Goal: Information Seeking & Learning: Learn about a topic

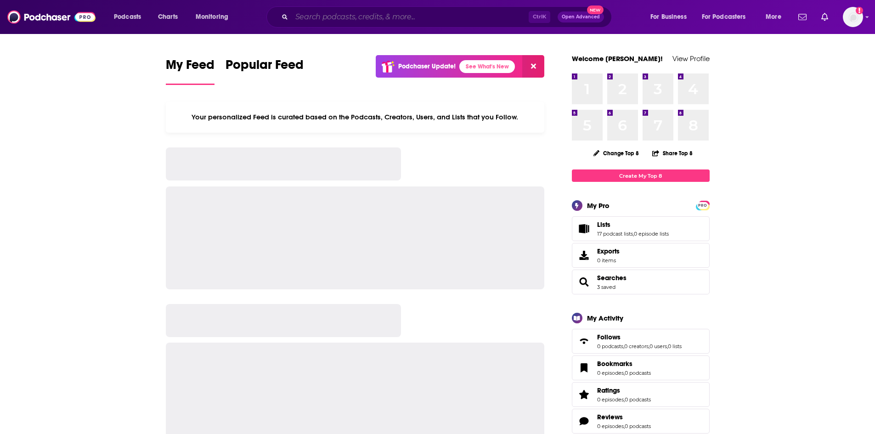
click at [316, 13] on input "Search podcasts, credits, & more..." at bounding box center [410, 17] width 237 height 15
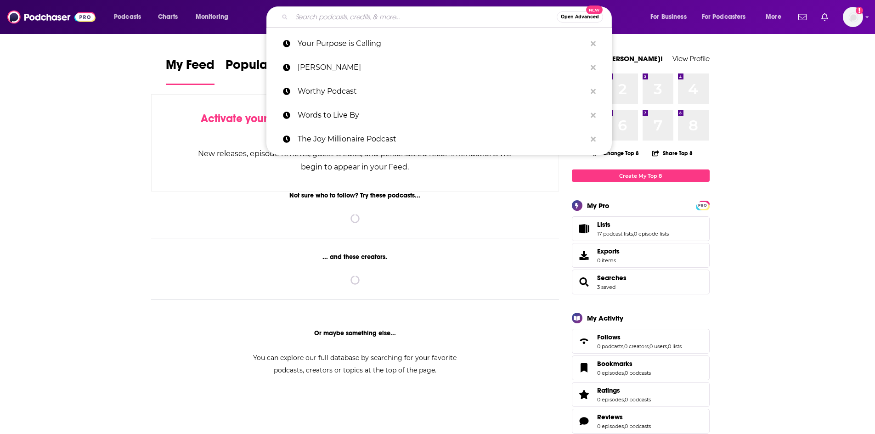
paste input "Cross Examined"
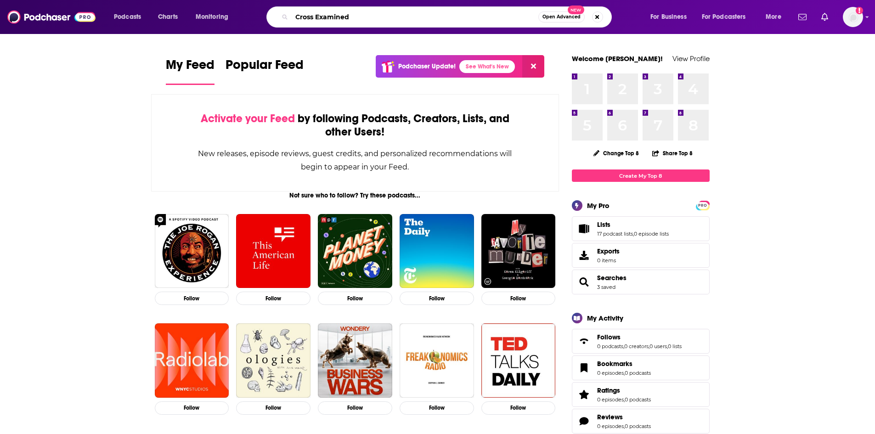
type input "Cross Examined"
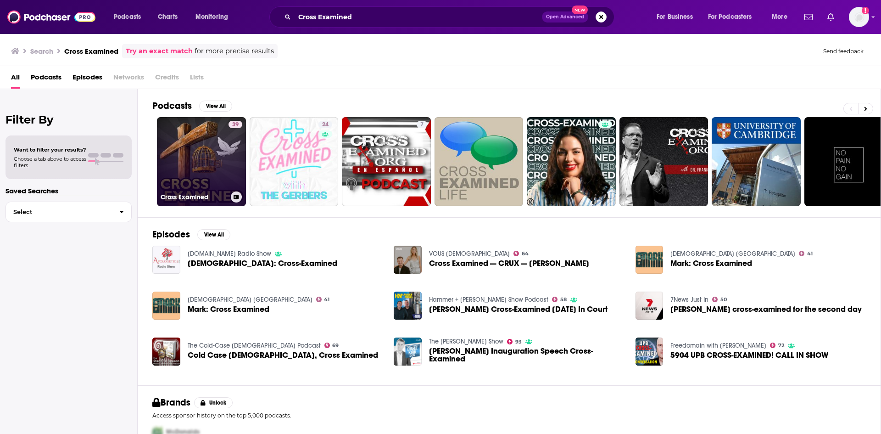
click at [213, 166] on link "39 Cross Examined" at bounding box center [201, 161] width 89 height 89
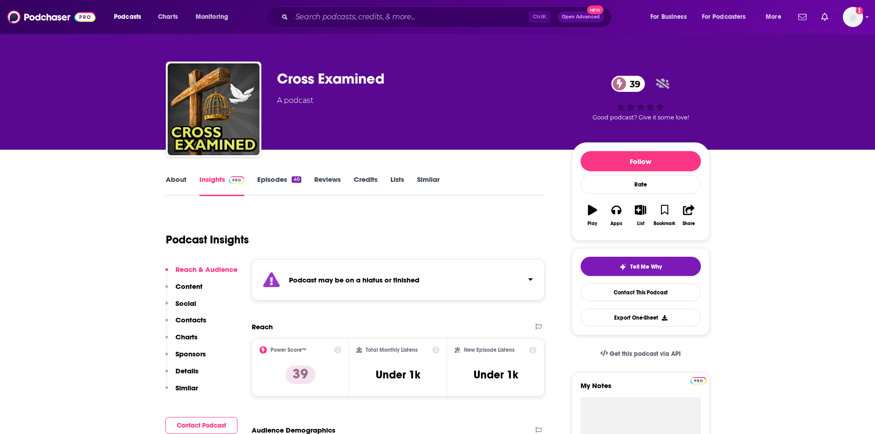
click at [172, 178] on link "About" at bounding box center [176, 185] width 21 height 21
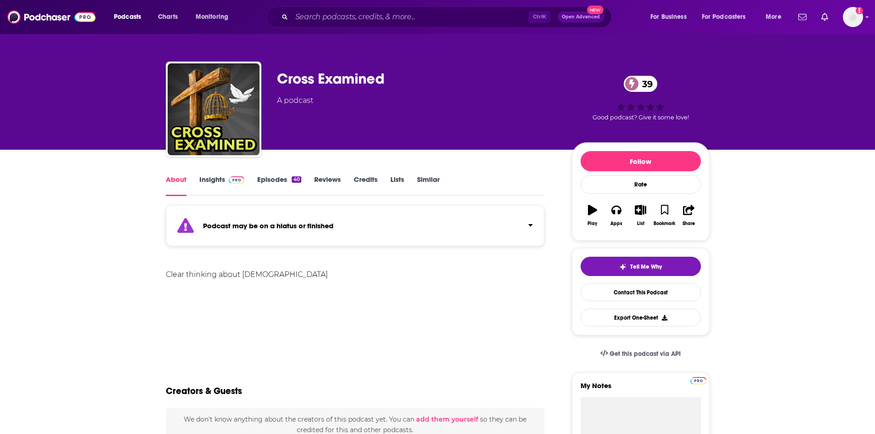
click at [265, 180] on link "Episodes 40" at bounding box center [279, 185] width 44 height 21
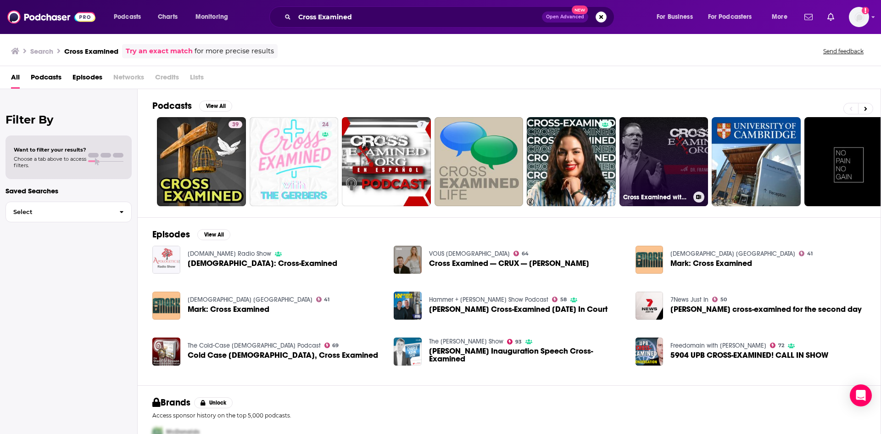
click at [685, 146] on link "Cross Examined with Dr. [PERSON_NAME]" at bounding box center [664, 161] width 89 height 89
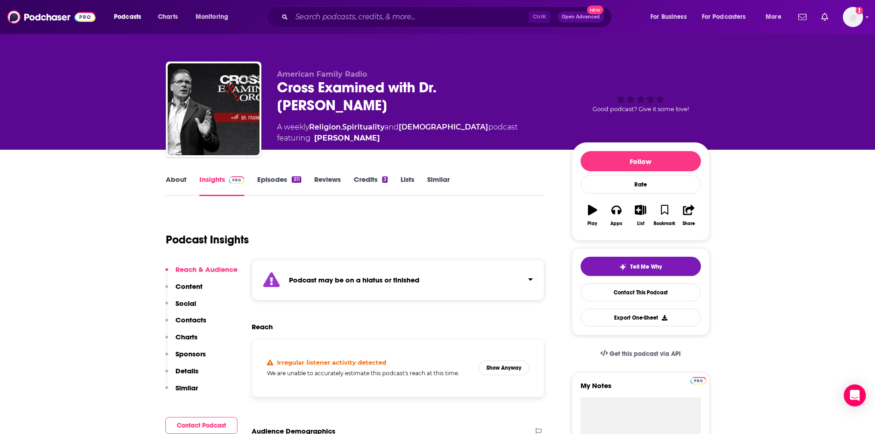
click at [168, 180] on link "About" at bounding box center [176, 185] width 21 height 21
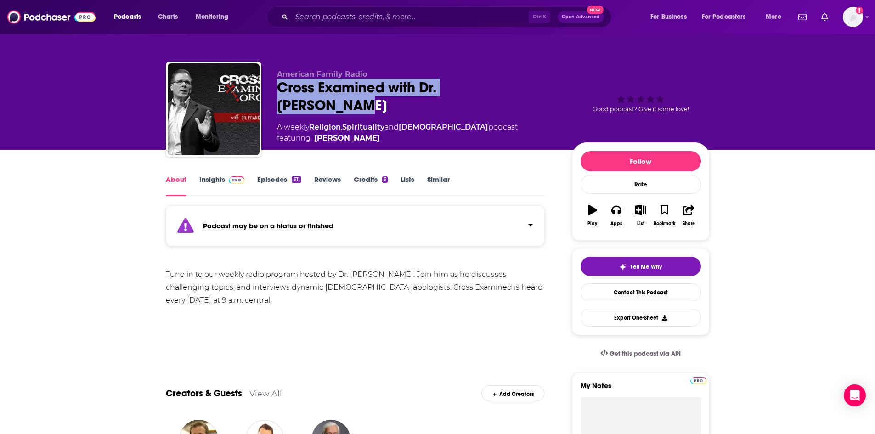
drag, startPoint x: 278, startPoint y: 85, endPoint x: 518, endPoint y: 86, distance: 239.7
click at [518, 86] on div "Cross Examined with Dr. Frank Turek" at bounding box center [417, 97] width 280 height 36
copy h1 "Cross Examined with Dr. Frank Turek"
click at [201, 182] on link "Insights" at bounding box center [221, 185] width 45 height 21
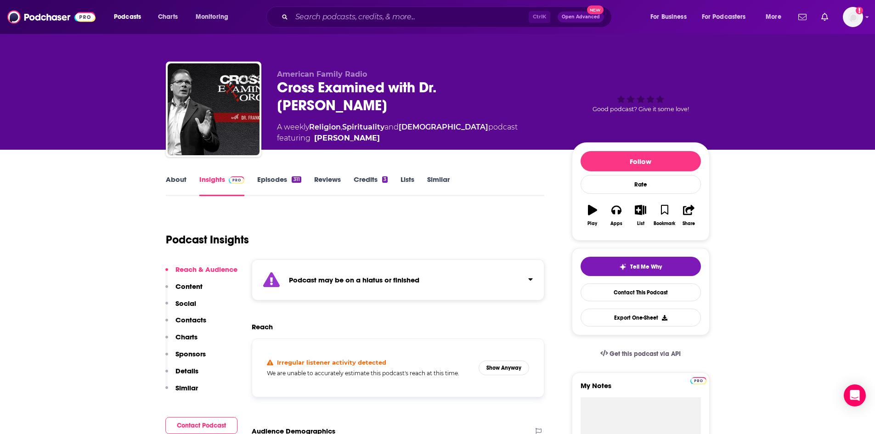
click at [288, 185] on link "Episodes 311" at bounding box center [279, 185] width 44 height 21
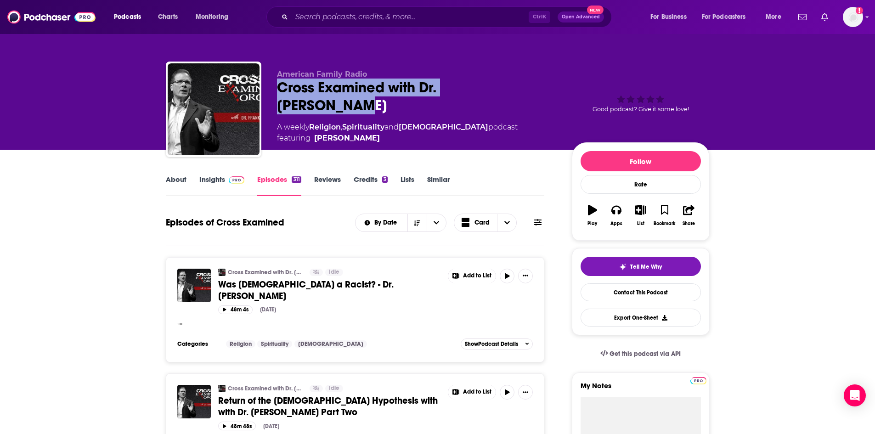
drag, startPoint x: 277, startPoint y: 84, endPoint x: 525, endPoint y: 85, distance: 247.5
click at [525, 85] on div "Cross Examined with Dr. Frank Turek" at bounding box center [417, 97] width 280 height 36
copy h2 "Cross Examined with Dr. Frank Turek"
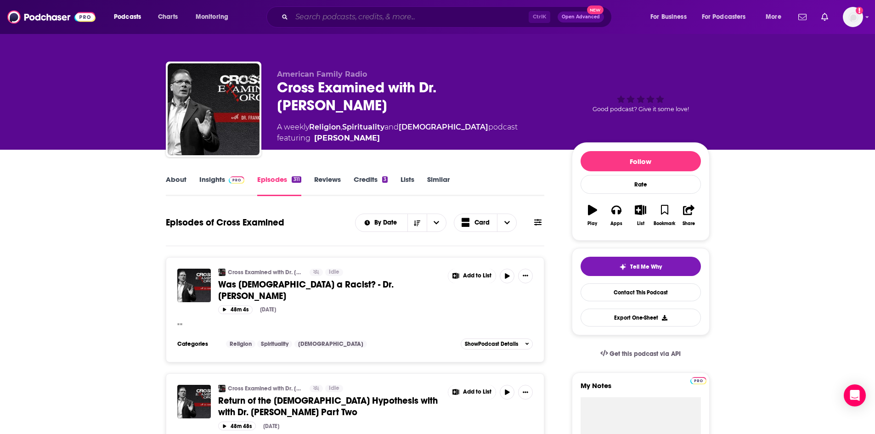
click at [461, 17] on input "Search podcasts, credits, & more..." at bounding box center [410, 17] width 237 height 15
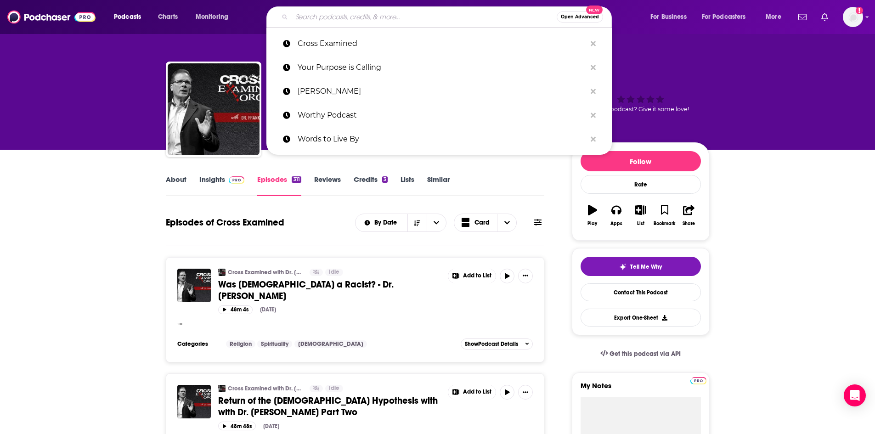
paste input "I Don’t Have Enough Faith to be an Atheist"
type input "I Don’t Have Enough Faith to be an Atheist"
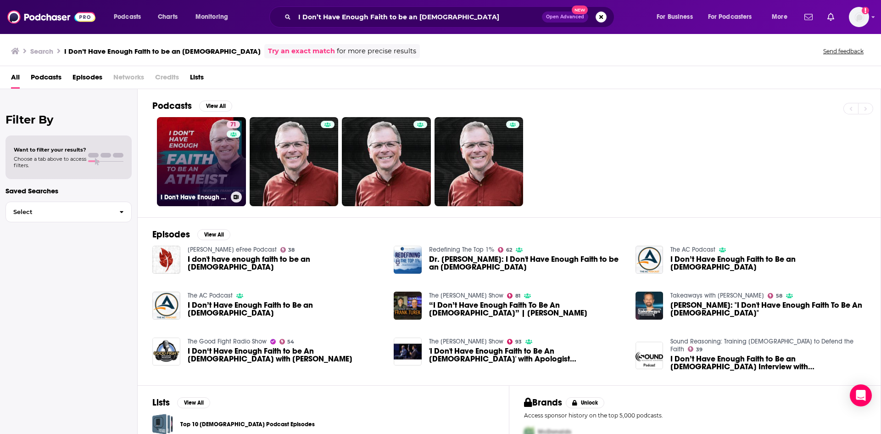
click at [213, 154] on link "71 I Don't Have Enough FAITH to Be an ATHEIST" at bounding box center [201, 161] width 89 height 89
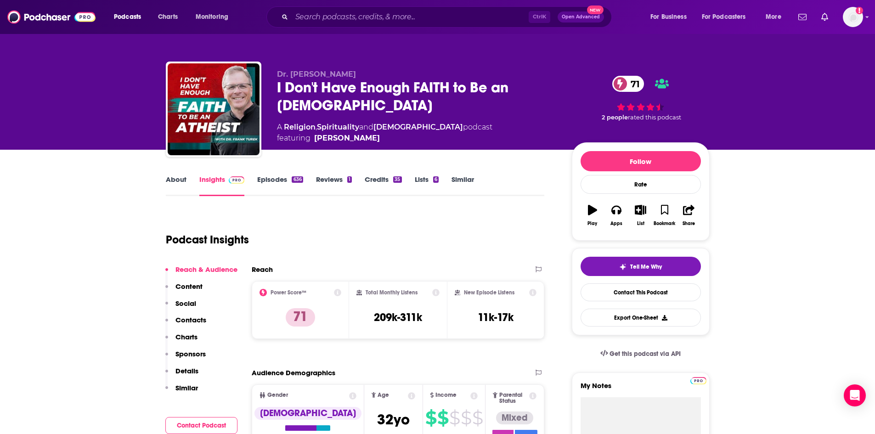
click at [176, 182] on link "About" at bounding box center [176, 185] width 21 height 21
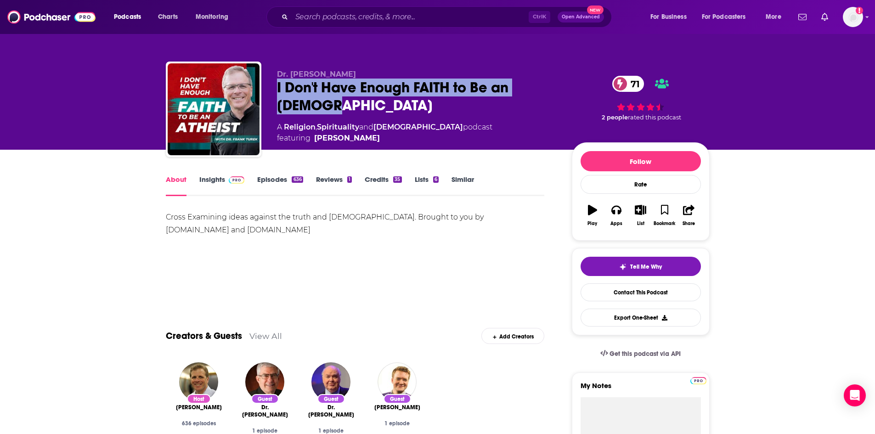
drag, startPoint x: 278, startPoint y: 82, endPoint x: 331, endPoint y: 107, distance: 59.2
click at [331, 107] on div "I Don't Have Enough FAITH to Be an ATHEIST 71" at bounding box center [417, 97] width 280 height 36
copy h1 "I Don't Have Enough FAITH to Be an ATHEIST"
click at [215, 180] on link "Insights" at bounding box center [221, 185] width 45 height 21
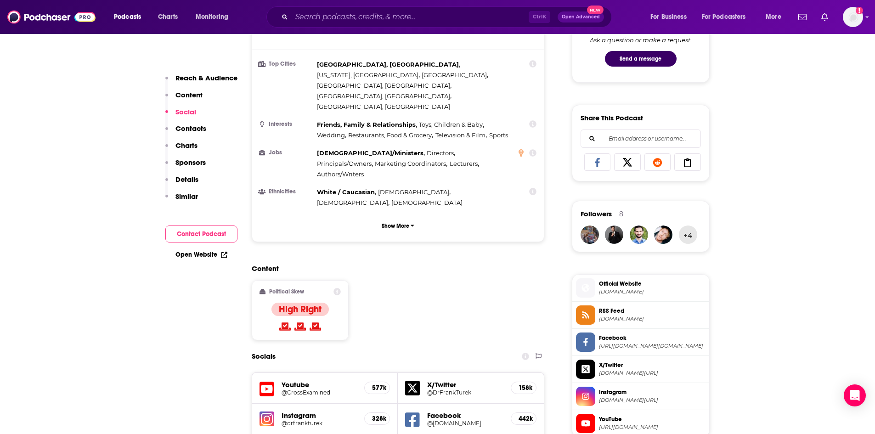
scroll to position [780, 0]
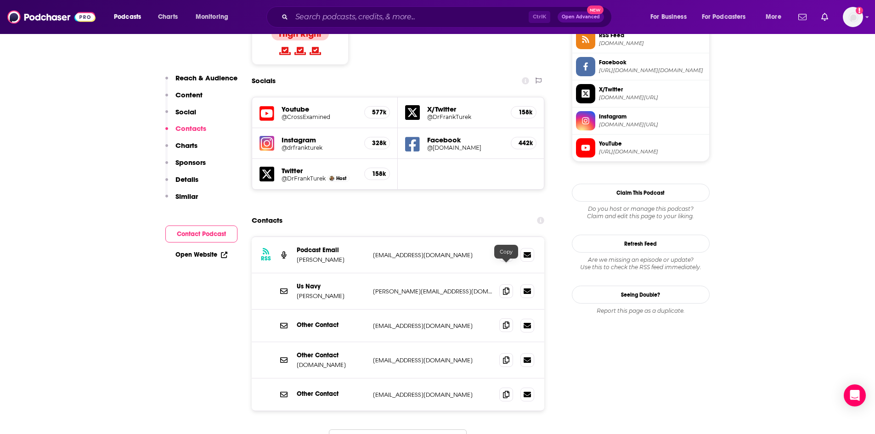
click at [506, 321] on icon at bounding box center [506, 324] width 6 height 7
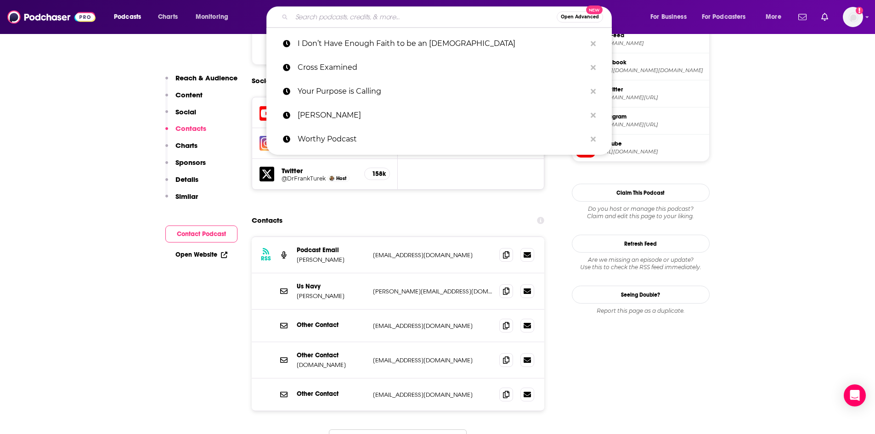
click at [436, 16] on input "Search podcasts, credits, & more..." at bounding box center [424, 17] width 265 height 15
paste input "Debbie Chavez Show"
type input "Debbie Chavez Show"
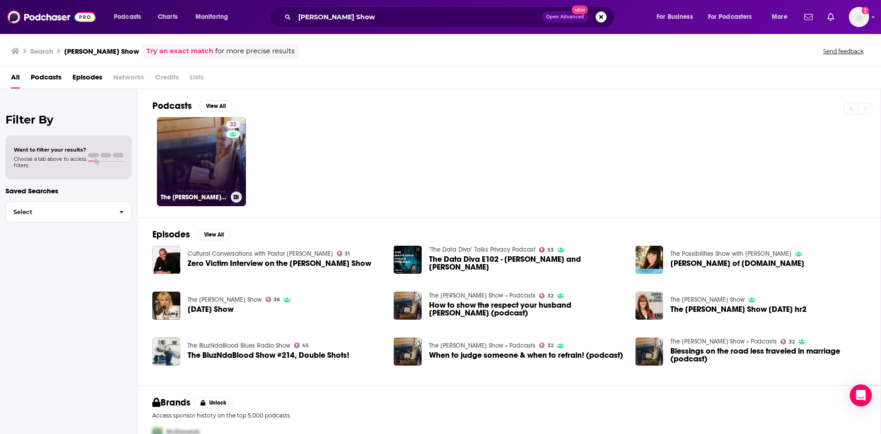
click at [208, 182] on link "32 The Debbie Chavez Show » Podcasts" at bounding box center [201, 161] width 89 height 89
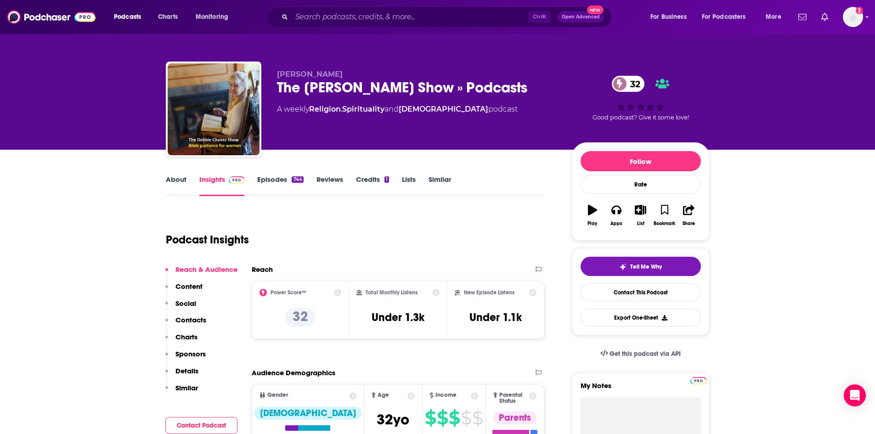
click at [173, 184] on link "About" at bounding box center [176, 185] width 21 height 21
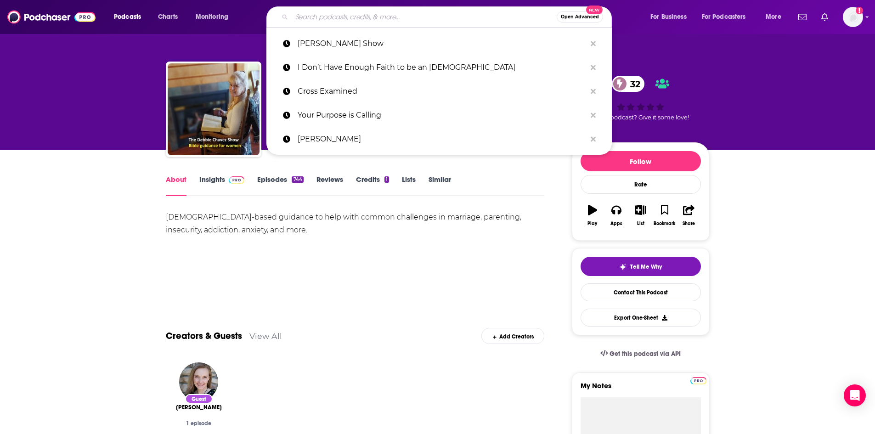
click at [394, 18] on input "Search podcasts, credits, & more..." at bounding box center [424, 17] width 265 height 15
paste input "In the Market with Janet Parshall"
type input "In the Market with Janet Parshall"
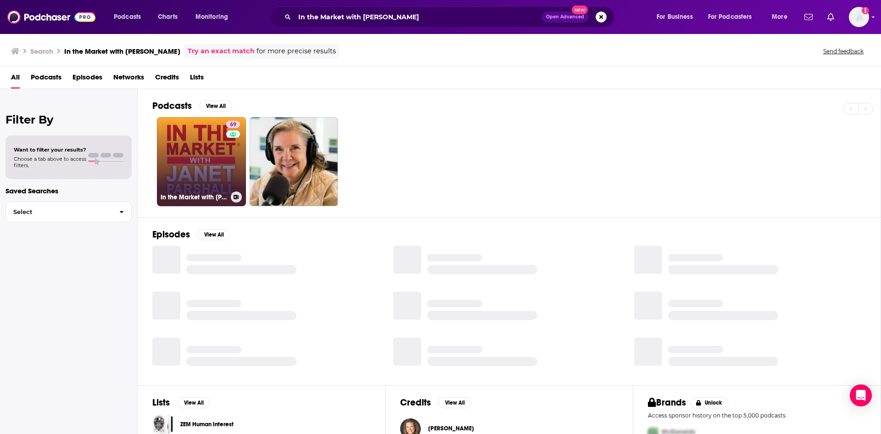
click at [219, 154] on link "69 In the Market with Janet Parshall" at bounding box center [201, 161] width 89 height 89
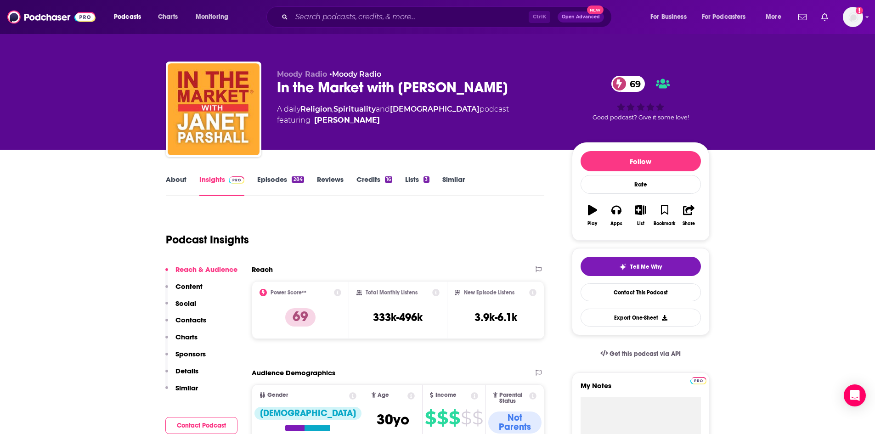
click at [270, 181] on link "Episodes 284" at bounding box center [280, 185] width 46 height 21
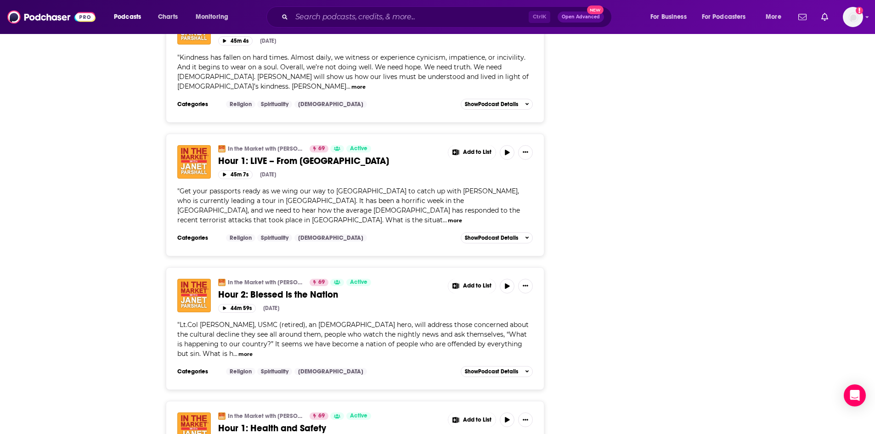
scroll to position [1515, 0]
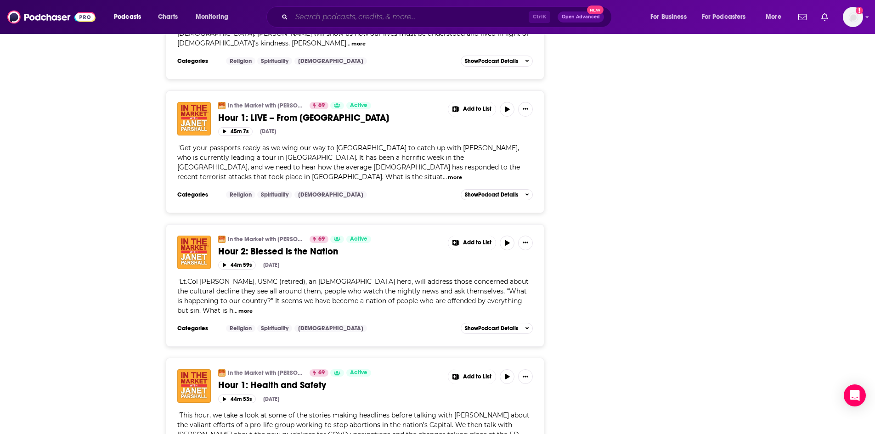
click at [443, 10] on input "Search podcasts, credits, & more..." at bounding box center [410, 17] width 237 height 15
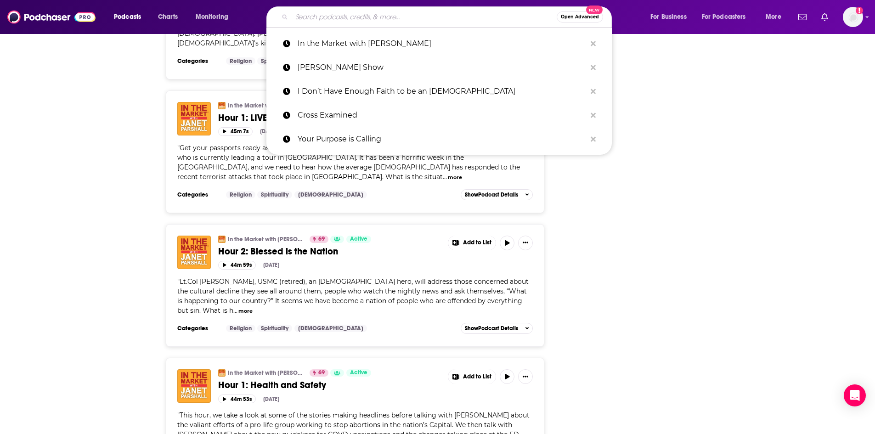
paste input "Ed Stetzer Live"
type input "Ed Stetzer Live"
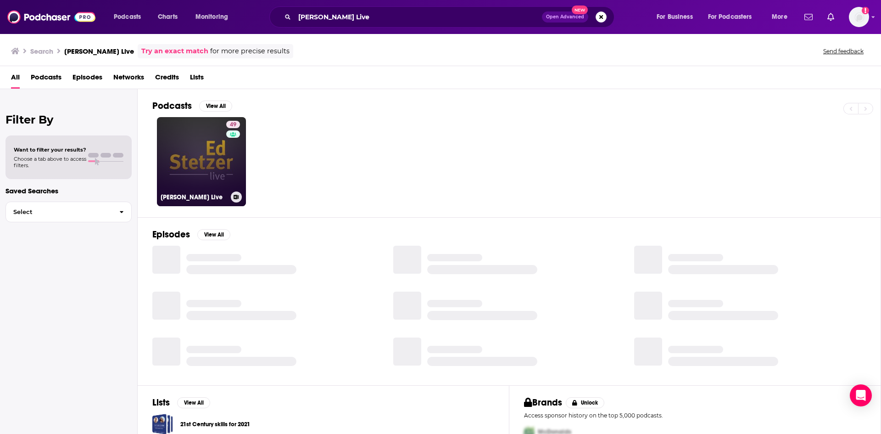
click at [225, 154] on link "49 Ed Stetzer Live" at bounding box center [201, 161] width 89 height 89
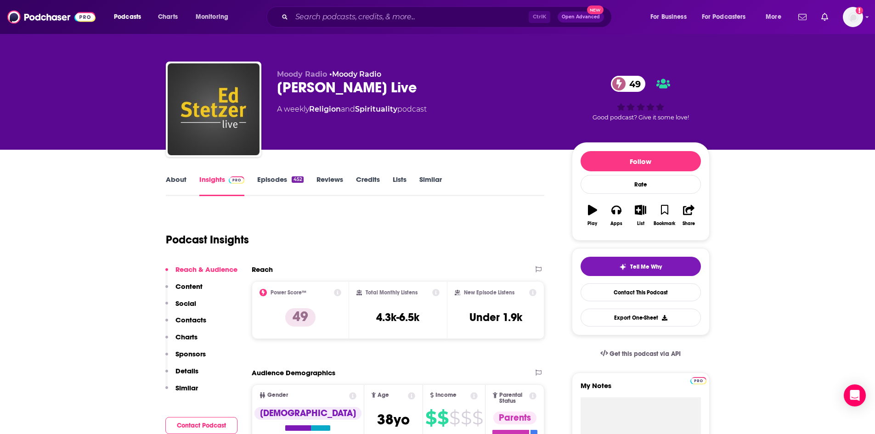
click at [275, 179] on link "Episodes 452" at bounding box center [280, 185] width 46 height 21
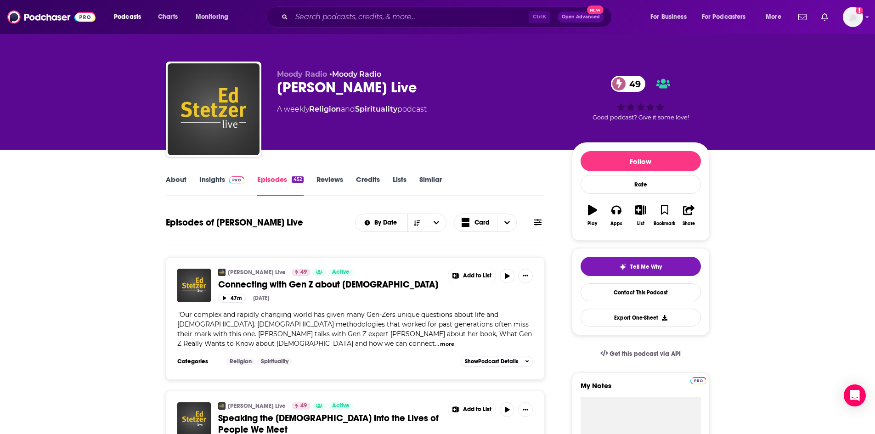
click at [177, 179] on link "About" at bounding box center [176, 185] width 21 height 21
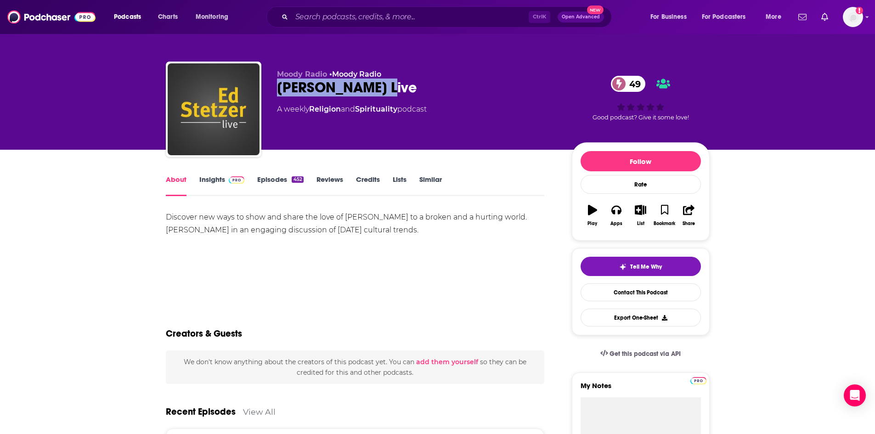
drag, startPoint x: 279, startPoint y: 87, endPoint x: 377, endPoint y: 95, distance: 99.1
click at [377, 95] on div "Ed Stetzer Live 49" at bounding box center [417, 88] width 280 height 18
copy h1 "Ed Stetzer Live"
click at [234, 178] on img at bounding box center [237, 179] width 16 height 7
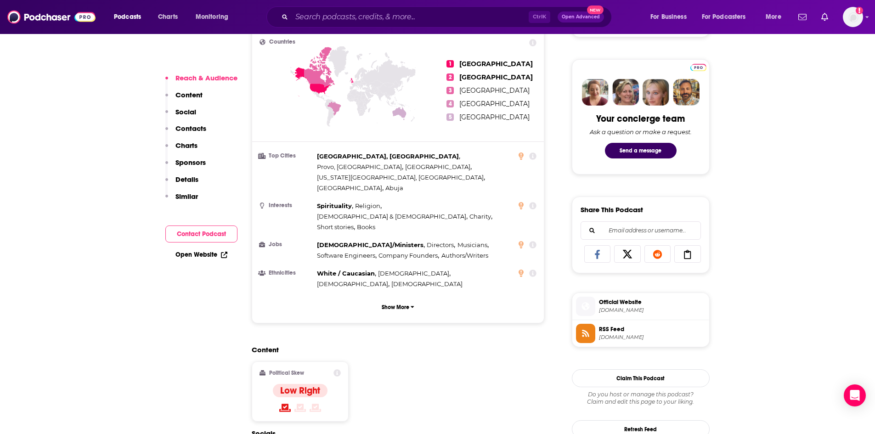
scroll to position [551, 0]
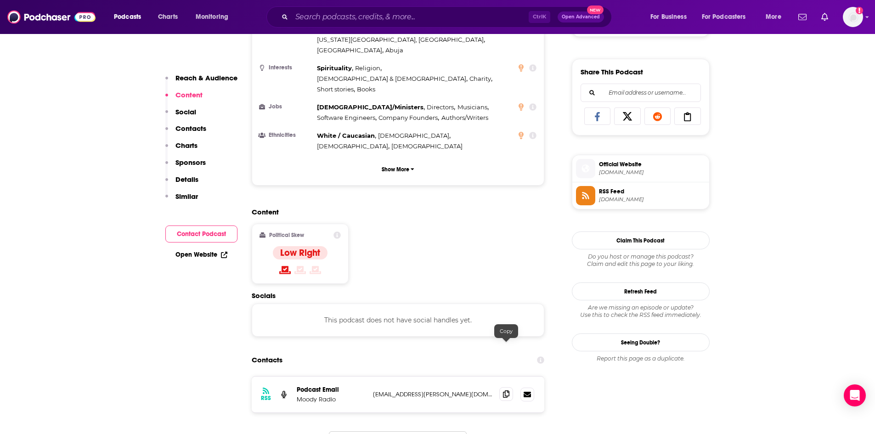
click at [507, 390] on icon at bounding box center [506, 393] width 6 height 7
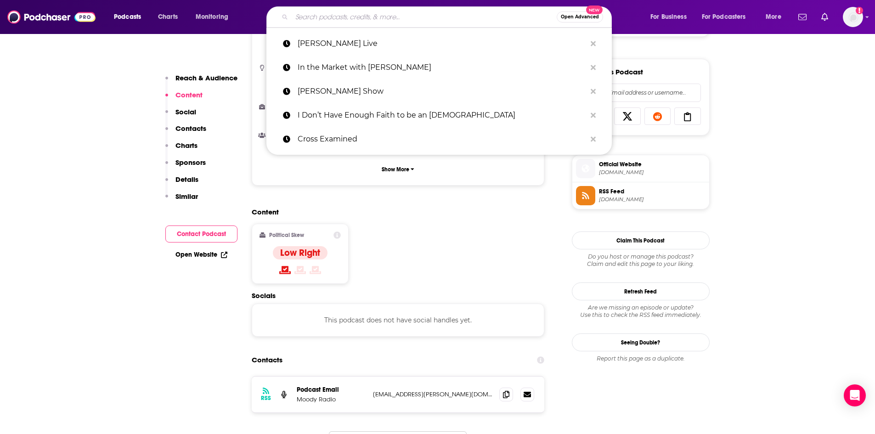
click at [360, 21] on input "Search podcasts, credits, & more..." at bounding box center [424, 17] width 265 height 15
paste input "Stand to Reason"
type input "Stand to Reason"
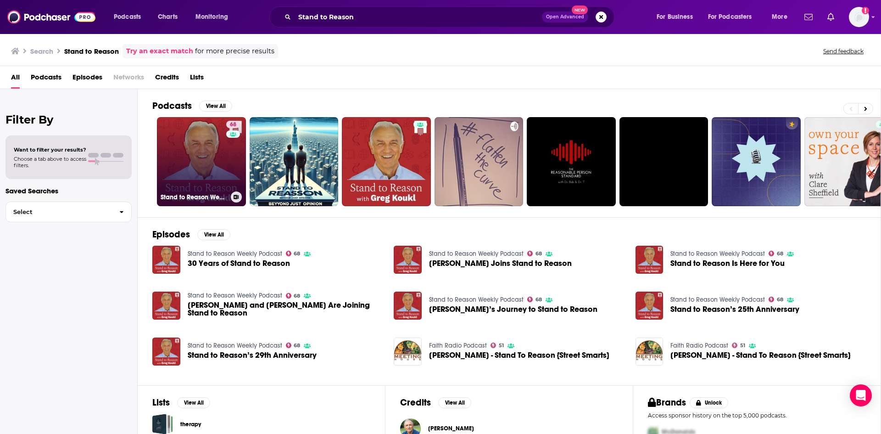
click at [201, 148] on link "68 Stand to Reason Weekly Podcast" at bounding box center [201, 161] width 89 height 89
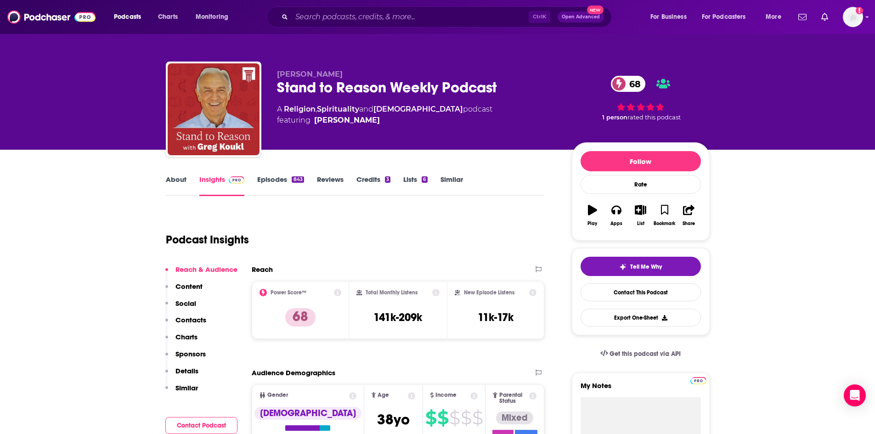
click at [179, 182] on link "About" at bounding box center [176, 185] width 21 height 21
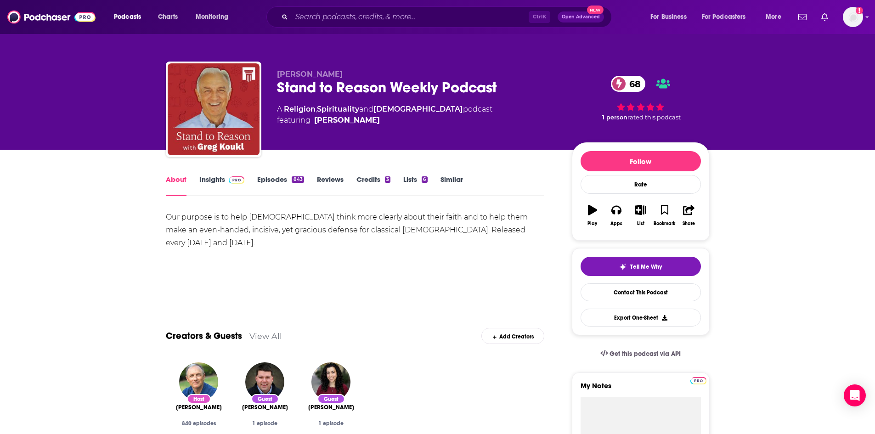
click at [278, 178] on link "Episodes 843" at bounding box center [280, 185] width 46 height 21
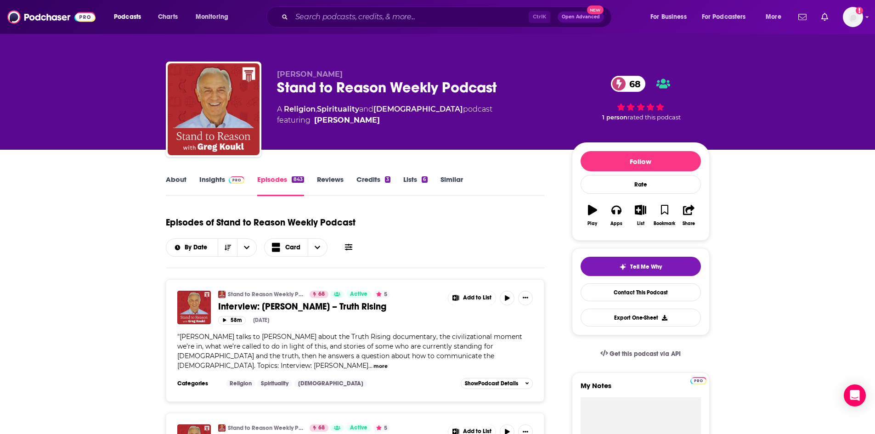
click at [176, 181] on link "About" at bounding box center [176, 185] width 21 height 21
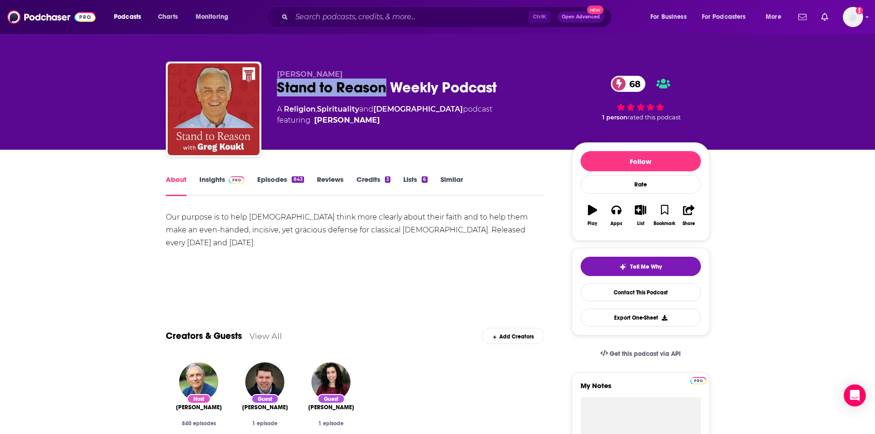
drag, startPoint x: 276, startPoint y: 86, endPoint x: 385, endPoint y: 86, distance: 108.8
click at [385, 86] on div "Stand to Reason Weekly Podcast 68" at bounding box center [417, 88] width 280 height 18
copy h1 "Stand to Reason"
click at [230, 228] on div "Our purpose is to help Christians think more clearly about their faith and to h…" at bounding box center [355, 230] width 379 height 39
click at [640, 210] on icon "button" at bounding box center [639, 210] width 11 height 10
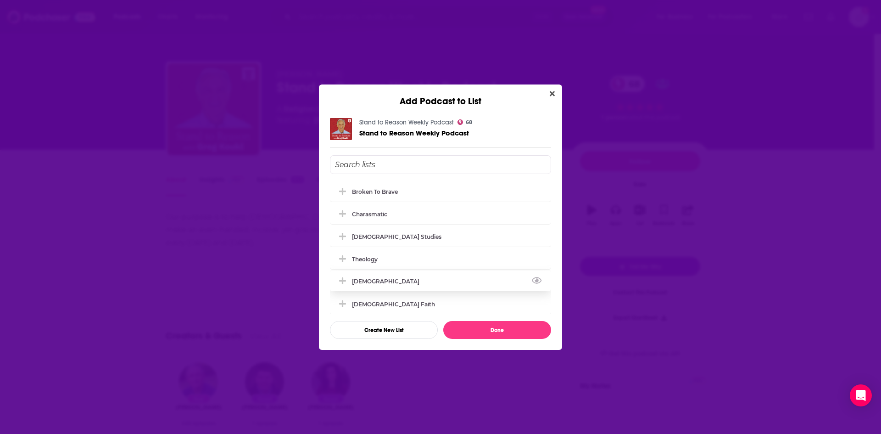
click at [345, 282] on icon "Add Podcast To List" at bounding box center [342, 281] width 7 height 8
click at [492, 331] on button "Done" at bounding box center [497, 330] width 108 height 18
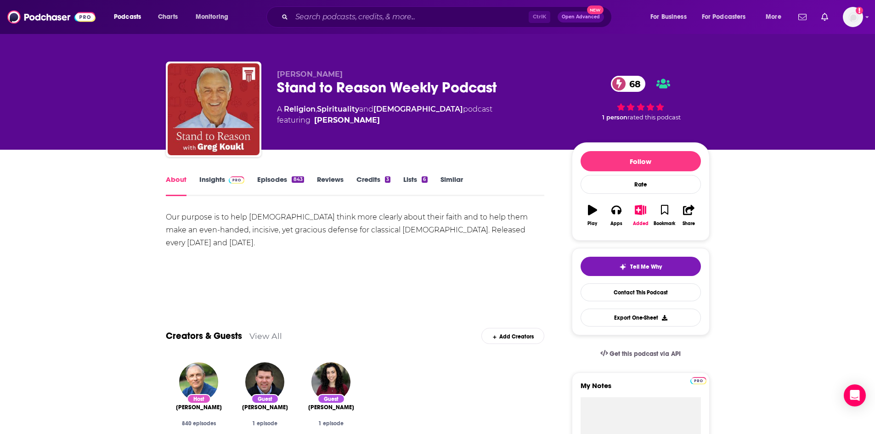
click at [224, 182] on link "Insights" at bounding box center [221, 185] width 45 height 21
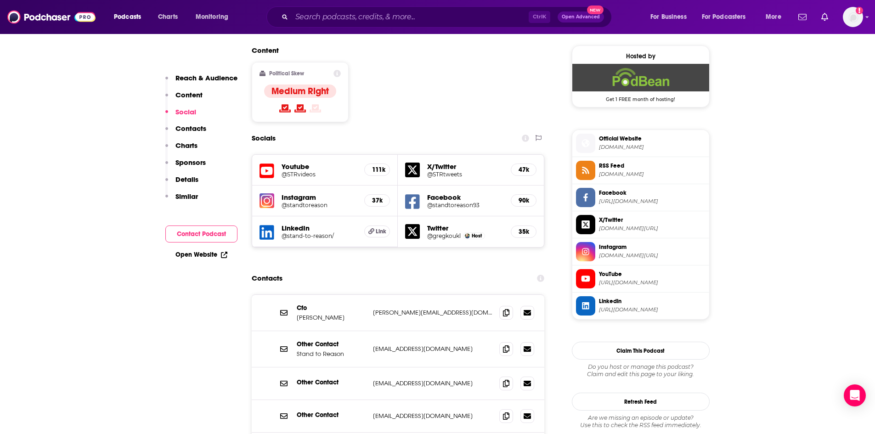
scroll to position [735, 0]
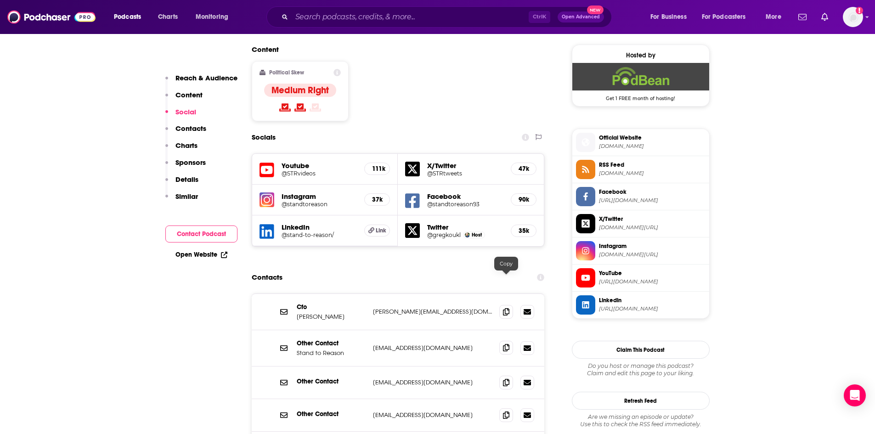
click at [505, 341] on span at bounding box center [506, 348] width 14 height 14
click at [338, 17] on input "Search podcasts, credits, & more..." at bounding box center [410, 17] width 237 height 15
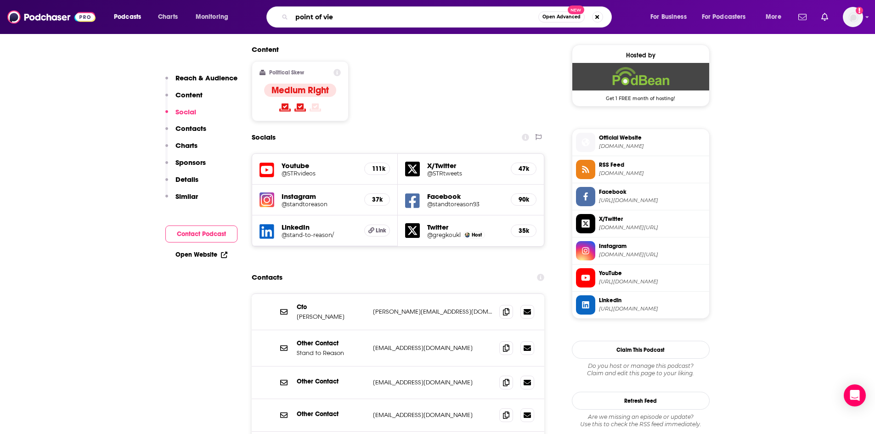
type input "point of view"
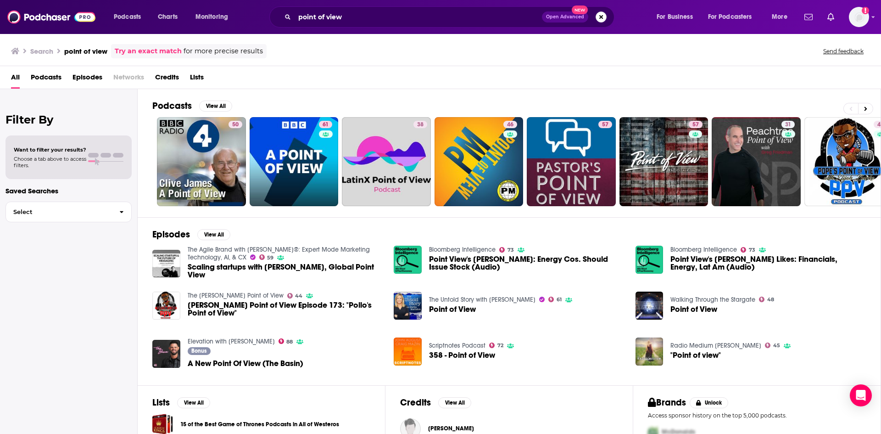
click at [600, 13] on button "Search podcasts, credits, & more..." at bounding box center [601, 16] width 11 height 11
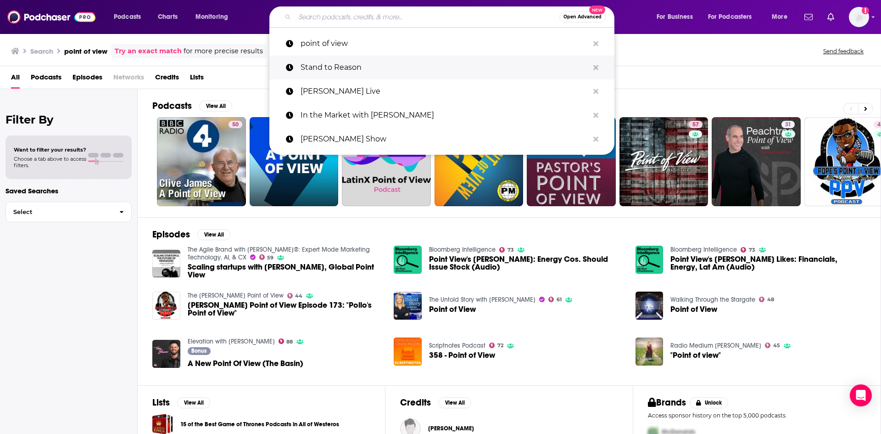
paste input "Thinking in Public"
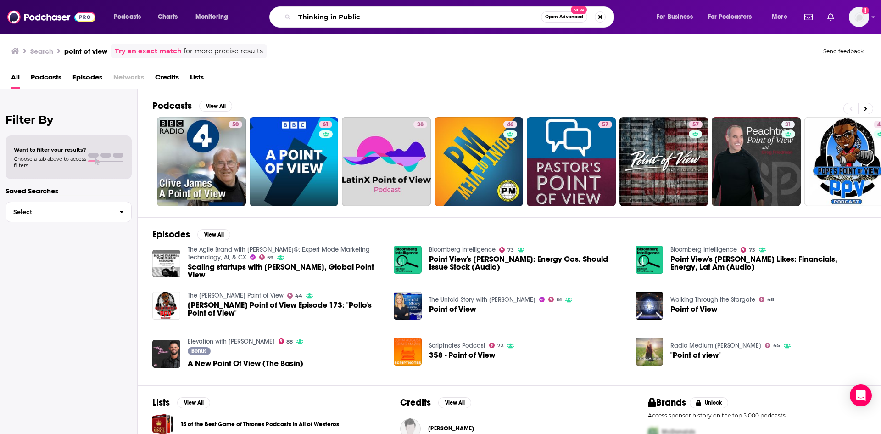
type input "Thinking in Public"
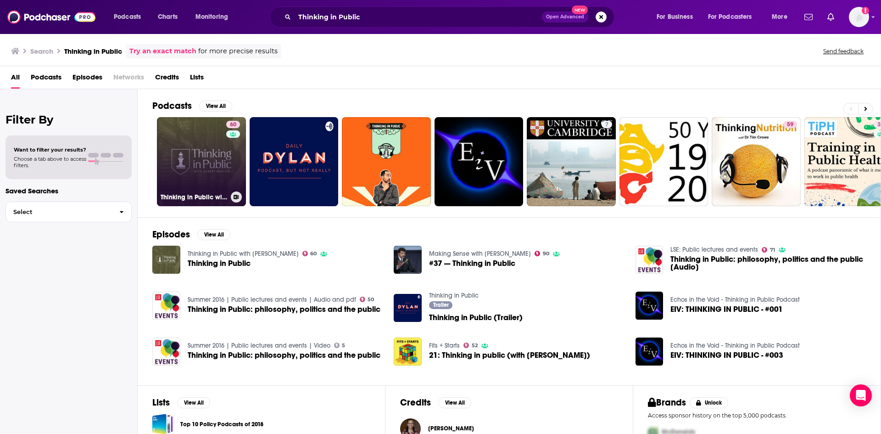
click at [214, 162] on link "60 Thinking in Public with Albert Mohler" at bounding box center [201, 161] width 89 height 89
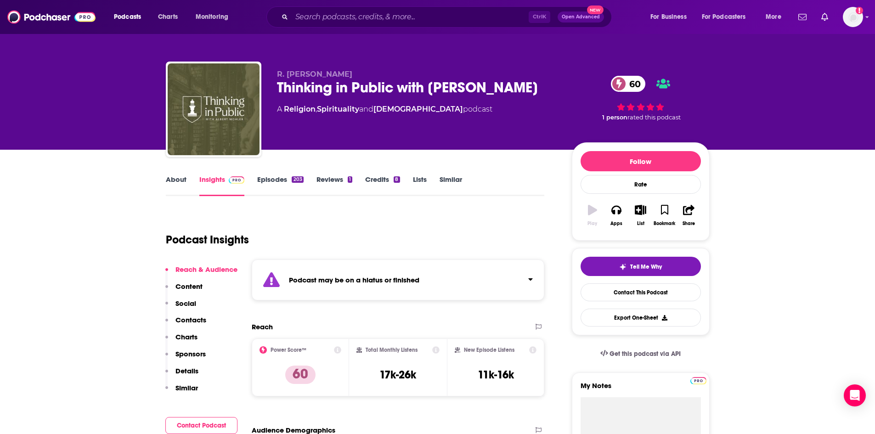
click at [184, 180] on link "About" at bounding box center [176, 185] width 21 height 21
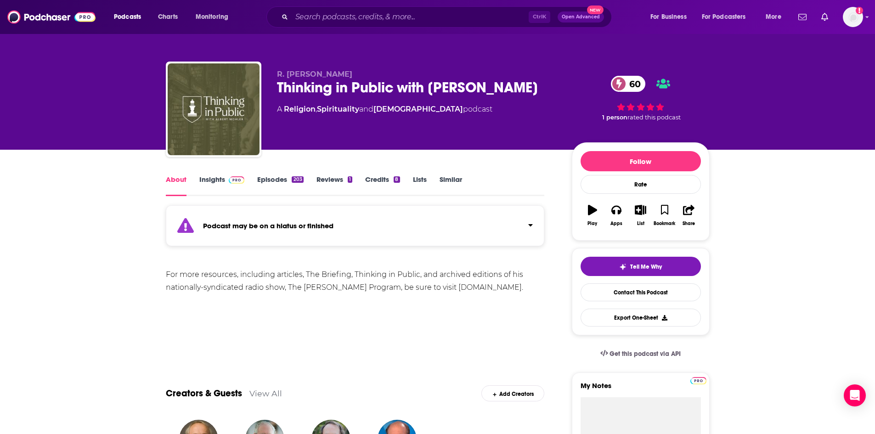
click at [291, 181] on link "Episodes 203" at bounding box center [280, 185] width 46 height 21
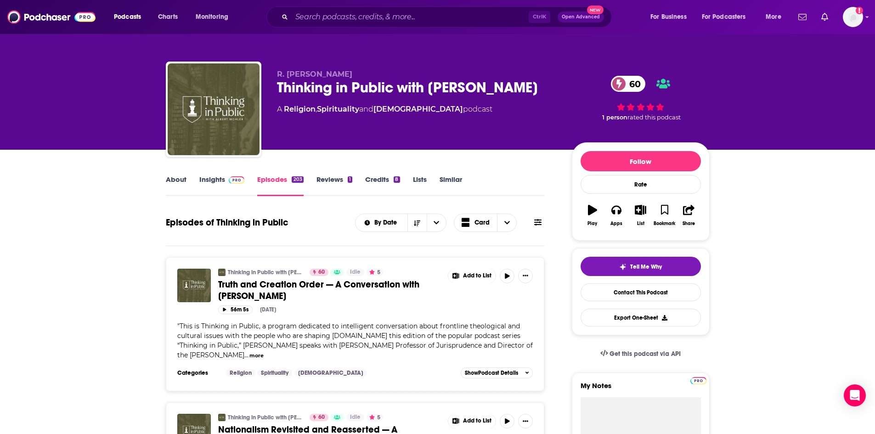
click at [174, 177] on link "About" at bounding box center [176, 185] width 21 height 21
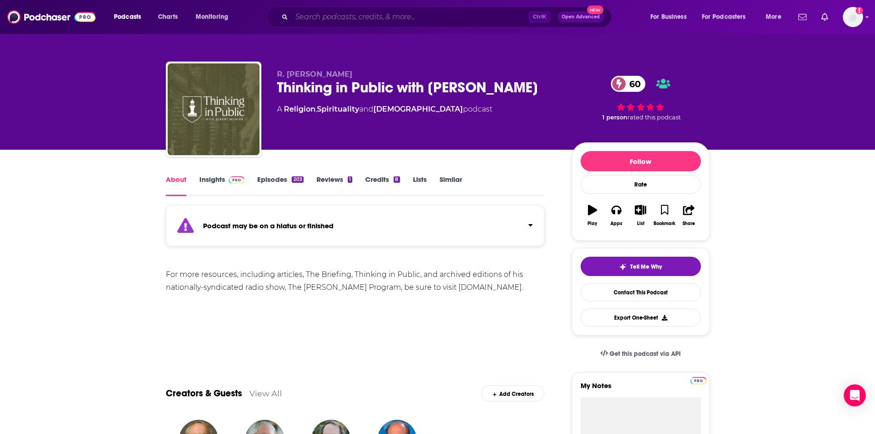
click at [434, 17] on input "Search podcasts, credits, & more..." at bounding box center [410, 17] width 237 height 15
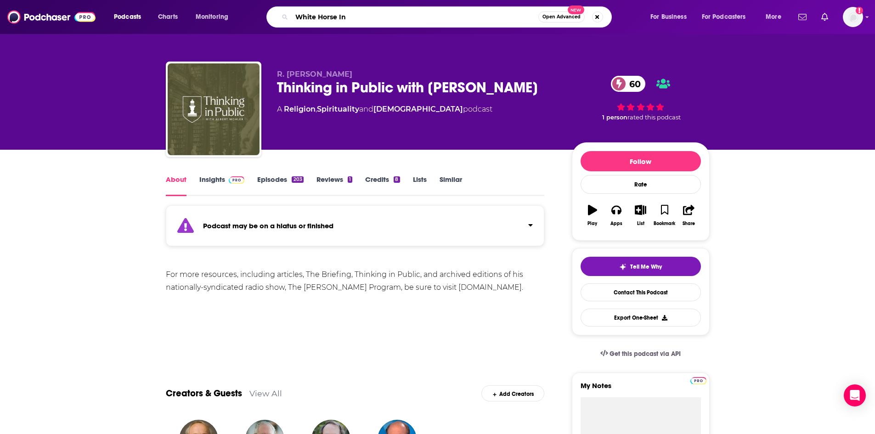
type input "White Horse Inn"
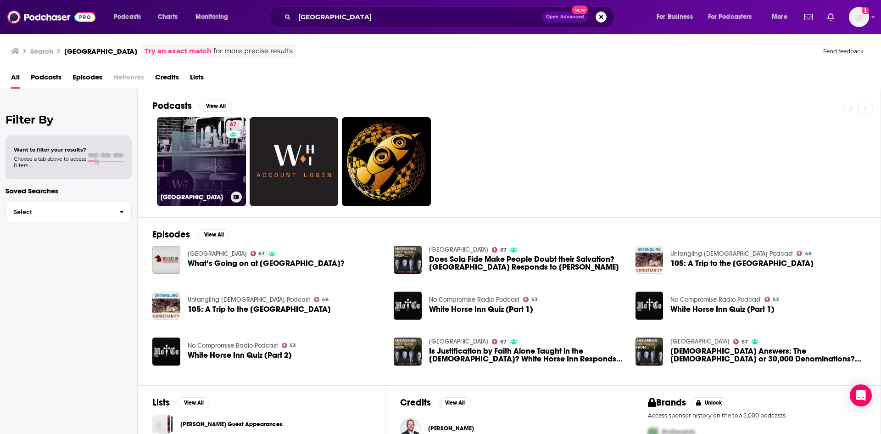
click at [219, 146] on link "67 White Horse Inn" at bounding box center [201, 161] width 89 height 89
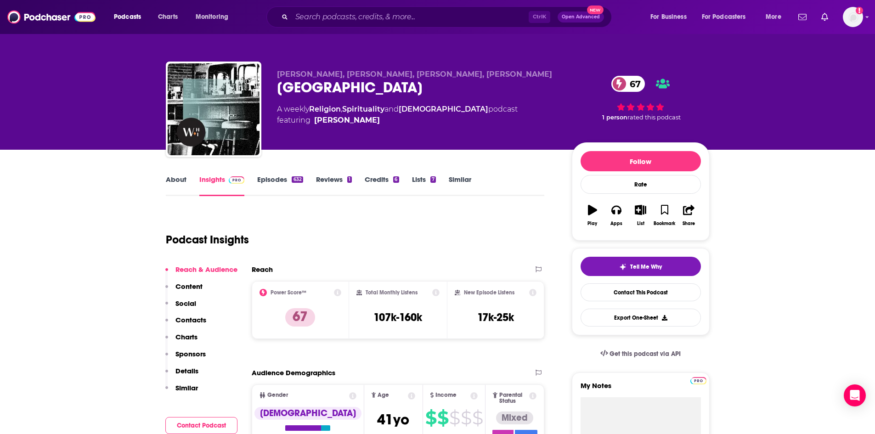
click at [265, 186] on link "Episodes 632" at bounding box center [279, 185] width 45 height 21
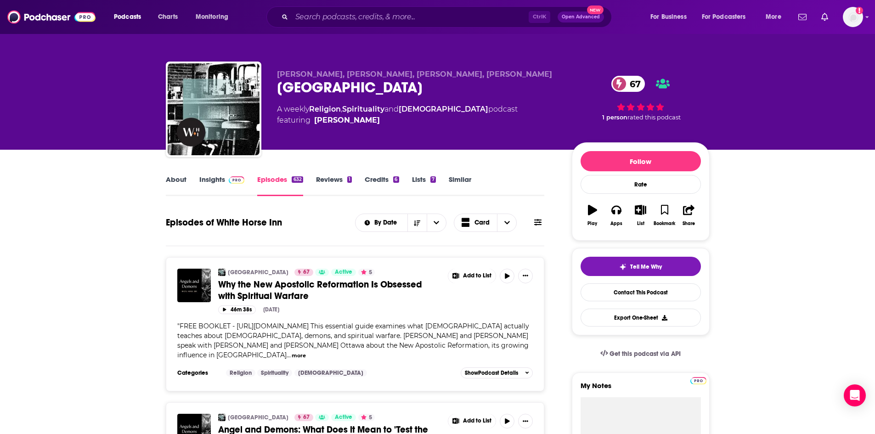
click at [182, 181] on link "About" at bounding box center [176, 185] width 21 height 21
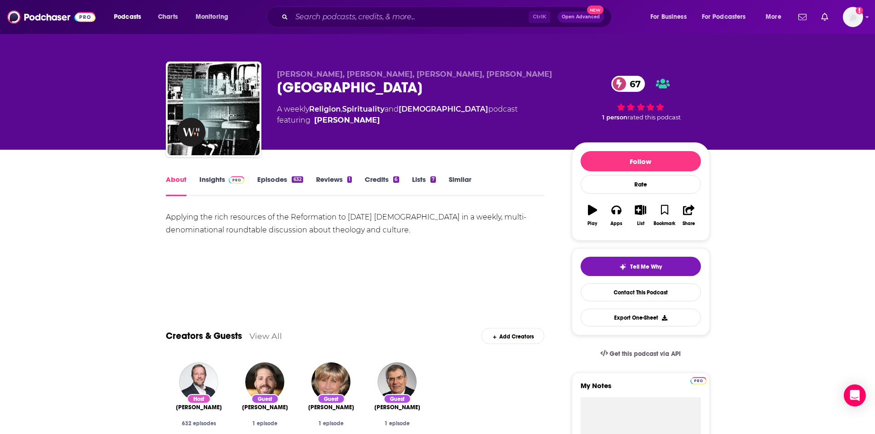
click at [207, 180] on link "Insights" at bounding box center [221, 185] width 45 height 21
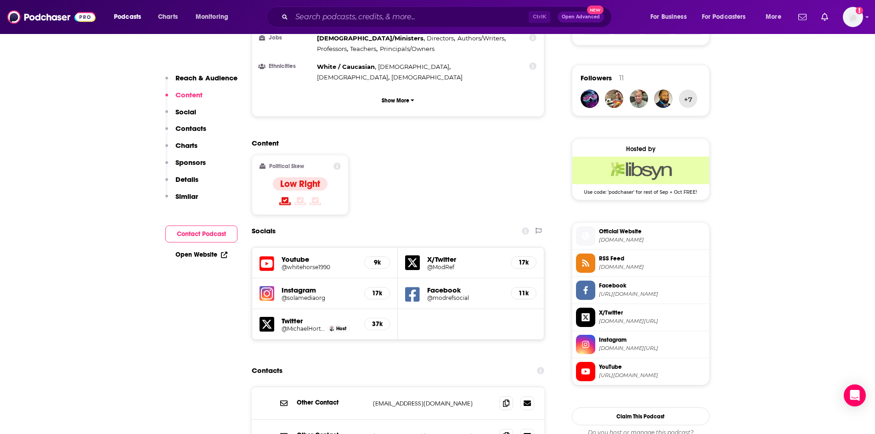
scroll to position [735, 0]
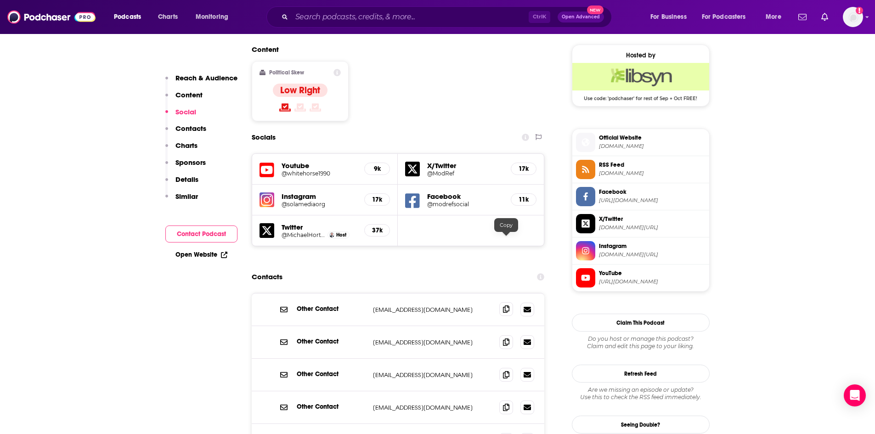
click at [505, 305] on icon at bounding box center [506, 308] width 6 height 7
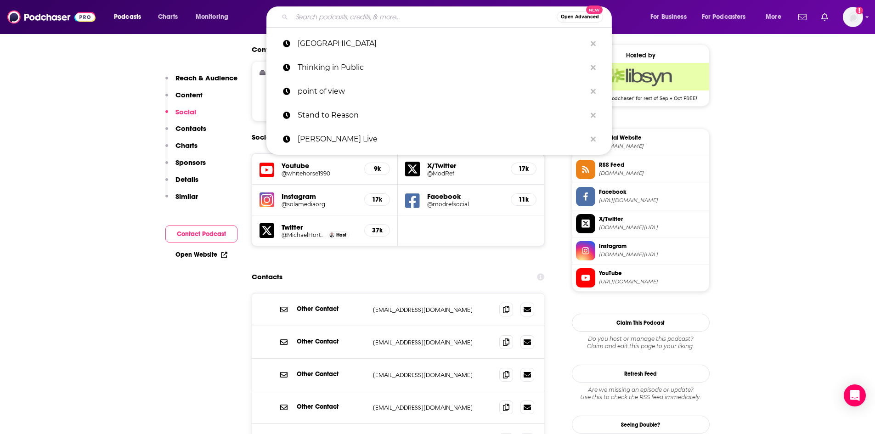
click at [325, 16] on input "Search podcasts, credits, & more..." at bounding box center [424, 17] width 265 height 15
paste input "Core Christianity"
type input "Core Christianity"
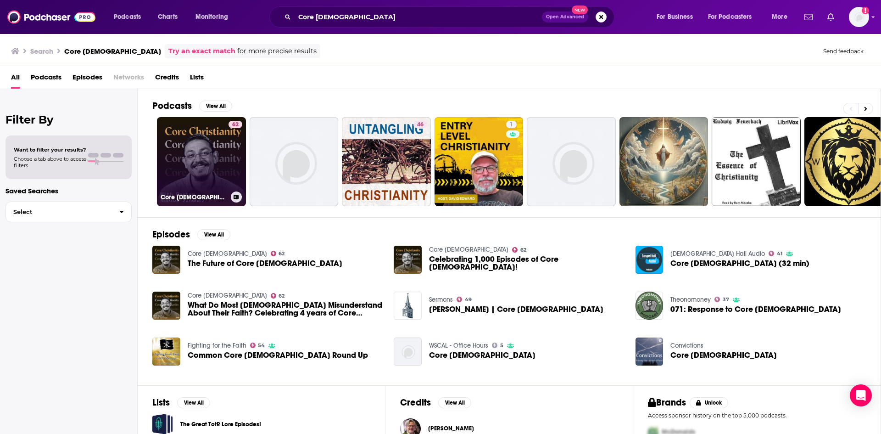
click at [180, 152] on link "62 Core Christianity" at bounding box center [201, 161] width 89 height 89
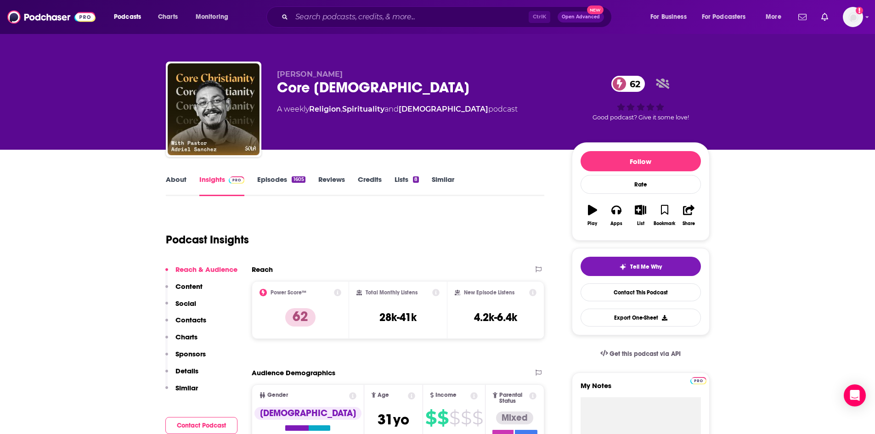
click at [178, 180] on link "About" at bounding box center [176, 185] width 21 height 21
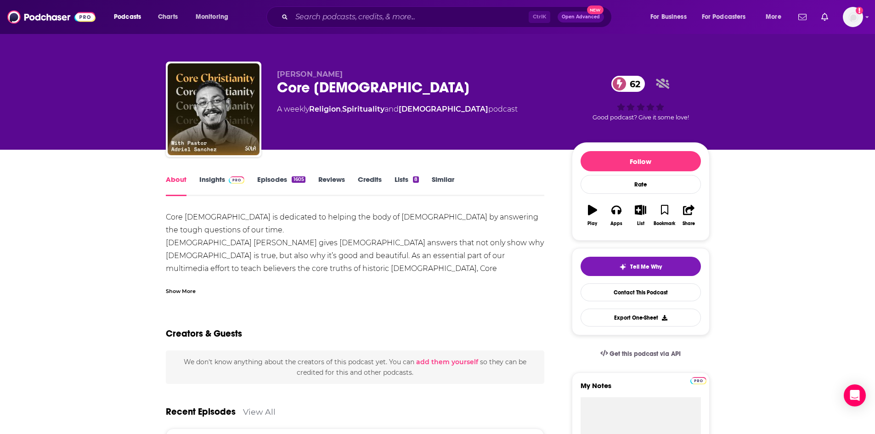
click at [179, 290] on div "Show More" at bounding box center [181, 290] width 30 height 9
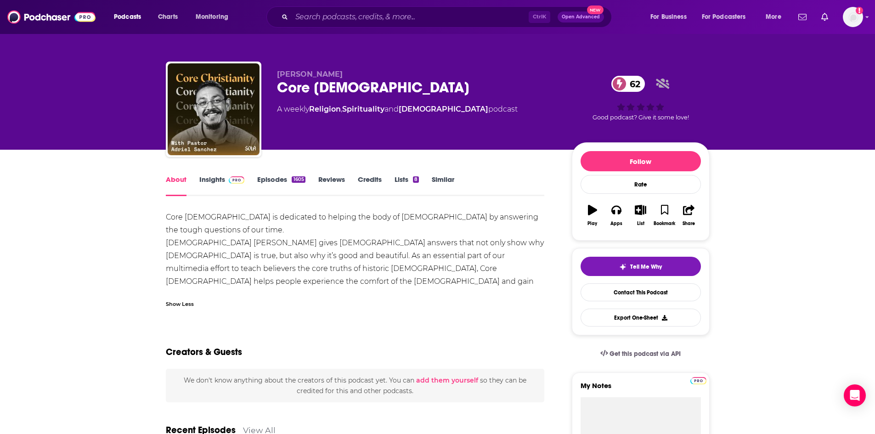
click at [274, 184] on link "Episodes 1605" at bounding box center [281, 185] width 48 height 21
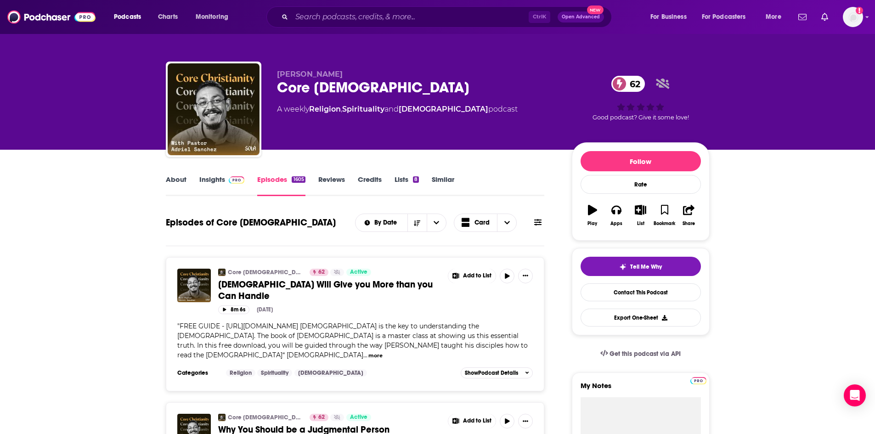
click at [175, 179] on link "About" at bounding box center [176, 185] width 21 height 21
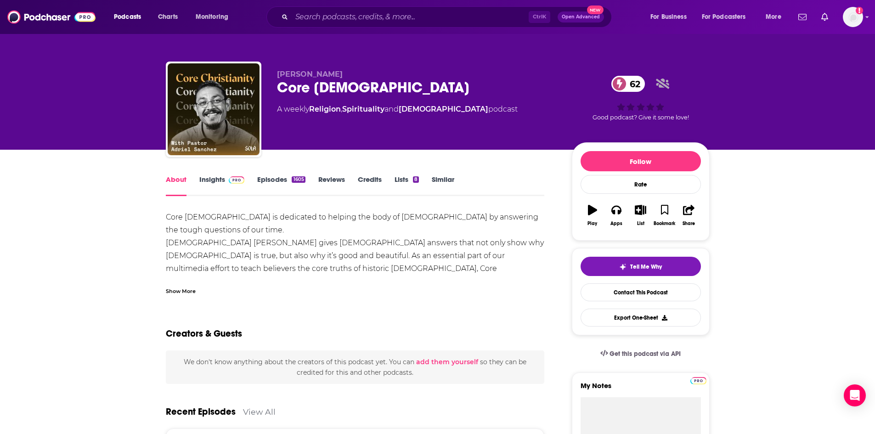
drag, startPoint x: 277, startPoint y: 74, endPoint x: 339, endPoint y: 78, distance: 62.1
click at [339, 78] on p "Adriel Sanchez" at bounding box center [417, 74] width 280 height 9
copy span "Adriel Sanchez"
click at [191, 288] on div "Show More" at bounding box center [181, 290] width 30 height 9
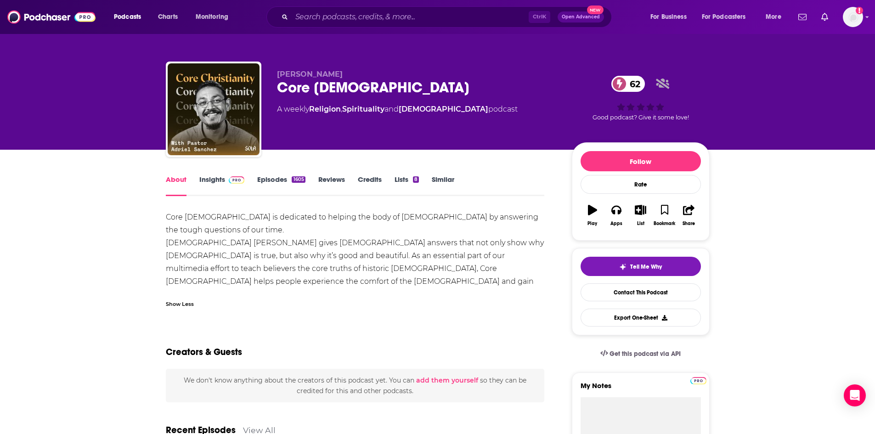
click at [213, 185] on link "Insights" at bounding box center [221, 185] width 45 height 21
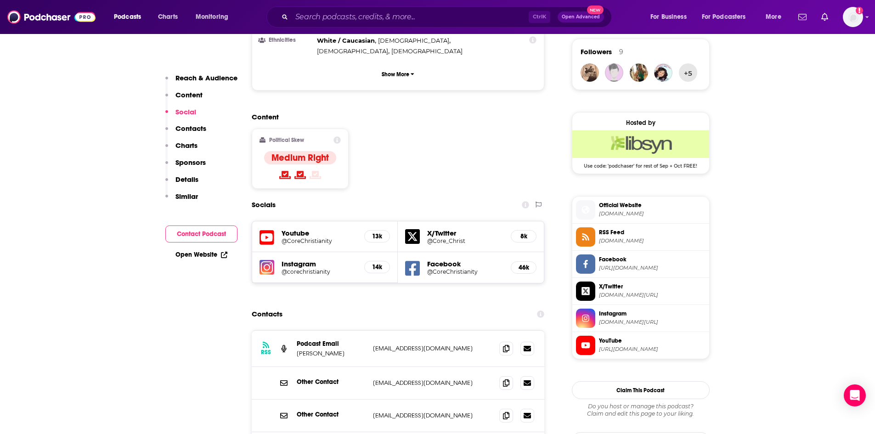
scroll to position [689, 0]
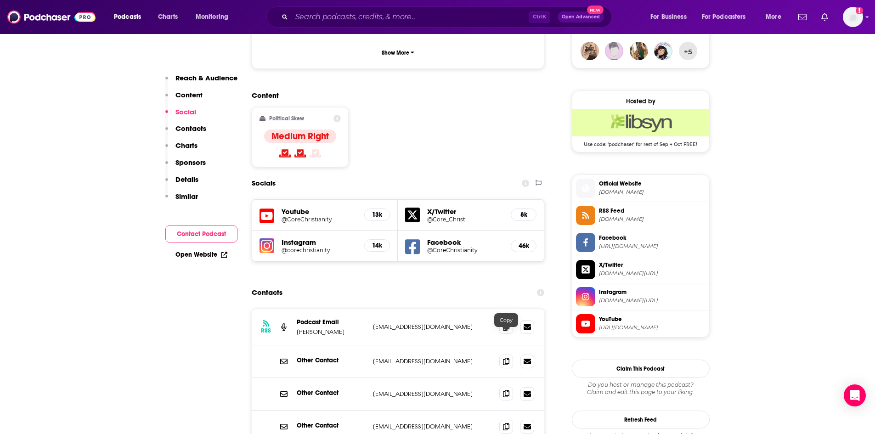
click at [502, 387] on span at bounding box center [506, 394] width 14 height 14
click at [327, 16] on input "Search podcasts, credits, & more..." at bounding box center [410, 17] width 237 height 15
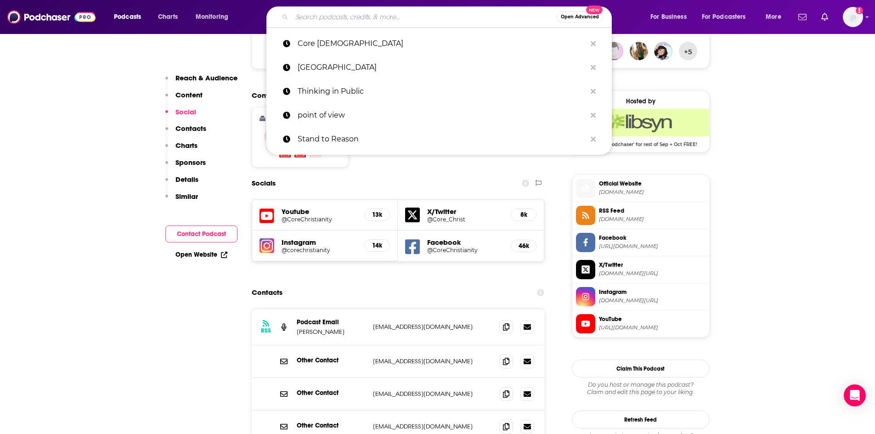
paste input "Keep the Faith"
type input "Keep the Faith"
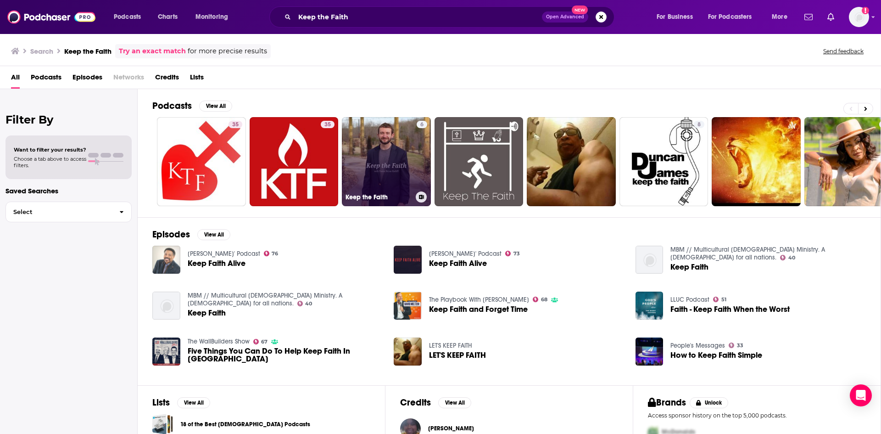
click at [374, 172] on link "6 Keep the Faith" at bounding box center [386, 161] width 89 height 89
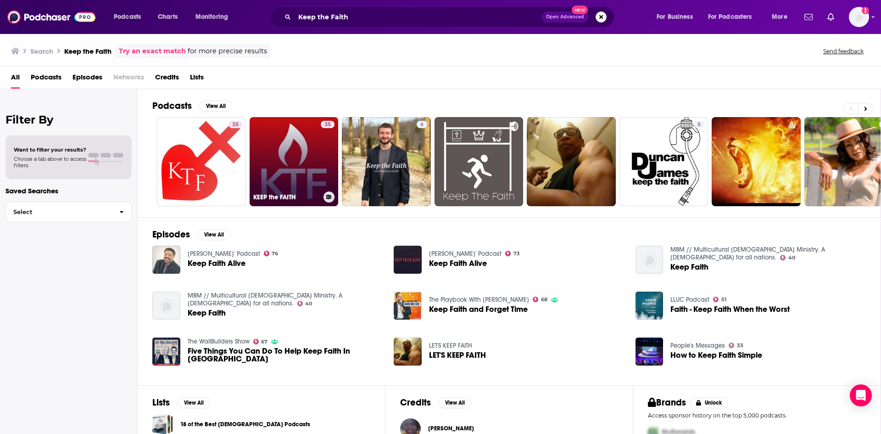
click at [304, 169] on link "35 KEEP the FAITH" at bounding box center [294, 161] width 89 height 89
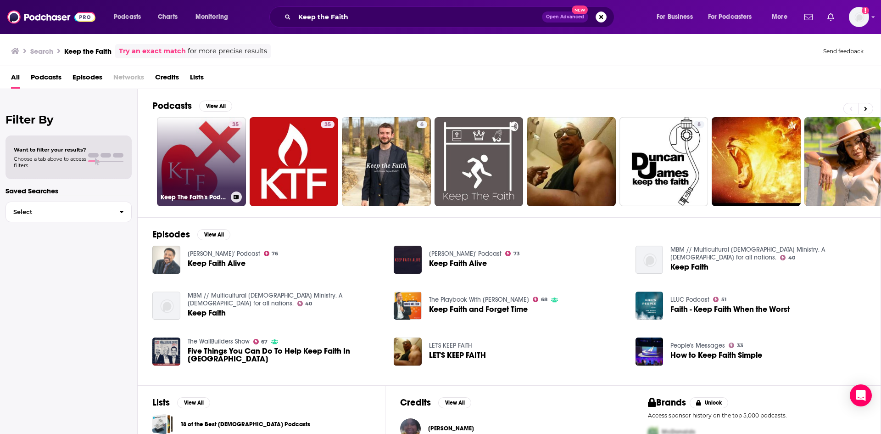
click at [201, 143] on link "35 Keep The Faith's Podcast" at bounding box center [201, 161] width 89 height 89
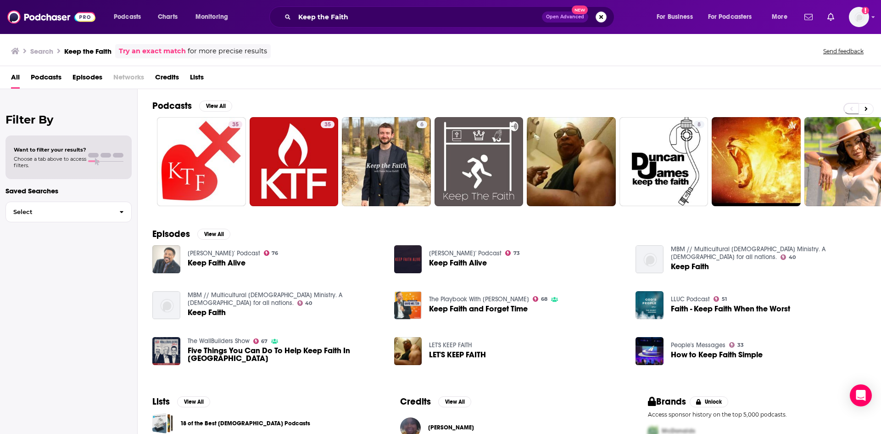
click at [600, 14] on button "Search podcasts, credits, & more..." at bounding box center [601, 16] width 11 height 11
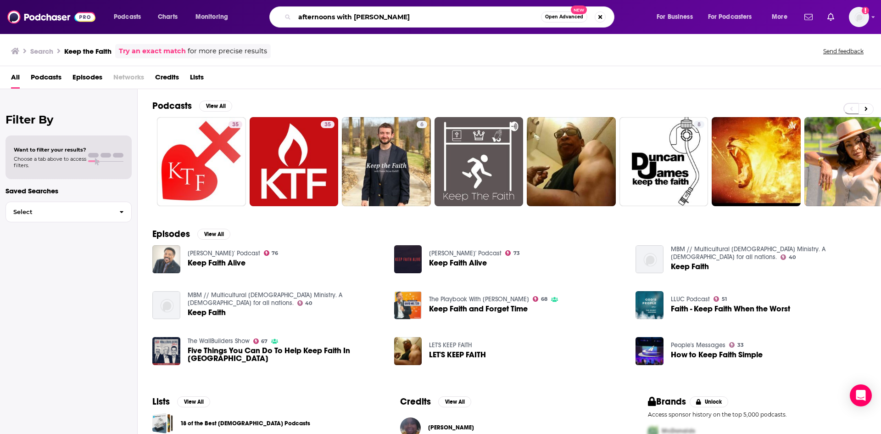
type input "afternoons with bill arnold"
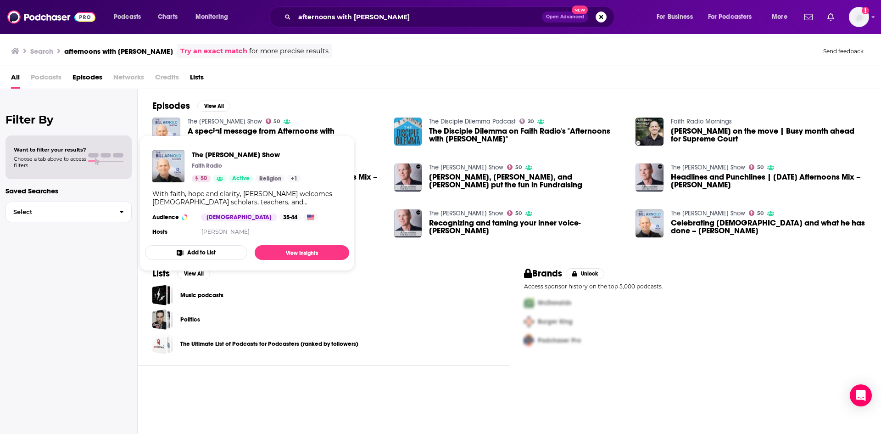
click at [224, 122] on link "The Bill Arnold Show" at bounding box center [225, 122] width 74 height 8
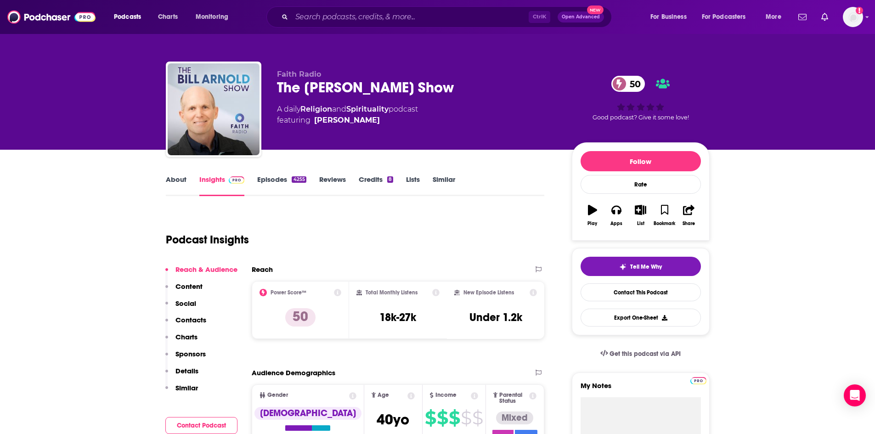
click at [179, 180] on link "About" at bounding box center [176, 185] width 21 height 21
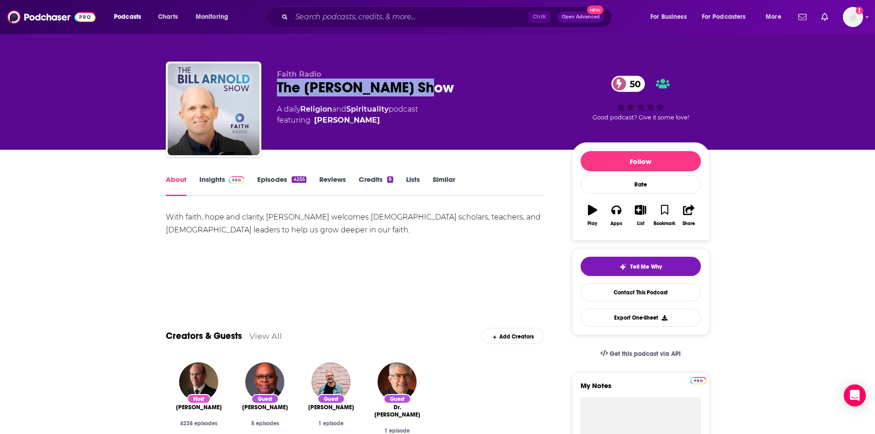
drag, startPoint x: 278, startPoint y: 86, endPoint x: 408, endPoint y: 93, distance: 130.6
click at [408, 93] on div "The Bill Arnold Show 50" at bounding box center [417, 88] width 280 height 18
copy h1 "The Bill Arnold Show"
click at [213, 179] on link "Insights" at bounding box center [221, 185] width 45 height 21
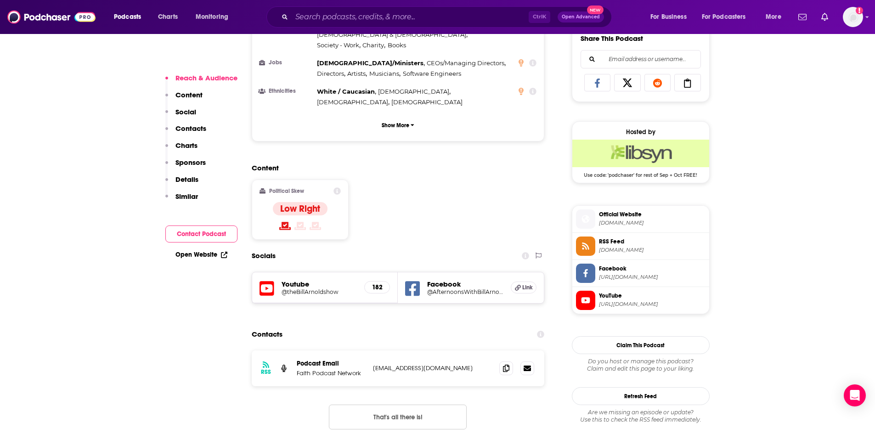
scroll to position [689, 0]
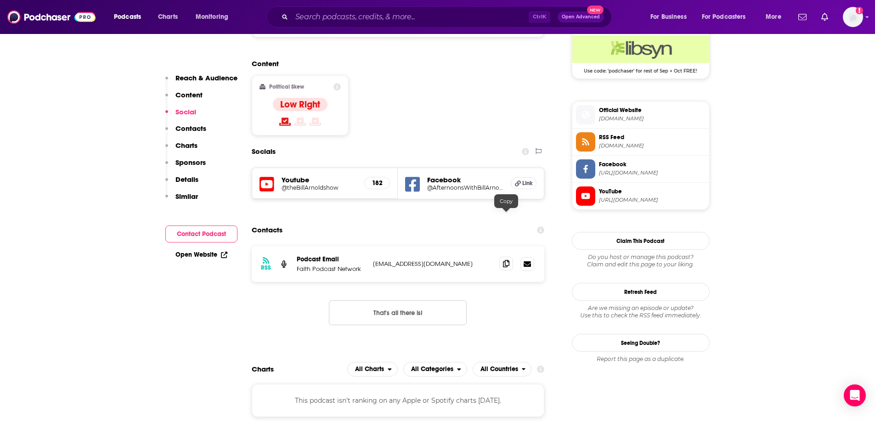
click at [508, 260] on icon at bounding box center [506, 263] width 6 height 7
click at [347, 17] on input "Search podcasts, credits, & more..." at bounding box center [410, 17] width 237 height 15
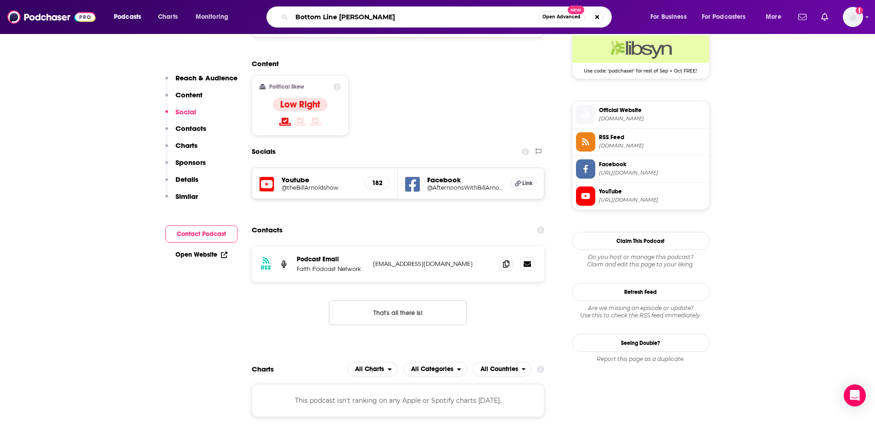
type input "Bottom Line Roger Marsh"
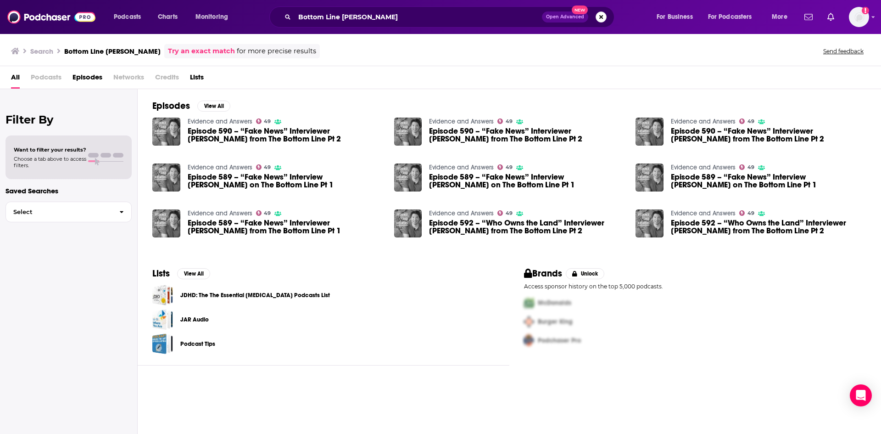
click at [599, 17] on button "Search podcasts, credits, & more..." at bounding box center [601, 16] width 11 height 11
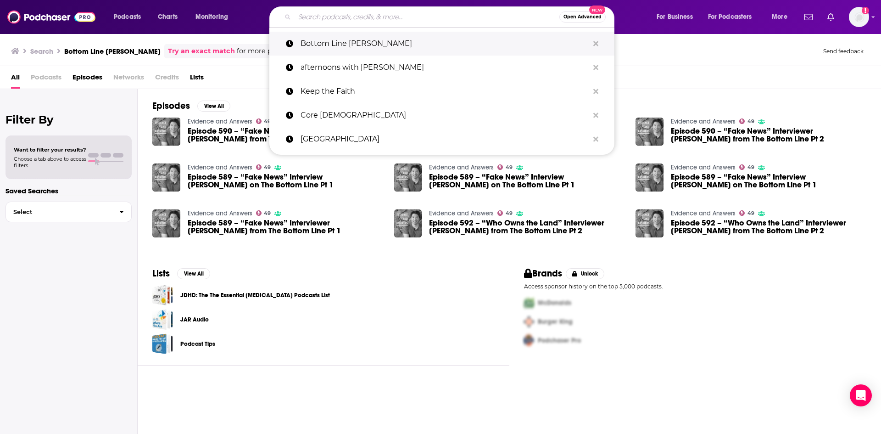
paste input "Called and Caffeinated"
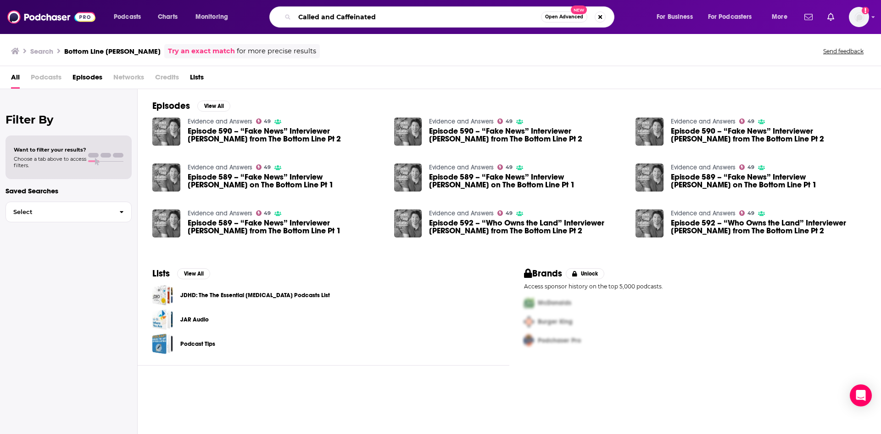
type input "Called and Caffeinated"
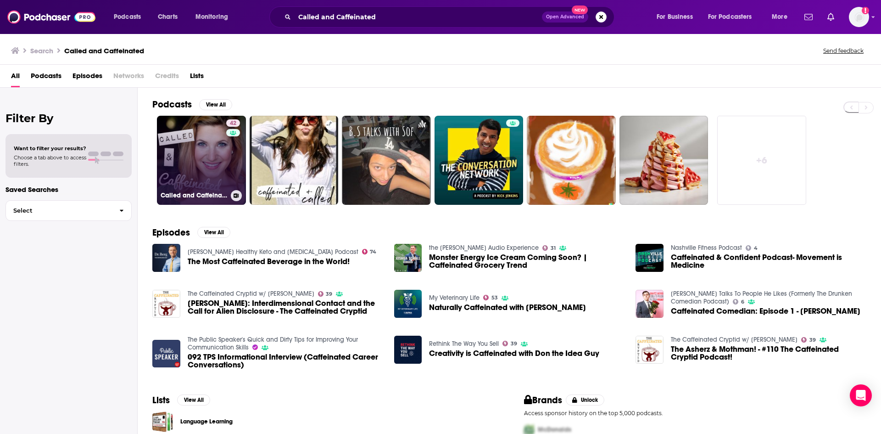
click at [209, 155] on link "42 Called and Caffeinated" at bounding box center [201, 160] width 89 height 89
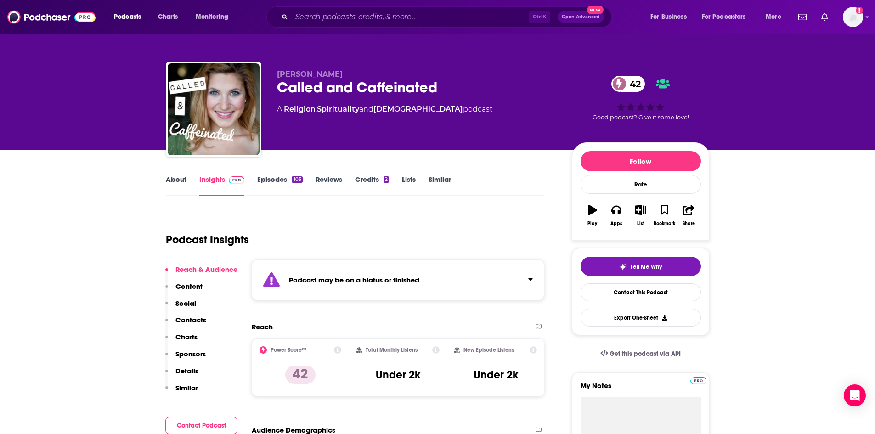
click at [292, 178] on div "103" at bounding box center [297, 179] width 11 height 6
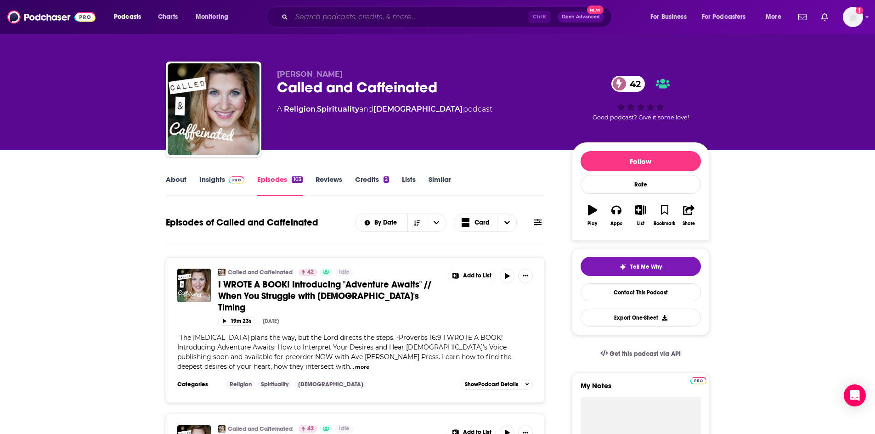
click at [393, 15] on input "Search podcasts, credits, & more..." at bounding box center [410, 17] width 237 height 15
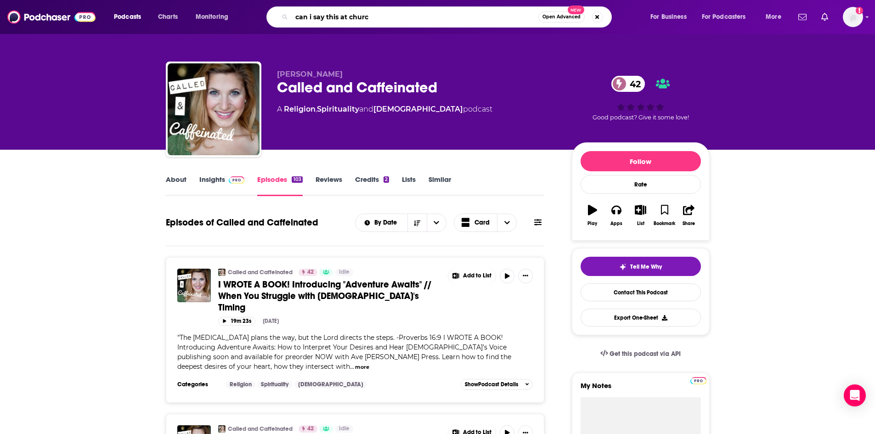
type input "can i say this at church"
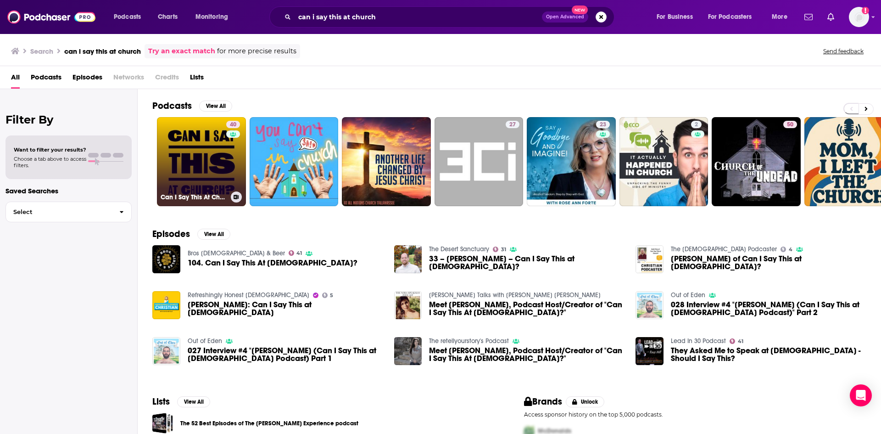
click at [226, 146] on div "40" at bounding box center [234, 156] width 16 height 71
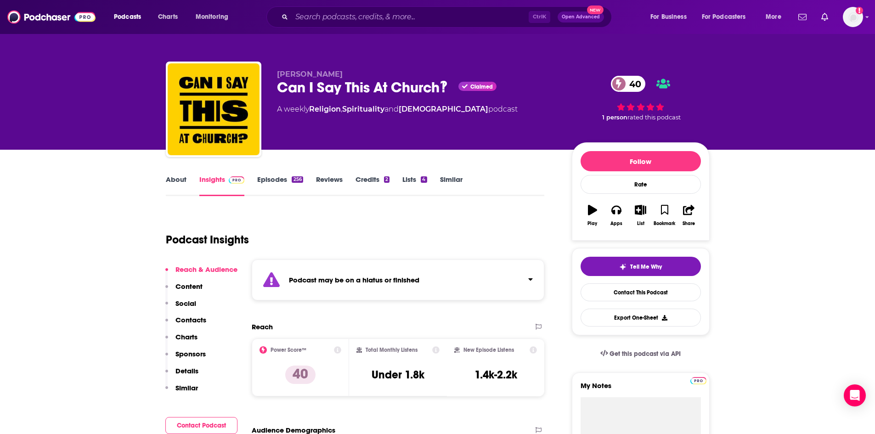
click at [262, 180] on link "Episodes 256" at bounding box center [279, 185] width 45 height 21
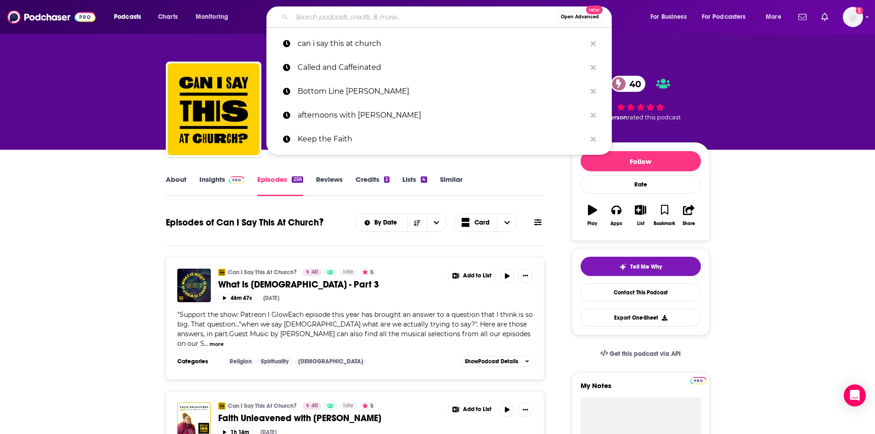
click at [357, 16] on input "Search podcasts, credits, & more..." at bounding box center [424, 17] width 265 height 15
paste input "Family Looking Up"
type input "Family Looking Up"
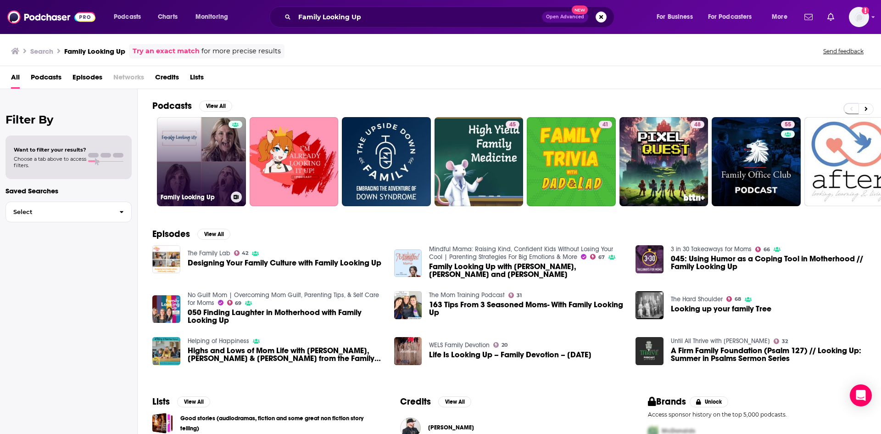
click at [198, 139] on link "Family Looking Up" at bounding box center [201, 161] width 89 height 89
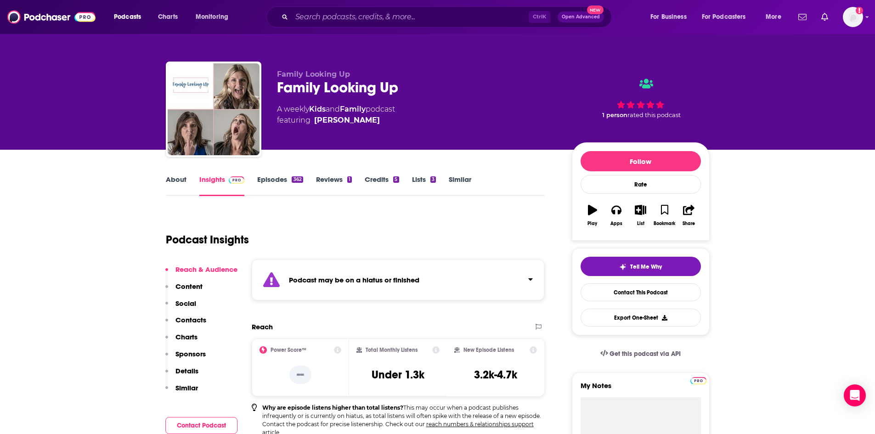
click at [182, 182] on link "About" at bounding box center [176, 185] width 21 height 21
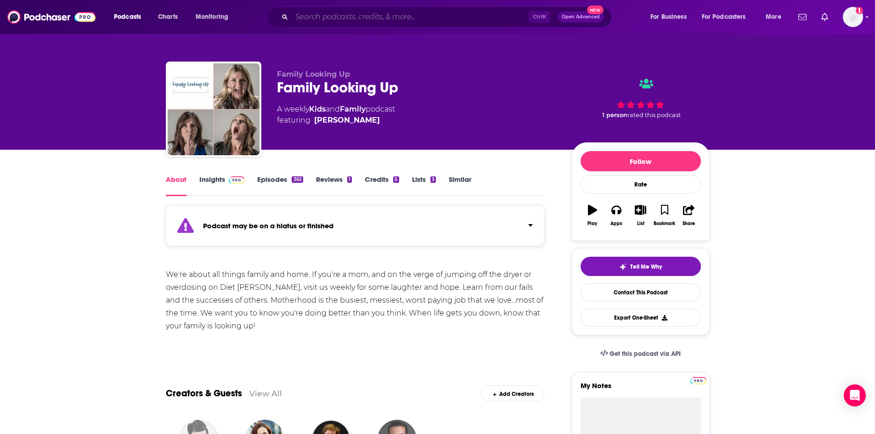
click at [361, 16] on input "Search podcasts, credits, & more..." at bounding box center [410, 17] width 237 height 15
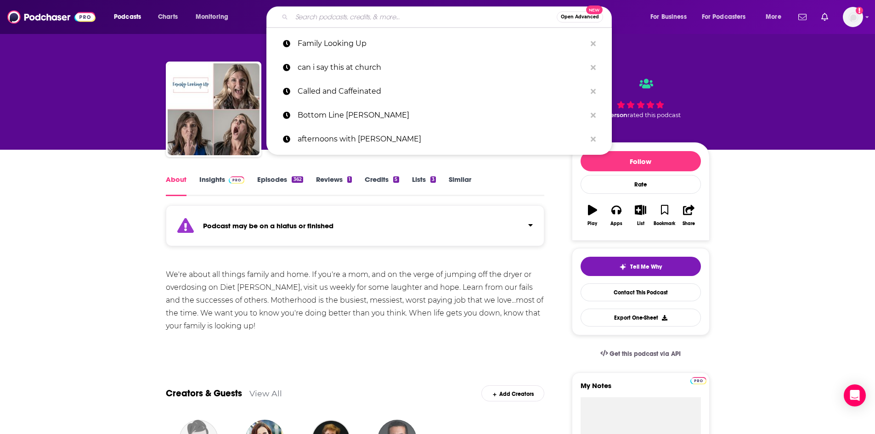
paste input "First Person with Wayne Shepherd"
type input "First Person with Wayne Shepherd"
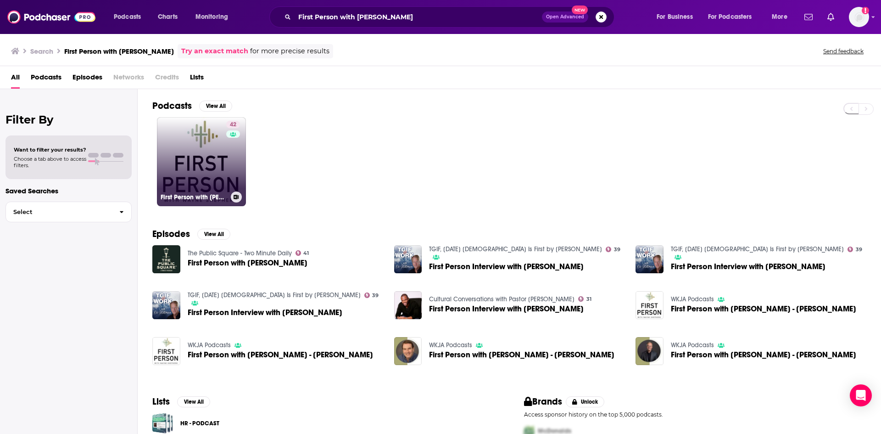
click at [221, 158] on link "42 First Person with Wayne Shepherd" at bounding box center [201, 161] width 89 height 89
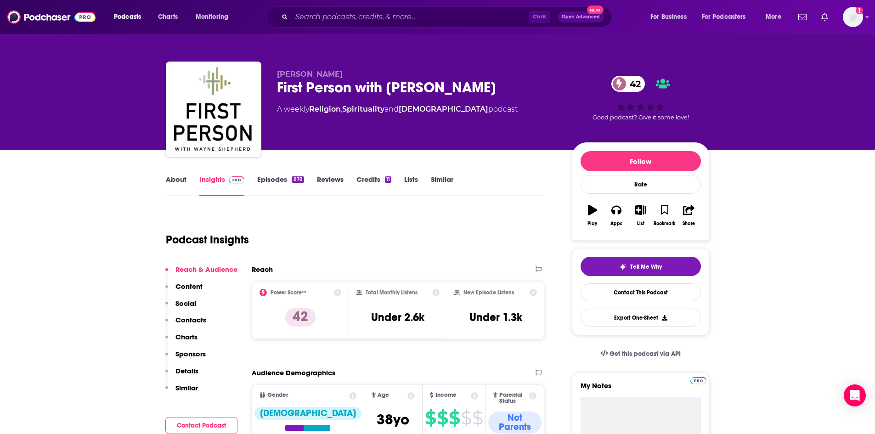
click at [173, 181] on link "About" at bounding box center [176, 185] width 21 height 21
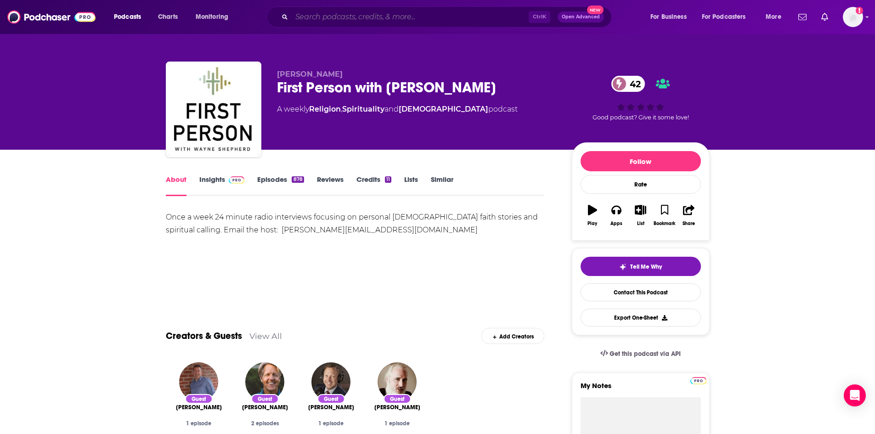
click at [317, 13] on input "Search podcasts, credits, & more..." at bounding box center [410, 17] width 237 height 15
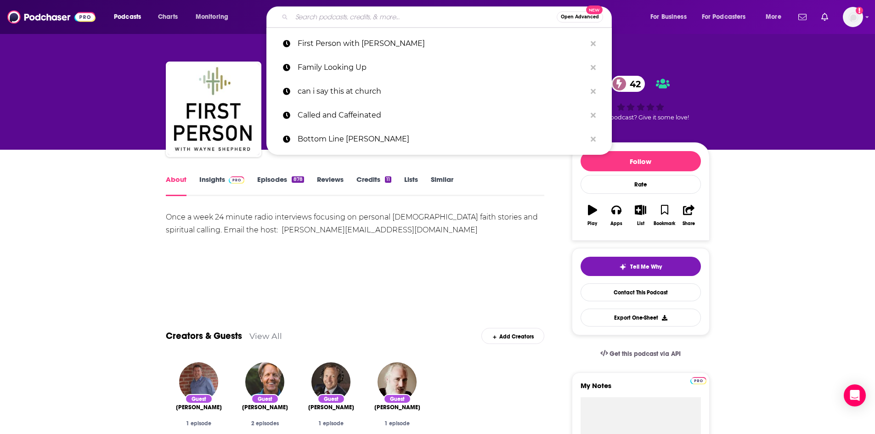
paste input "Georgene Rice Show"
type input "Georgene Rice Show"
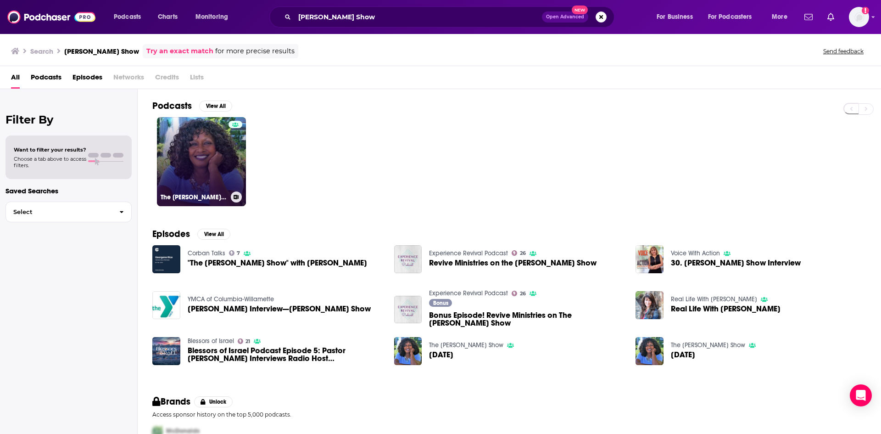
click at [225, 160] on link "The Georgene Rice Show" at bounding box center [201, 161] width 89 height 89
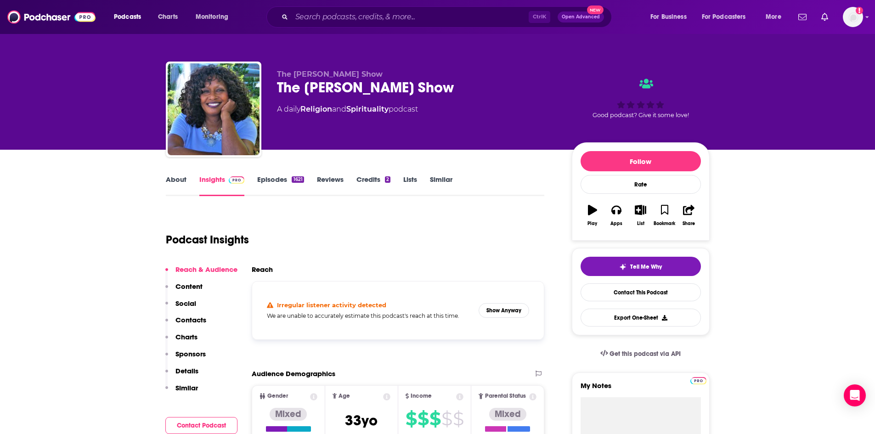
click at [175, 189] on link "About" at bounding box center [176, 185] width 21 height 21
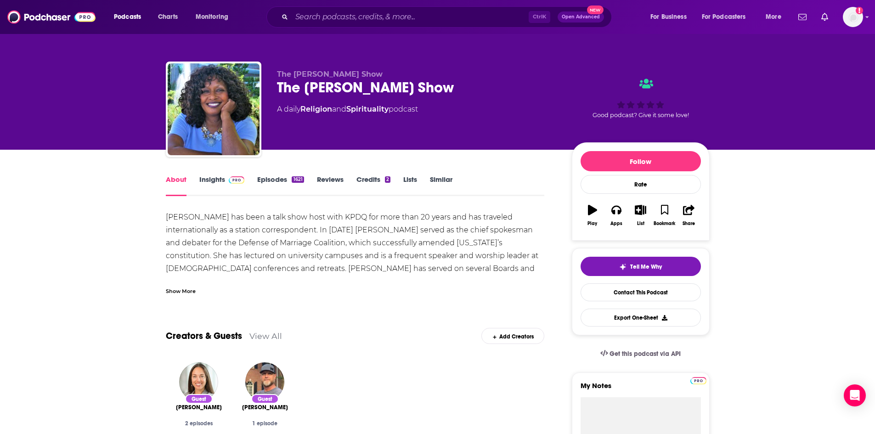
click at [177, 283] on div "Show More" at bounding box center [355, 288] width 379 height 16
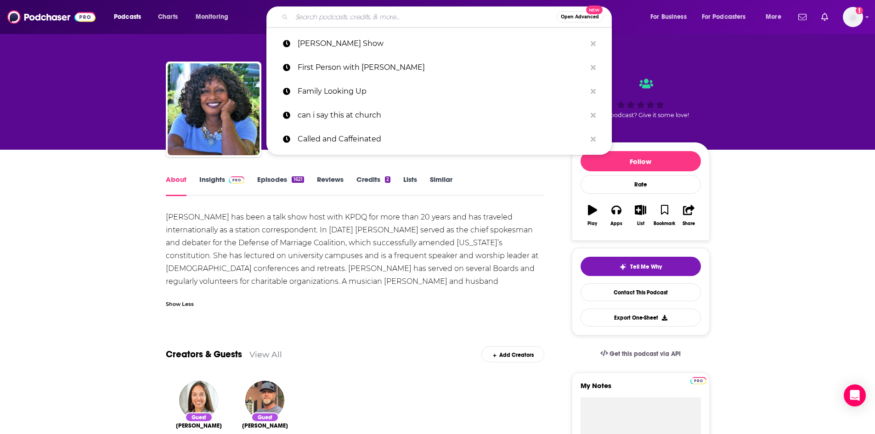
click at [474, 13] on input "Search podcasts, credits, & more..." at bounding box center [424, 17] width 265 height 15
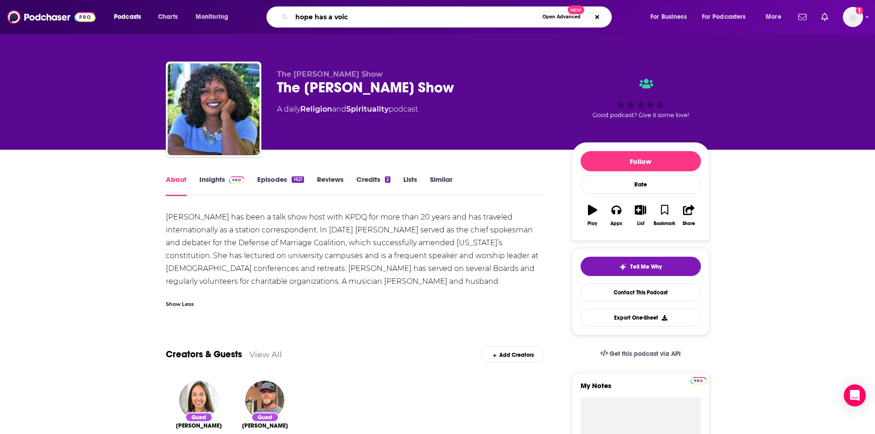
type input "hope has a voice"
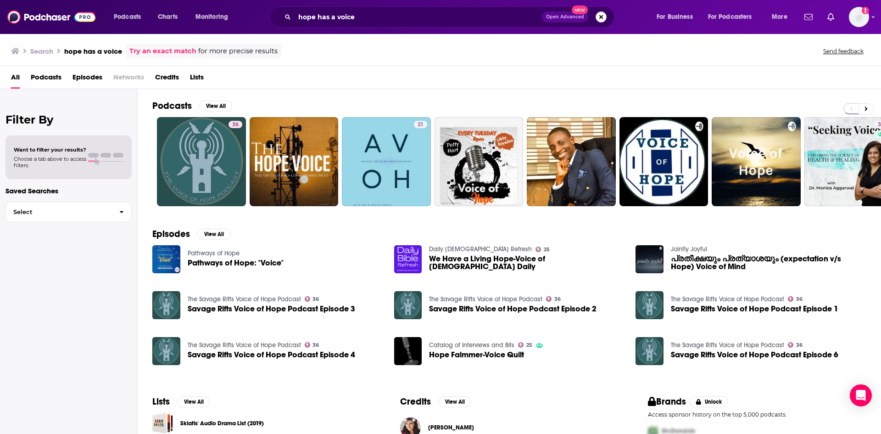
click at [599, 17] on button "Search podcasts, credits, & more..." at bounding box center [601, 16] width 11 height 11
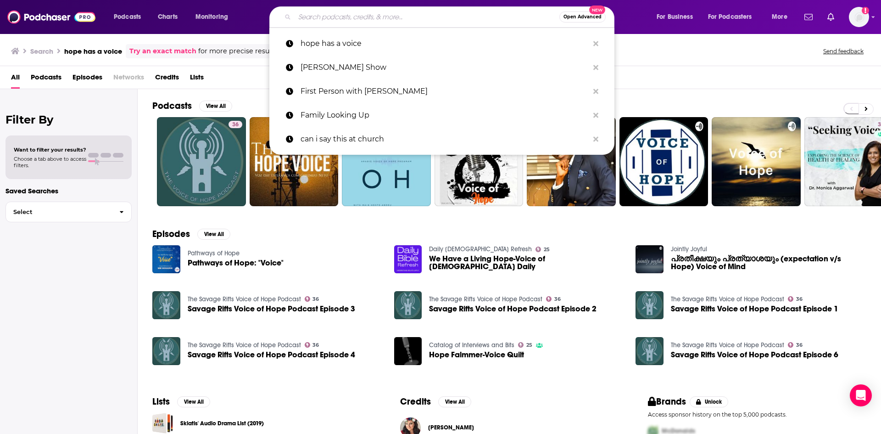
paste input "Let's Be Real"
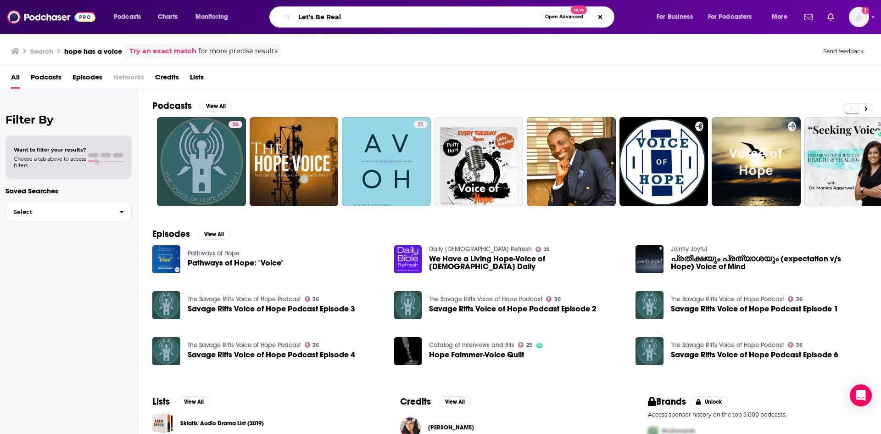
type input "Let's Be Real"
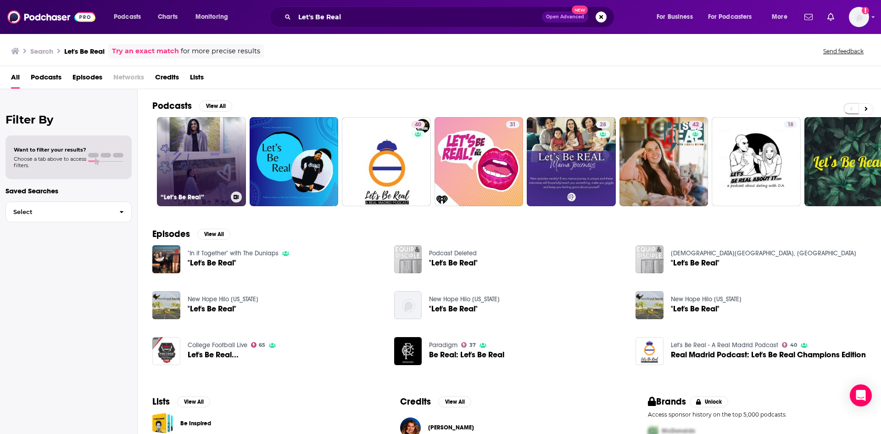
click at [207, 157] on link "“Let’s Be Real”" at bounding box center [201, 161] width 89 height 89
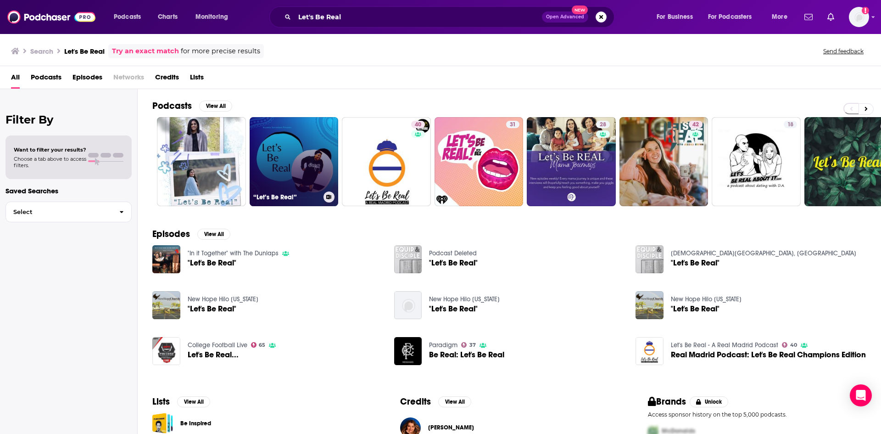
click at [314, 167] on link "“Let’s Be Real”" at bounding box center [294, 161] width 89 height 89
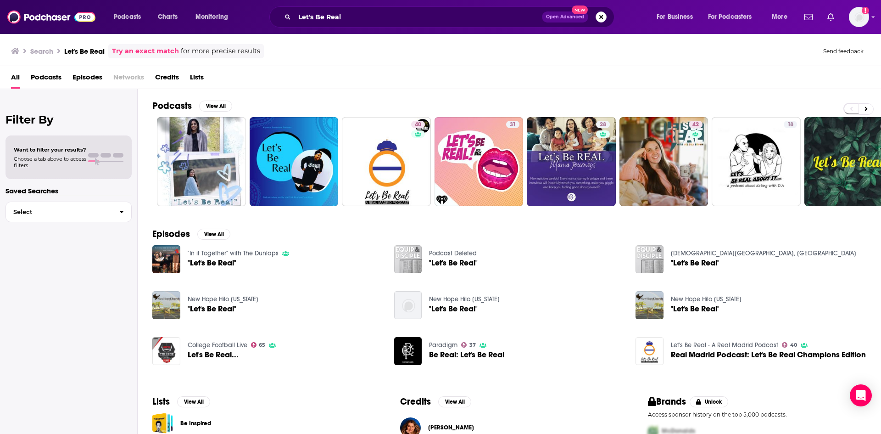
drag, startPoint x: 600, startPoint y: 14, endPoint x: 595, endPoint y: 15, distance: 5.7
click at [600, 14] on button "Search podcasts, credits, & more..." at bounding box center [601, 16] width 11 height 11
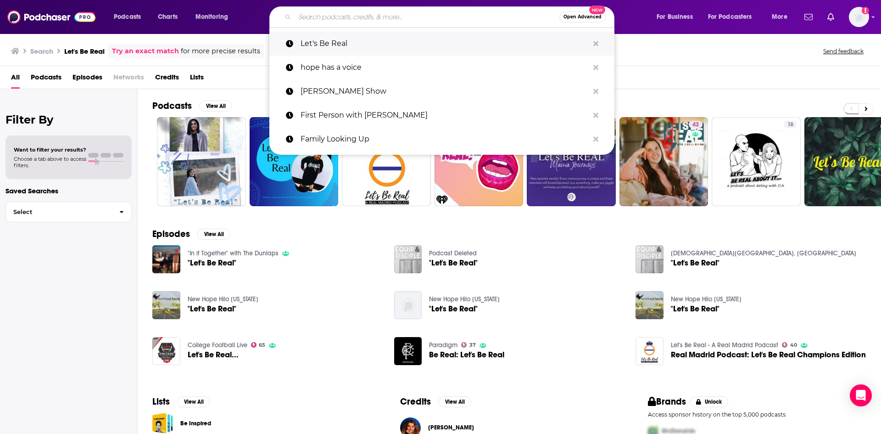
paste input "Neil Boron LIVE"
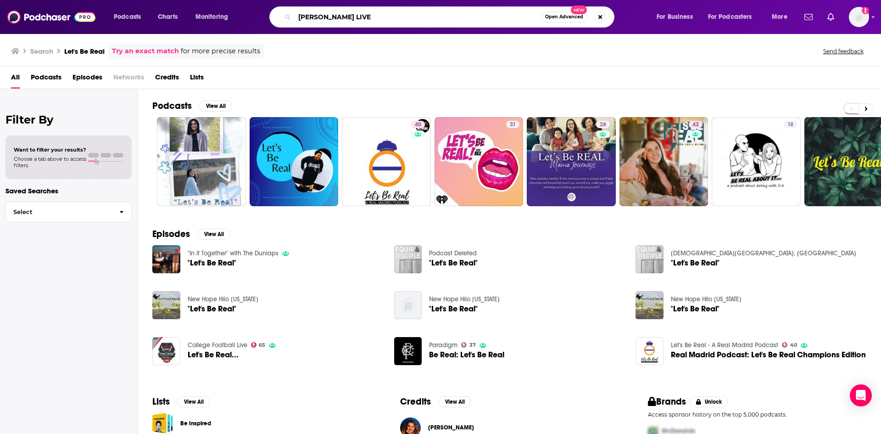
type input "Neil Boron LIVE"
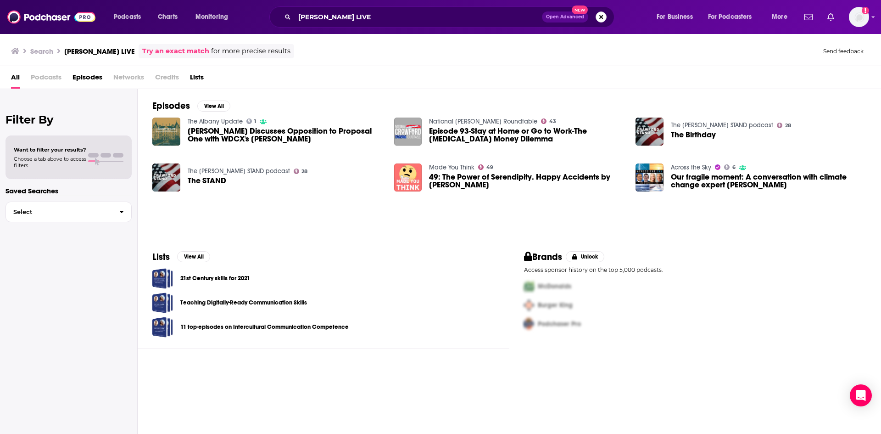
click at [602, 15] on button "Search podcasts, credits, & more..." at bounding box center [601, 16] width 11 height 11
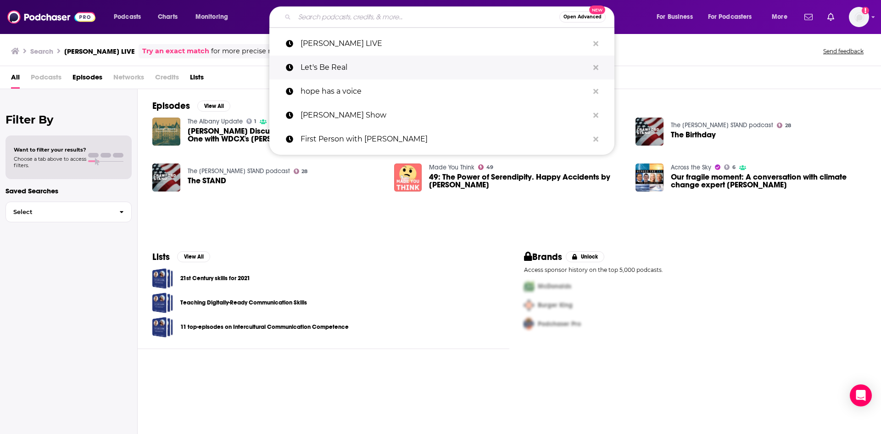
paste input "Thriving Beyond Belief"
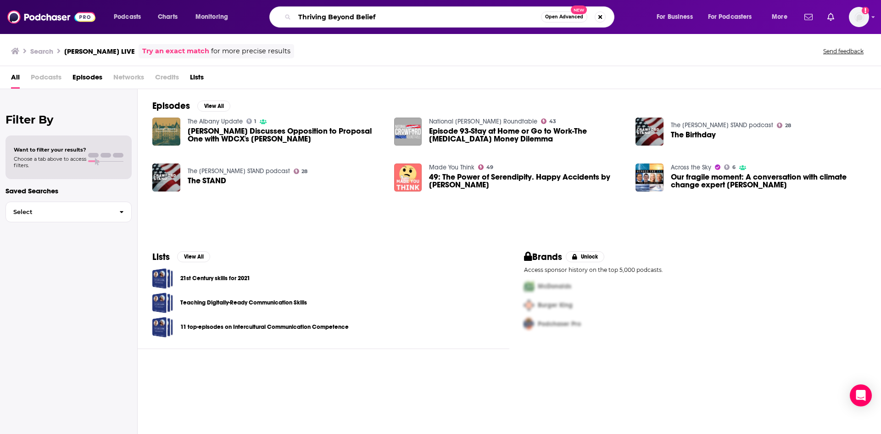
type input "Thriving Beyond Belief"
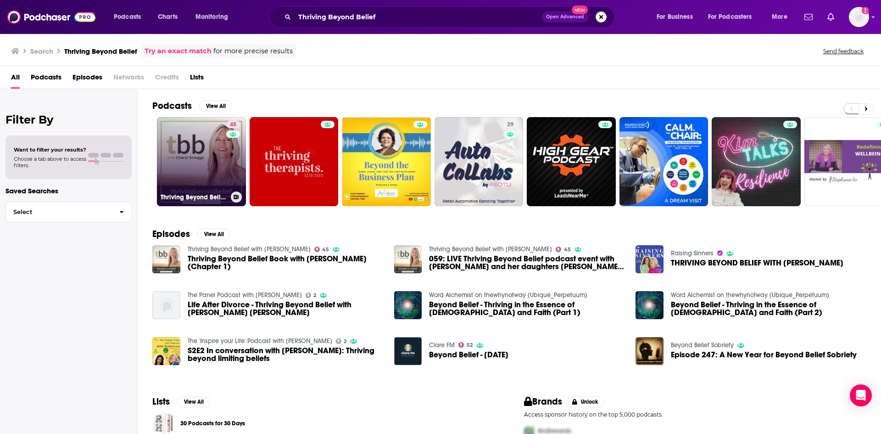
click at [209, 155] on link "45 Thriving Beyond Belief with Cheryl Scruggs" at bounding box center [201, 161] width 89 height 89
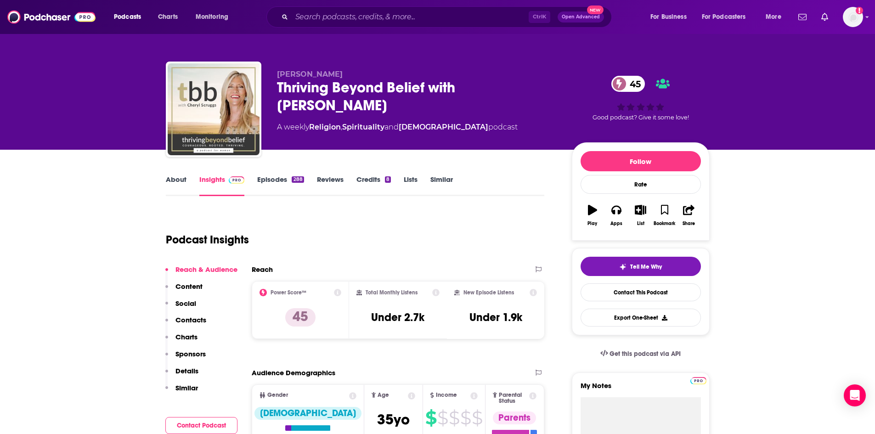
click at [176, 181] on link "About" at bounding box center [176, 185] width 21 height 21
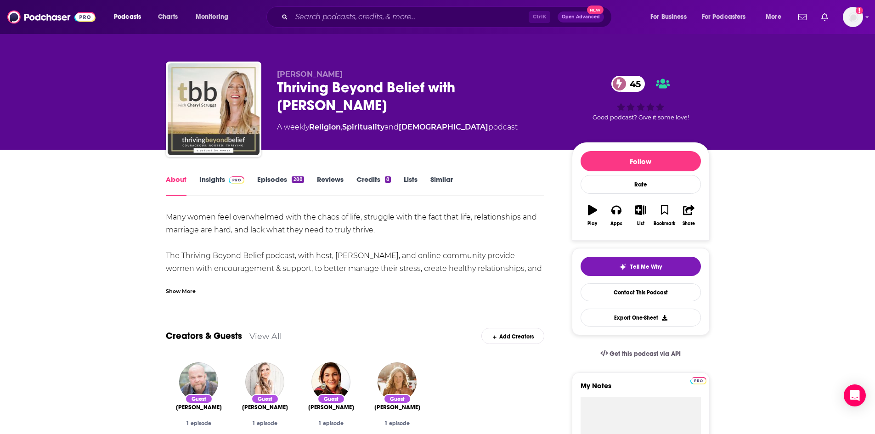
click at [183, 288] on div "Show More" at bounding box center [181, 290] width 30 height 9
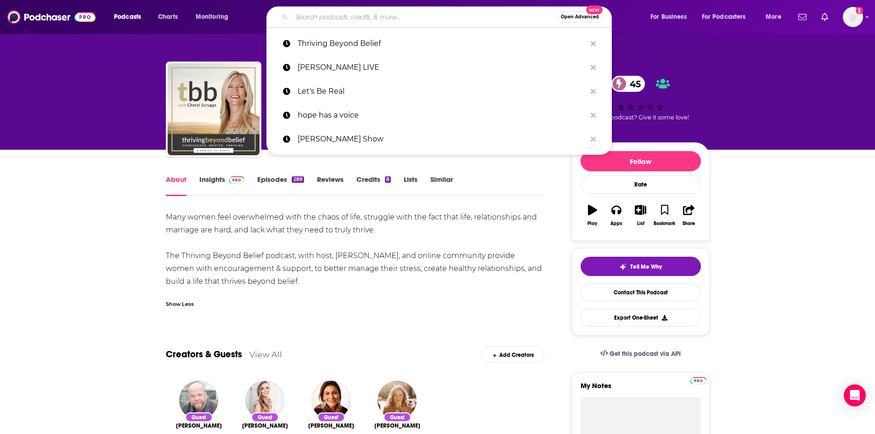
click at [465, 13] on input "Search podcasts, credits, & more..." at bounding box center [424, 17] width 265 height 15
click at [424, 14] on input "Search podcasts, credits, & more..." at bounding box center [424, 17] width 265 height 15
paste input "Ground Zero with Clyde Lewis"
type input "Ground Zero with Clyde Lewis"
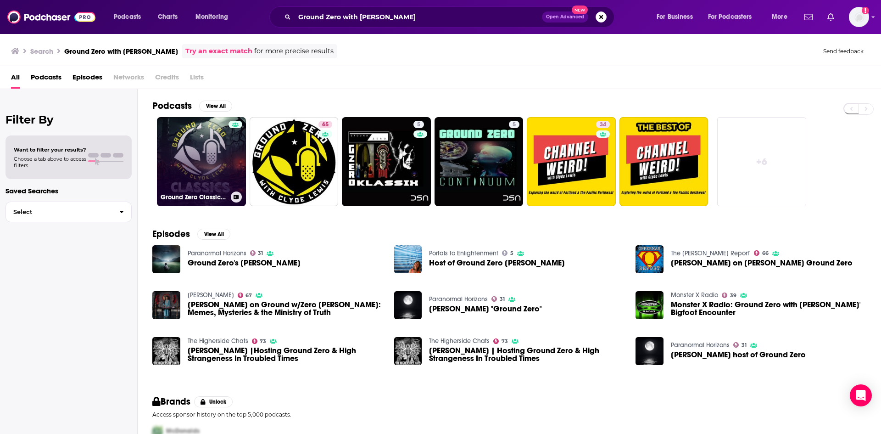
click at [216, 160] on link "Ground Zero Classics with Clyde Lewis" at bounding box center [201, 161] width 89 height 89
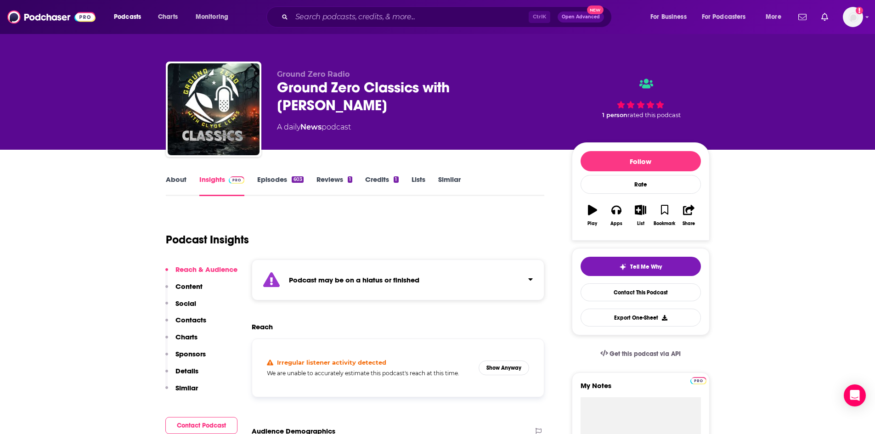
click at [171, 180] on link "About" at bounding box center [176, 185] width 21 height 21
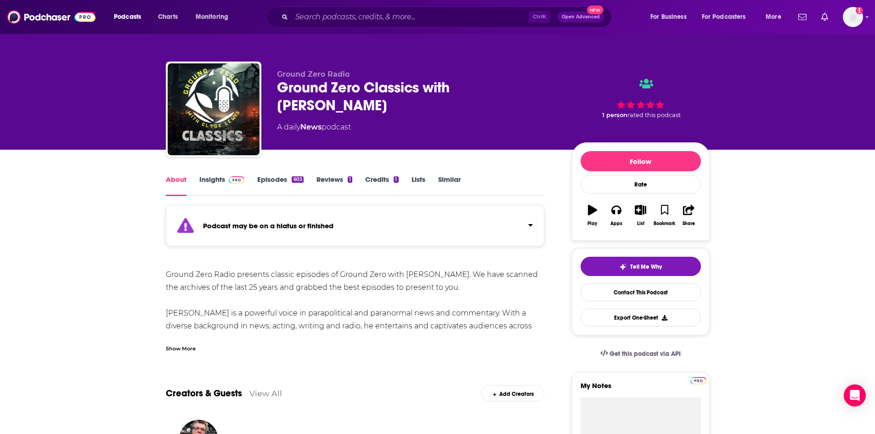
click at [183, 346] on div "Show More" at bounding box center [181, 347] width 30 height 9
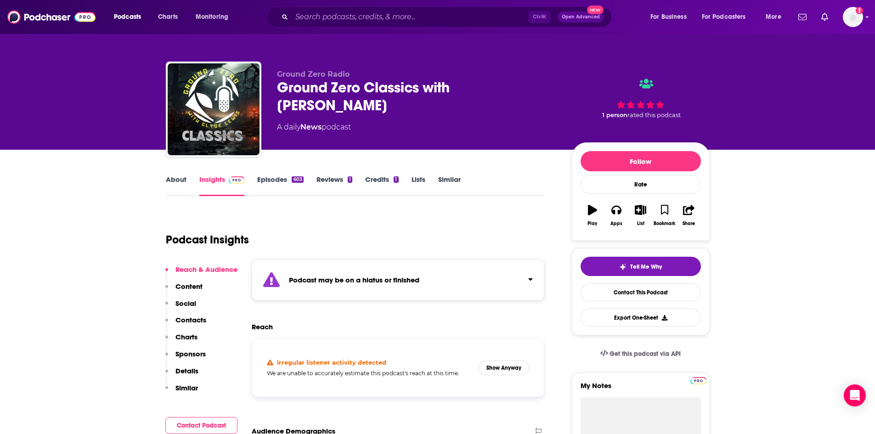
click at [288, 184] on link "Episodes 603" at bounding box center [280, 185] width 46 height 21
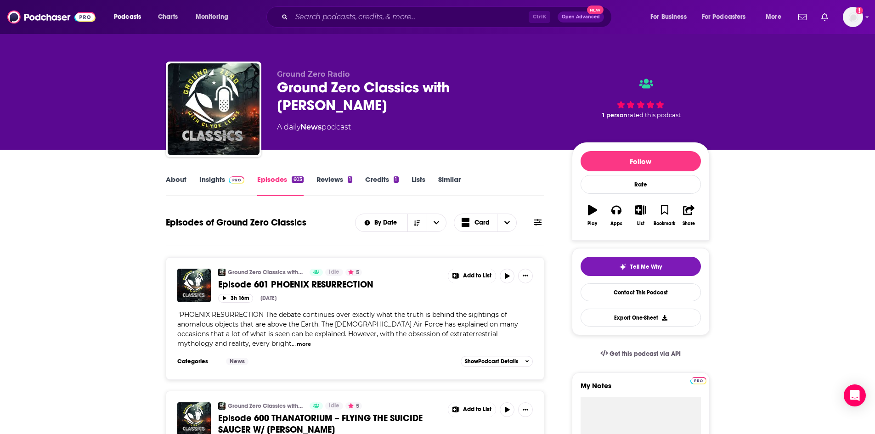
click at [184, 182] on link "About" at bounding box center [176, 185] width 21 height 21
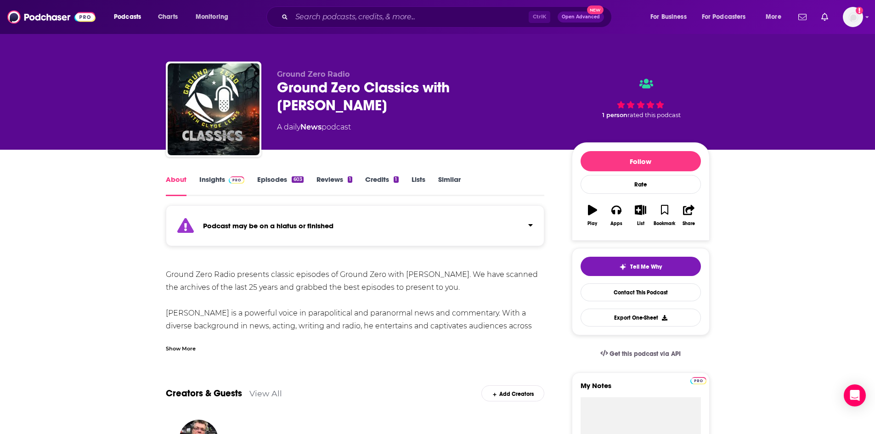
click at [184, 346] on div "Show More" at bounding box center [181, 347] width 30 height 9
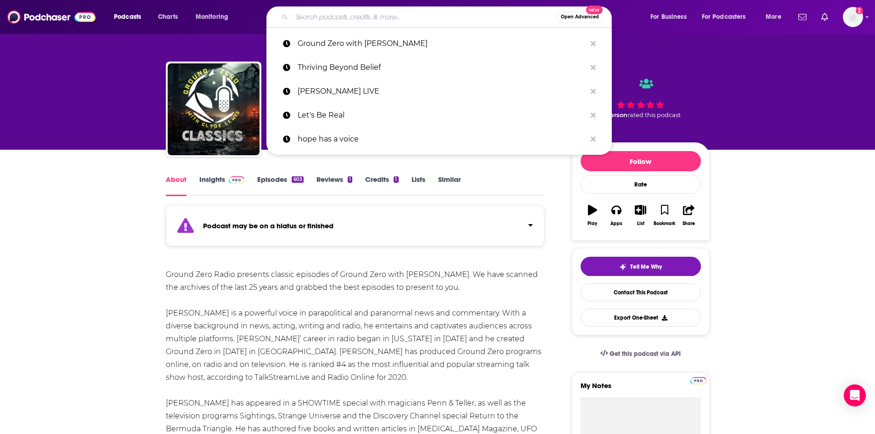
click at [319, 18] on input "Search podcasts, credits, & more..." at bounding box center [424, 17] width 265 height 15
paste input "Real Life with Jack Hibbs"
type input "Real Life with Jack Hibbs"
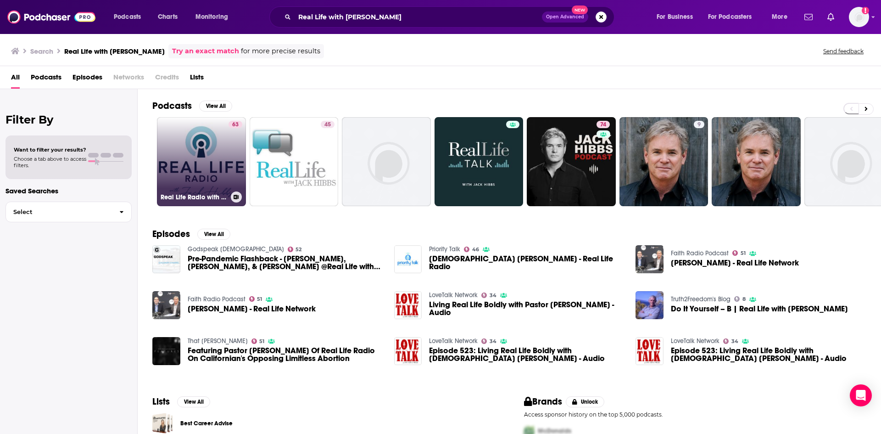
click at [196, 151] on link "63 Real Life Radio with Jack Hibbs" at bounding box center [201, 161] width 89 height 89
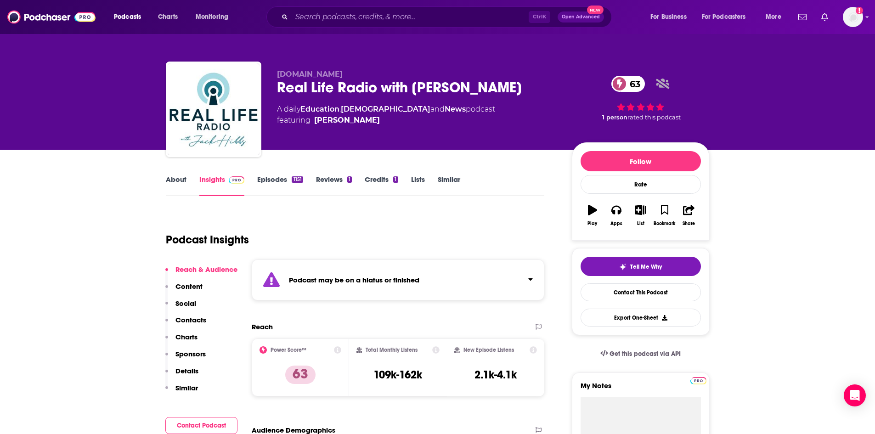
click at [170, 181] on link "About" at bounding box center [176, 185] width 21 height 21
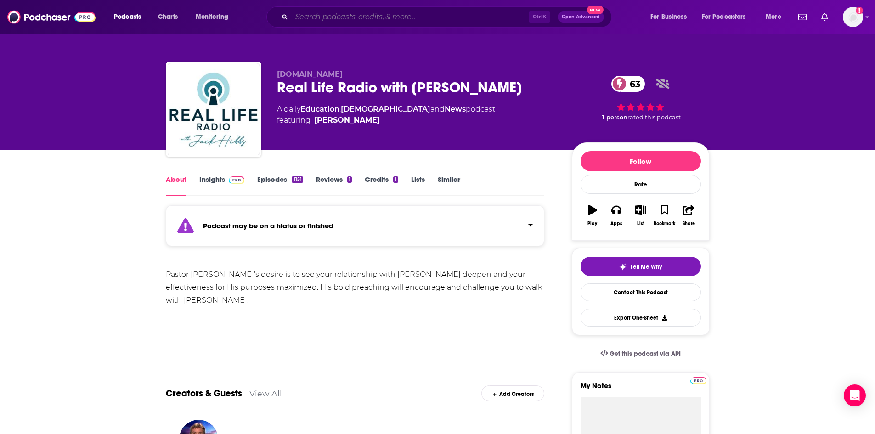
click at [351, 13] on input "Search podcasts, credits, & more..." at bounding box center [410, 17] width 237 height 15
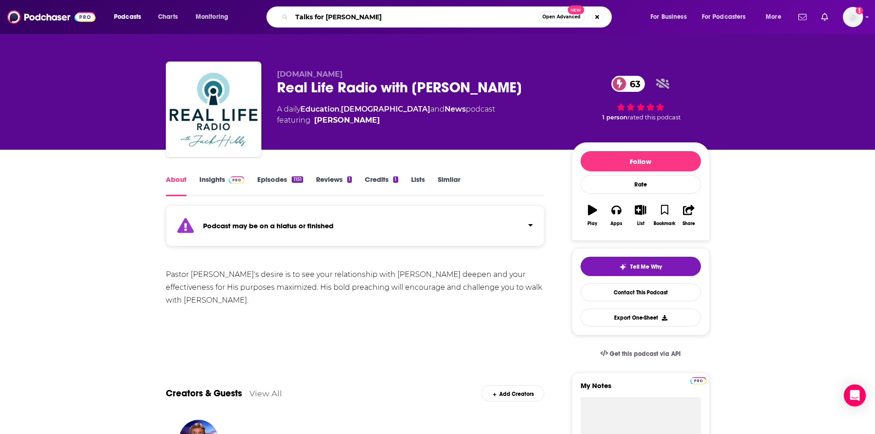
type input "Talks for Christ"
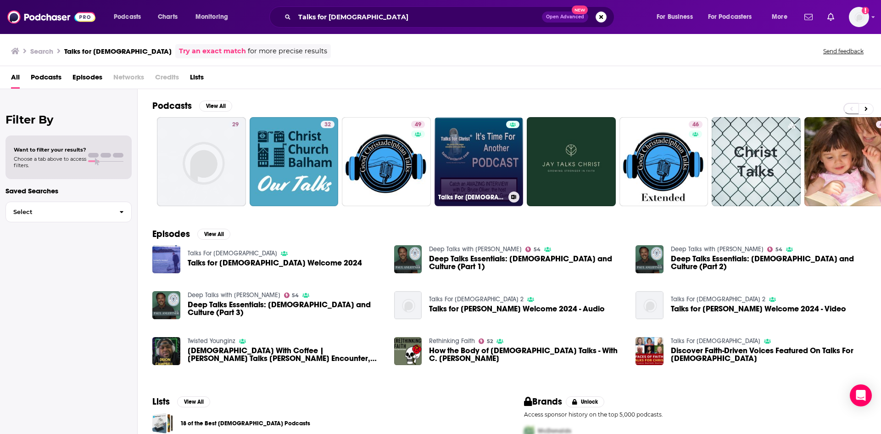
click at [493, 151] on link "Talks For Christ" at bounding box center [479, 161] width 89 height 89
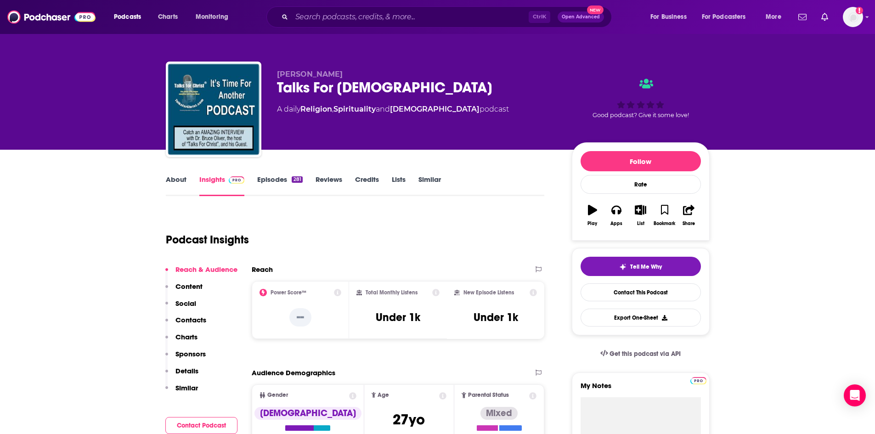
click at [175, 180] on link "About" at bounding box center [176, 185] width 21 height 21
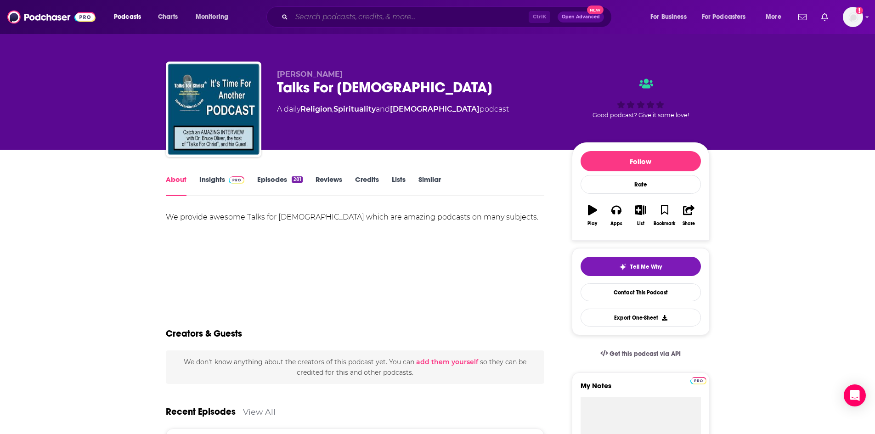
click at [396, 14] on input "Search podcasts, credits, & more..." at bounding box center [410, 17] width 237 height 15
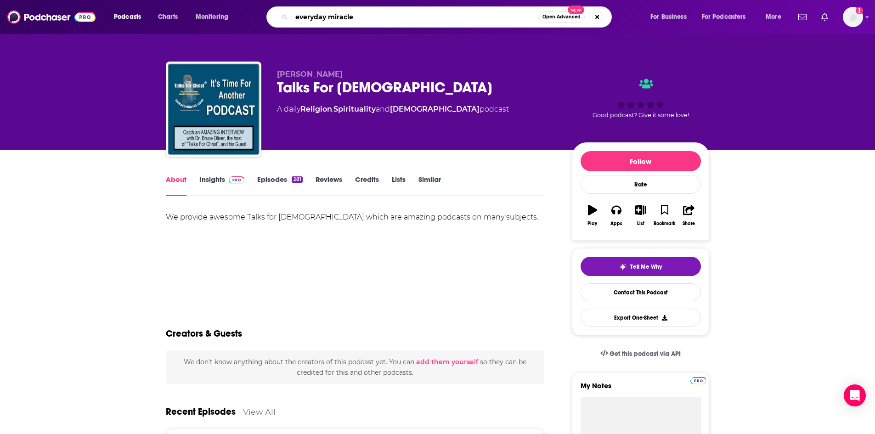
type input "everyday miracles"
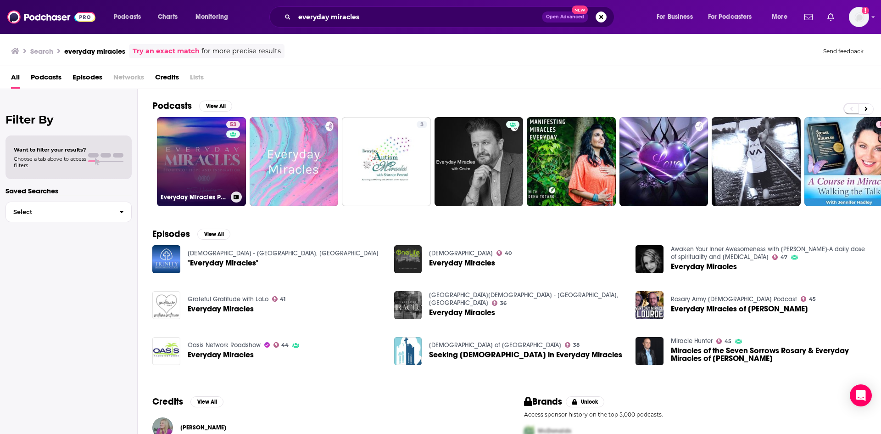
click at [207, 163] on link "53 Everyday Miracles Podcast" at bounding box center [201, 161] width 89 height 89
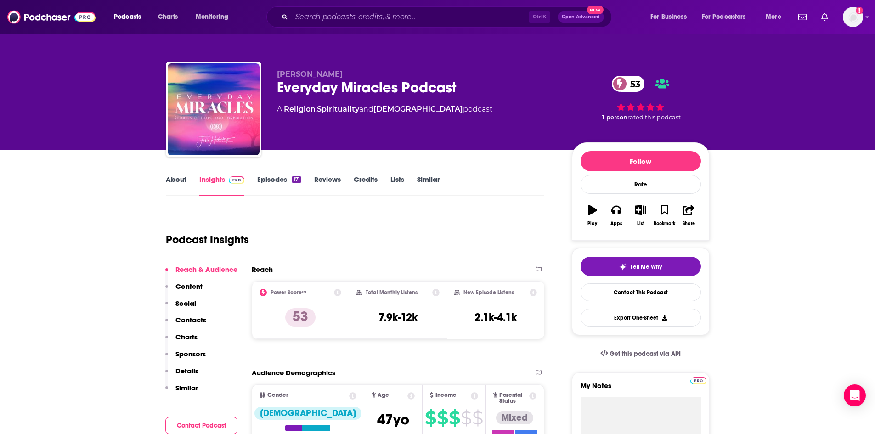
click at [177, 183] on link "About" at bounding box center [176, 185] width 21 height 21
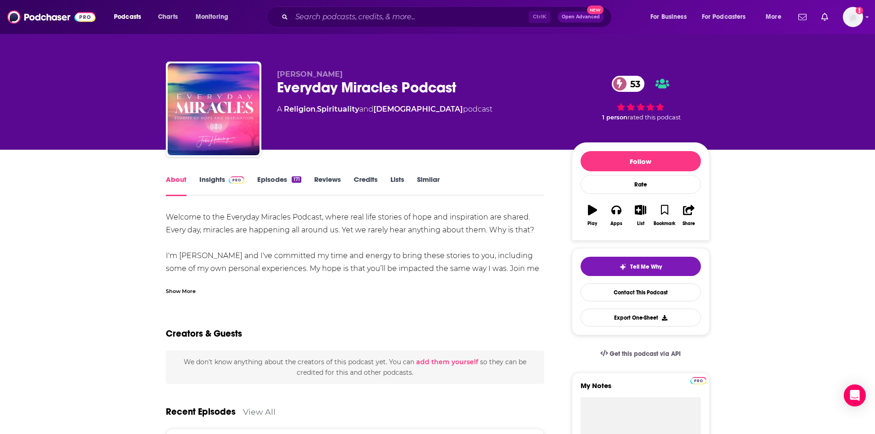
click at [188, 289] on div "Show More" at bounding box center [181, 290] width 30 height 9
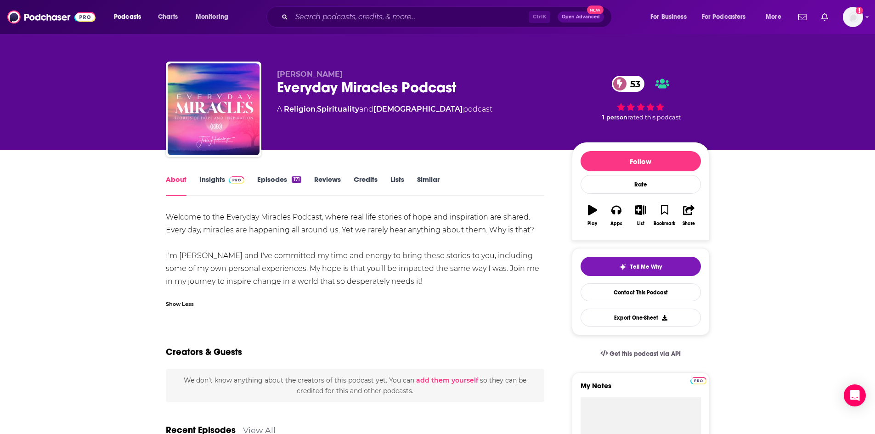
click at [289, 183] on link "Episodes 171" at bounding box center [279, 185] width 44 height 21
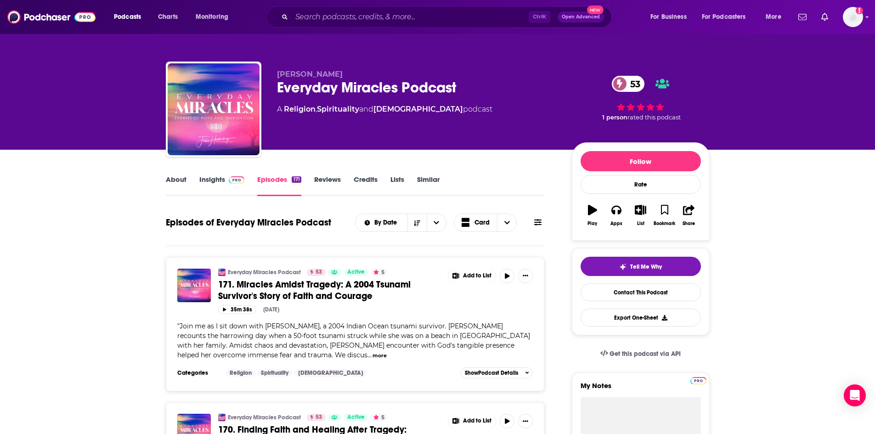
click at [169, 178] on link "About" at bounding box center [176, 185] width 21 height 21
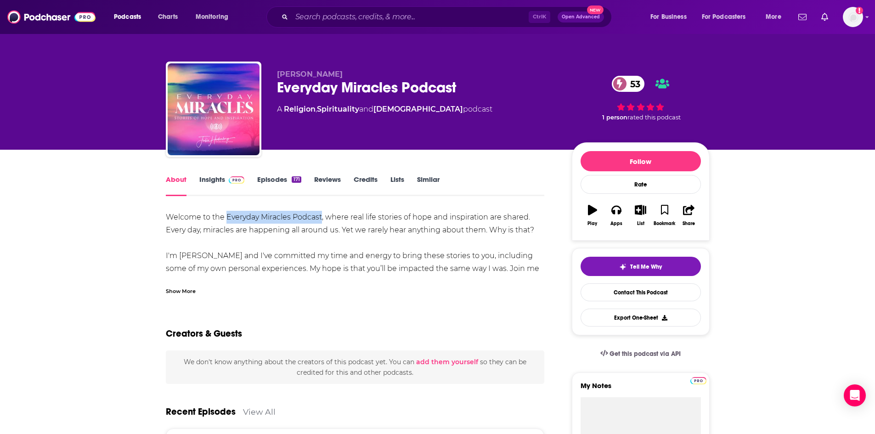
drag, startPoint x: 228, startPoint y: 214, endPoint x: 321, endPoint y: 216, distance: 93.7
click at [321, 216] on div "Welcome to the Everyday Miracles Podcast, where real life stories of hope and i…" at bounding box center [355, 249] width 379 height 77
copy div "Everyday Miracles Podcast"
drag, startPoint x: 277, startPoint y: 73, endPoint x: 348, endPoint y: 74, distance: 70.7
click at [348, 74] on p "Julie Hedenborg" at bounding box center [417, 74] width 280 height 9
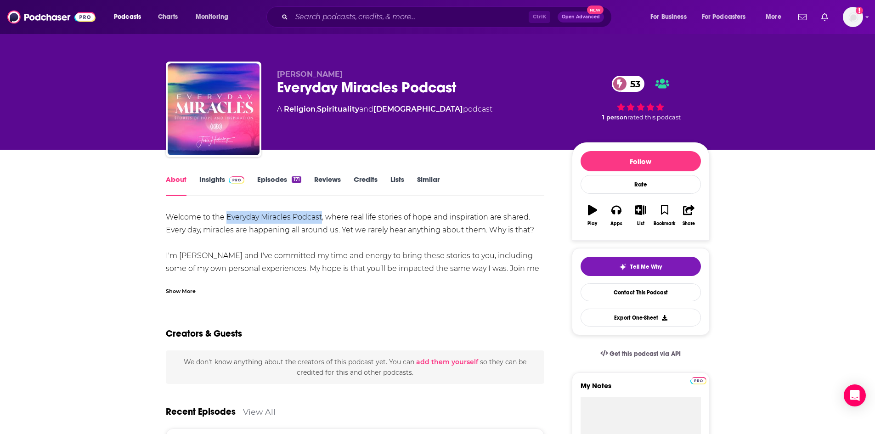
copy span "Julie Hedenborg"
click at [231, 182] on img at bounding box center [237, 179] width 16 height 7
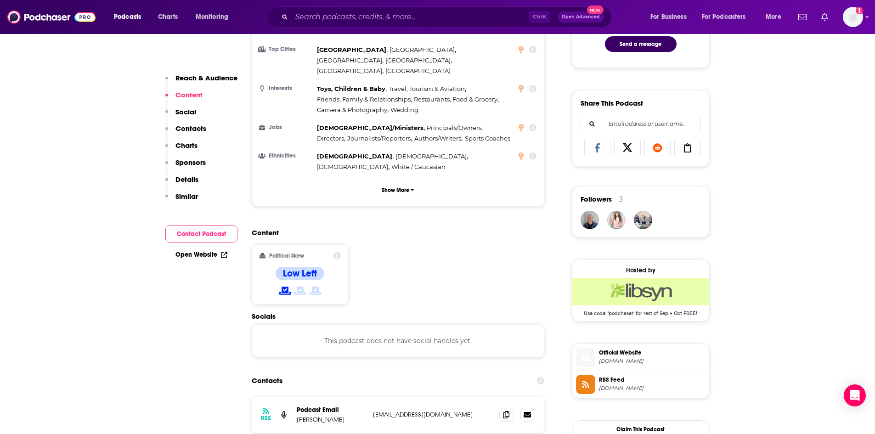
scroll to position [597, 0]
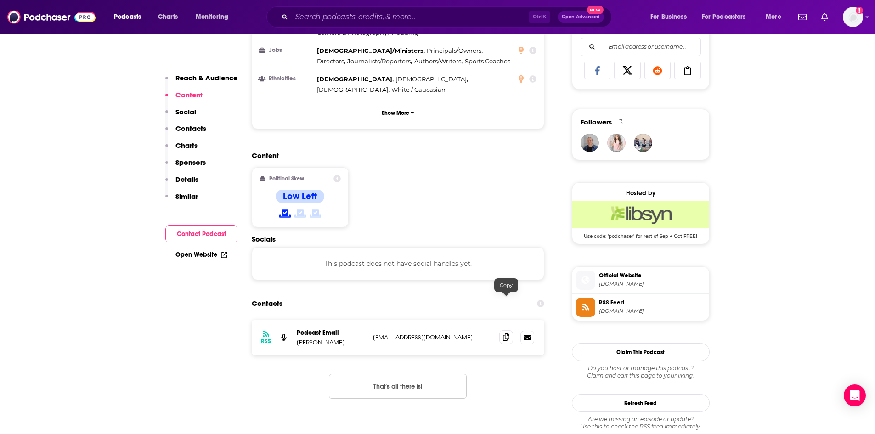
click at [504, 333] on icon at bounding box center [506, 336] width 6 height 7
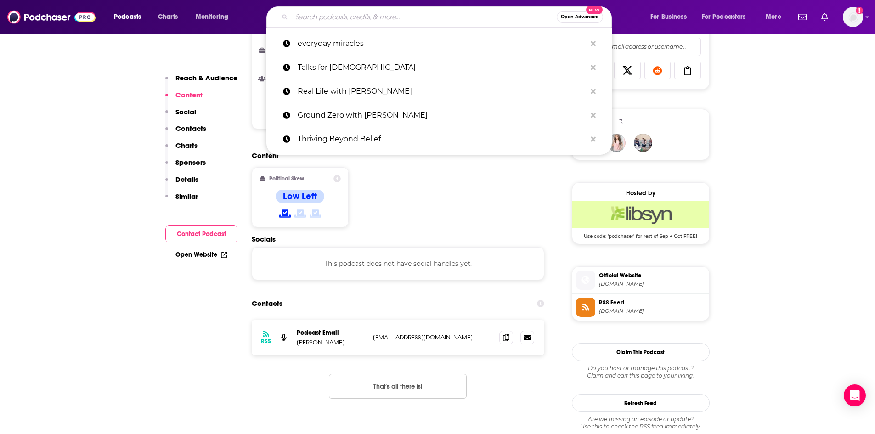
click at [374, 17] on input "Search podcasts, credits, & more..." at bounding box center [424, 17] width 265 height 15
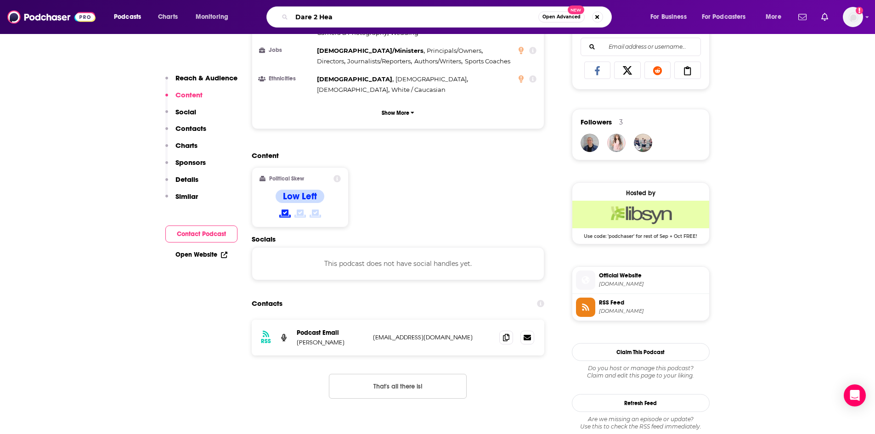
type input "Dare 2 Hear"
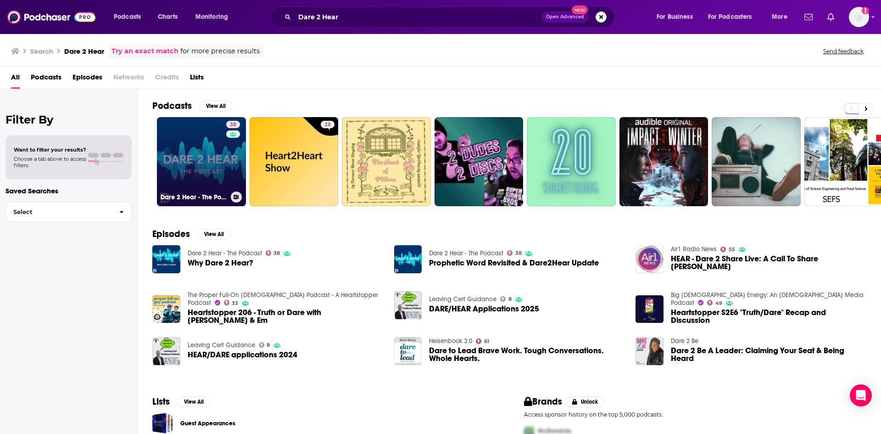
click at [219, 146] on link "38 Dare 2 Hear - The Podcast" at bounding box center [201, 161] width 89 height 89
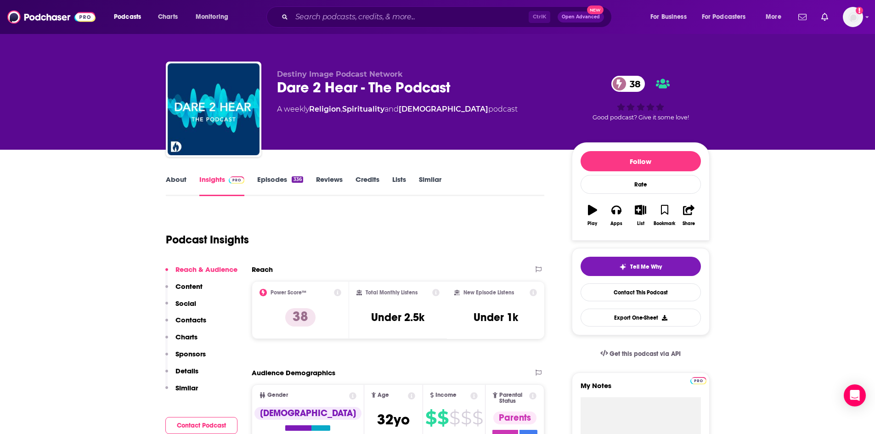
click at [173, 180] on link "About" at bounding box center [176, 185] width 21 height 21
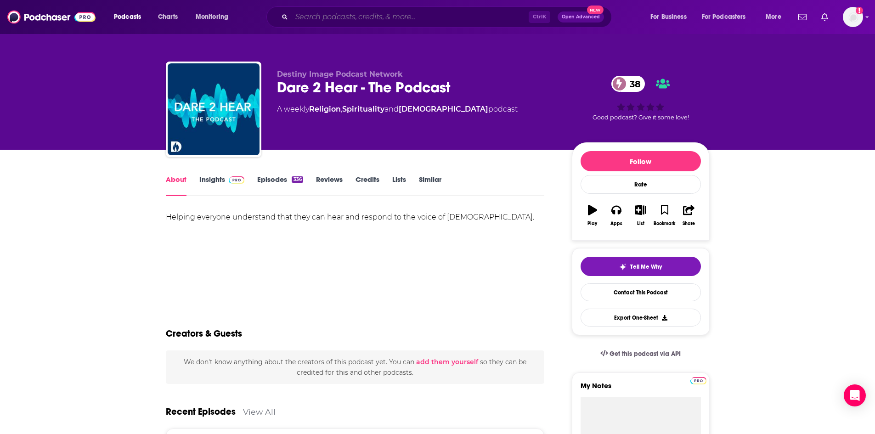
click at [428, 13] on input "Search podcasts, credits, & more..." at bounding box center [410, 17] width 237 height 15
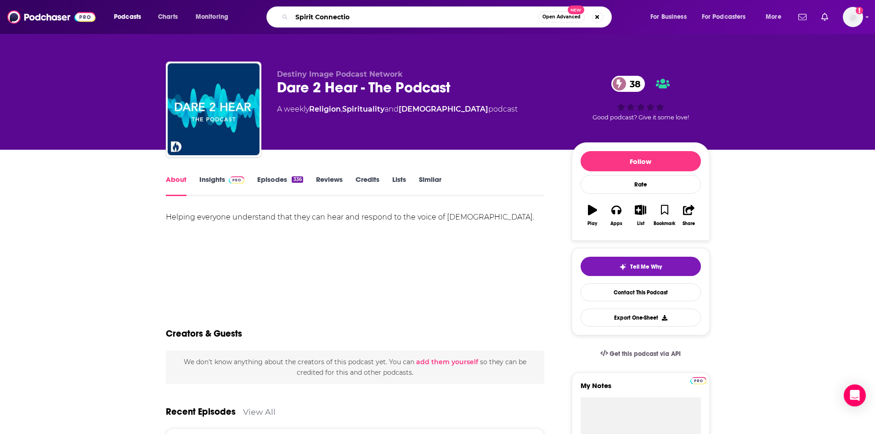
type input "Spirit Connection"
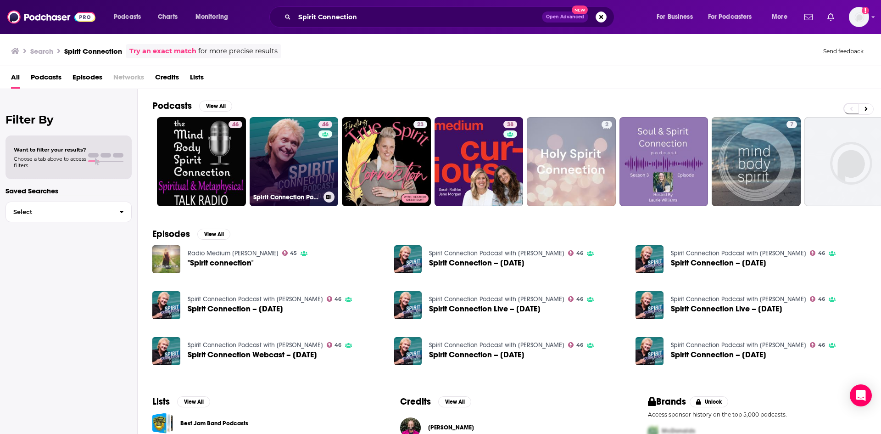
click at [308, 164] on link "46 Spirit Connection Podcast with Doug Addison" at bounding box center [294, 161] width 89 height 89
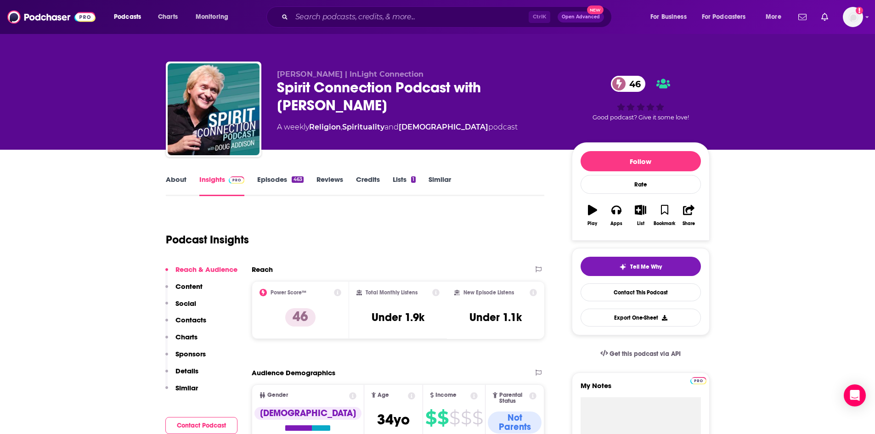
click at [173, 180] on link "About" at bounding box center [176, 185] width 21 height 21
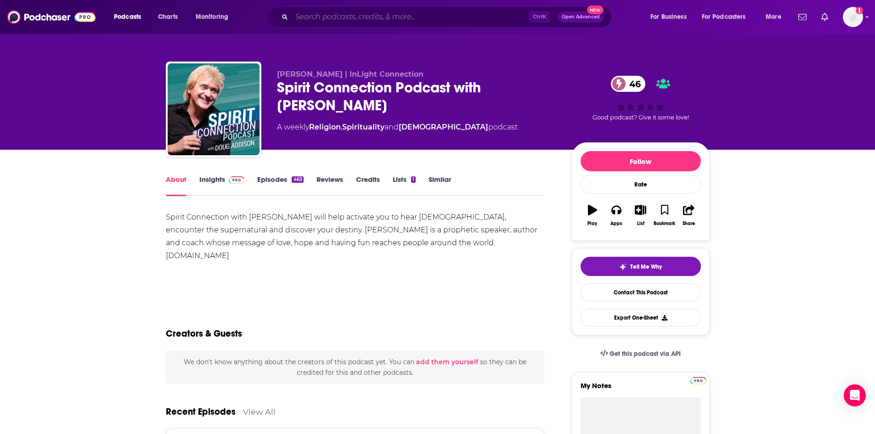
click at [313, 19] on input "Search podcasts, credits, & more..." at bounding box center [410, 17] width 237 height 15
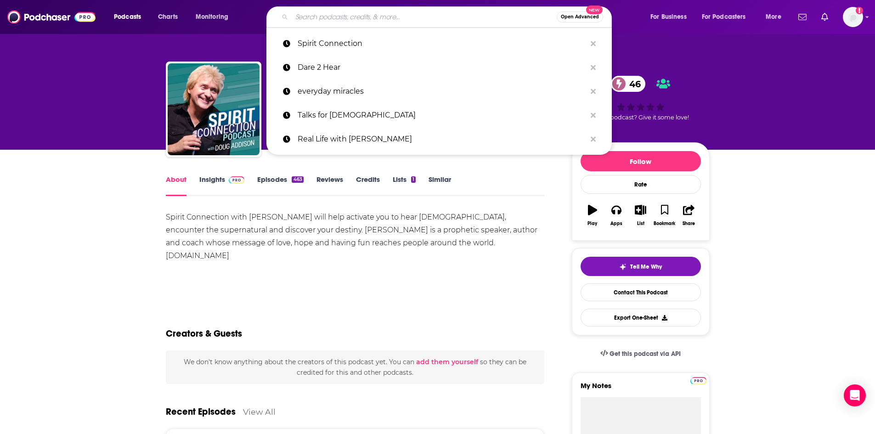
paste input "A Window Into the Supernatural"
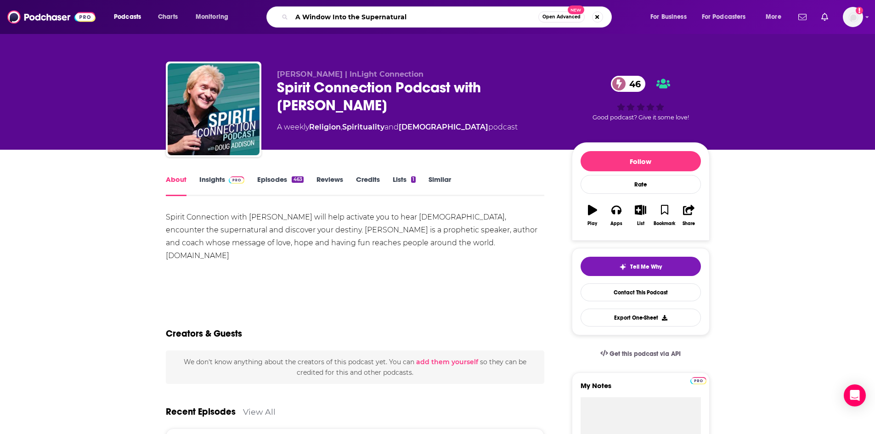
type input "A Window Into the Supernatural"
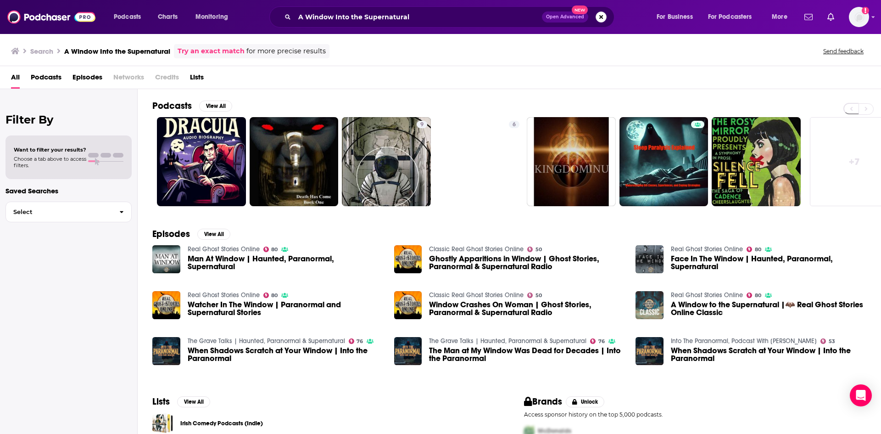
click at [602, 18] on button "Search podcasts, credits, & more..." at bounding box center [601, 16] width 11 height 11
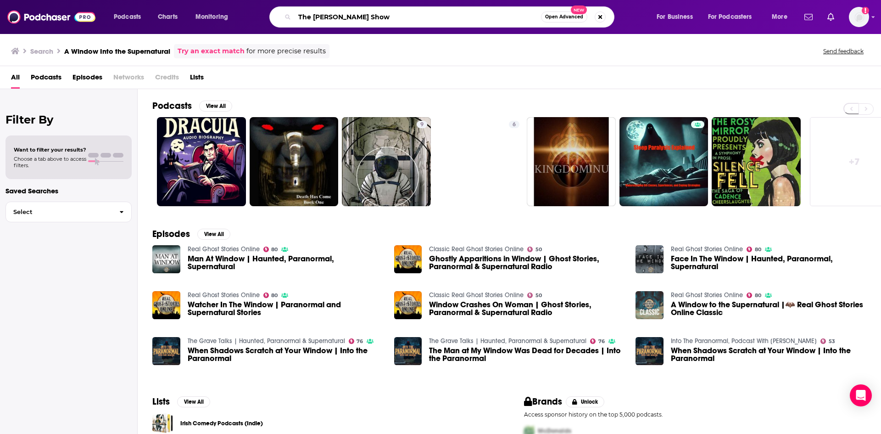
type input "The Benny Show"
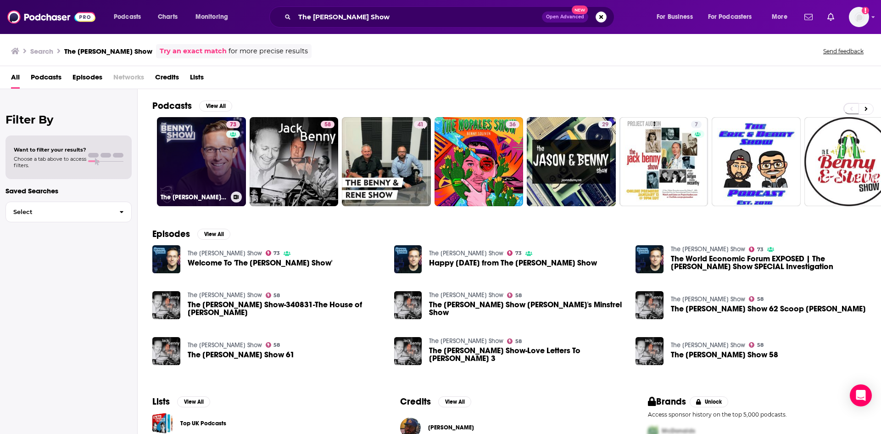
click at [218, 154] on link "73 The Benny Show" at bounding box center [201, 161] width 89 height 89
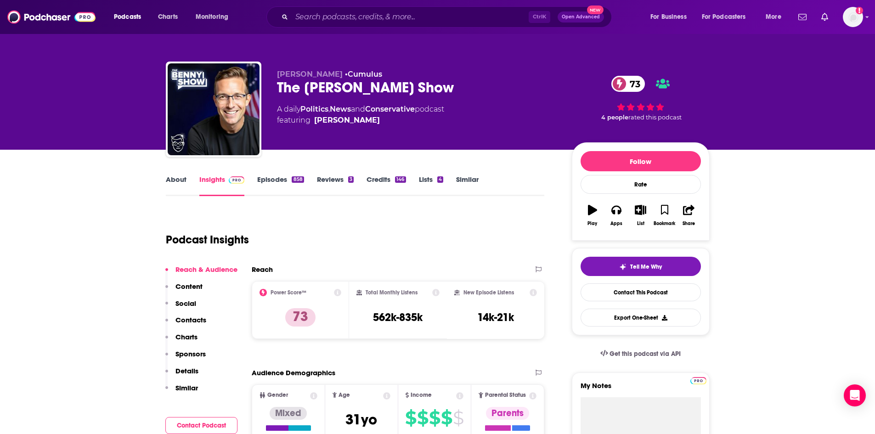
click at [176, 180] on link "About" at bounding box center [176, 185] width 21 height 21
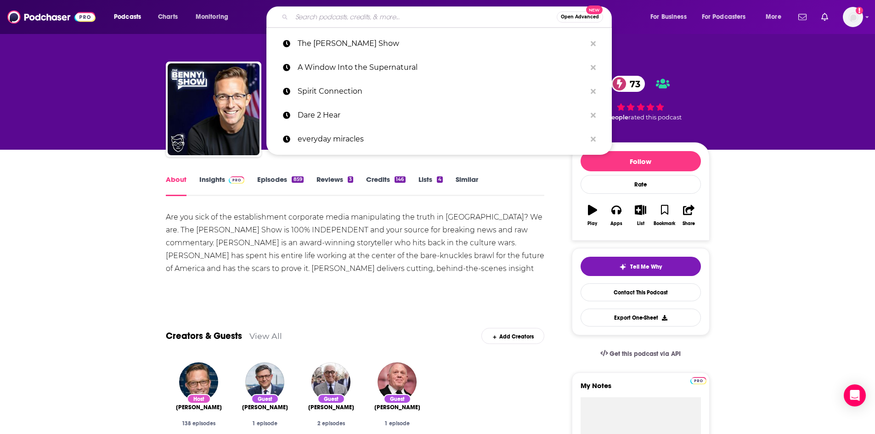
click at [410, 15] on input "Search podcasts, credits, & more..." at bounding box center [424, 17] width 265 height 15
paste input "God's Goodness"
type input "God's Goodness"
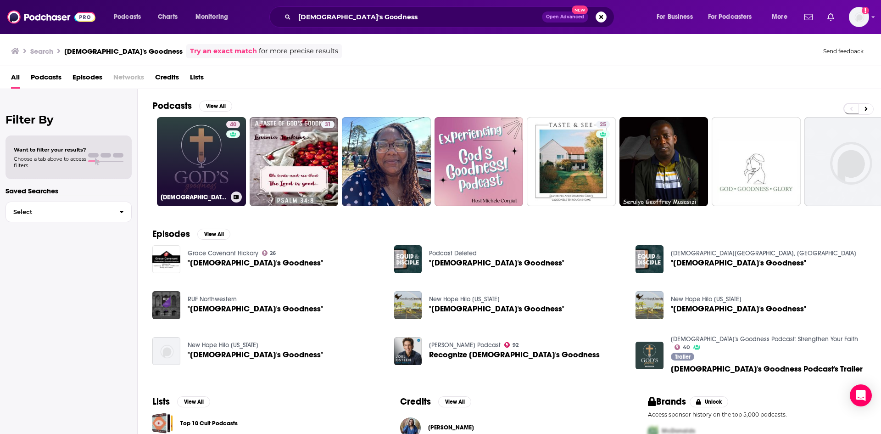
click at [220, 156] on link "40 God's Goodness Podcast: Strengthen Your Faith" at bounding box center [201, 161] width 89 height 89
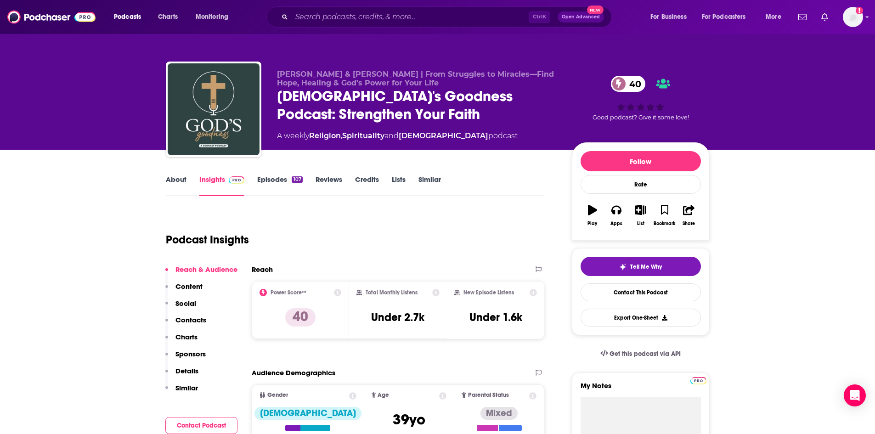
click at [181, 179] on link "About" at bounding box center [176, 185] width 21 height 21
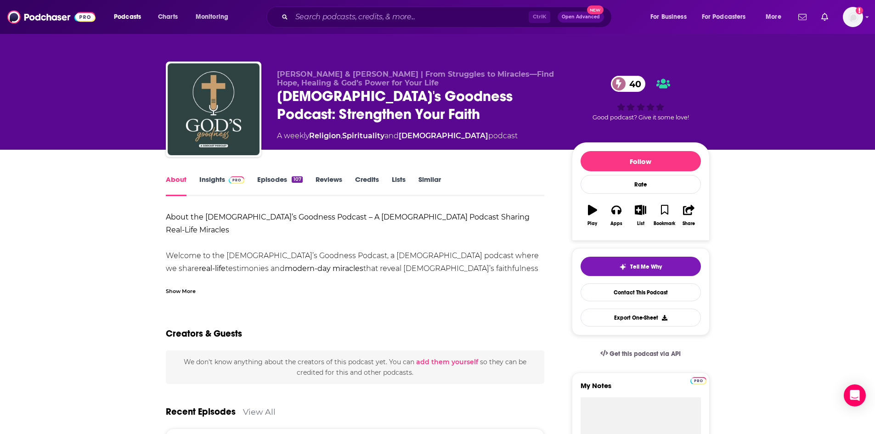
click at [186, 278] on div "About the God’s Goodness Podcast – A Christian Podcast Sharing Real-Life Miracl…" at bounding box center [355, 253] width 379 height 84
click at [185, 287] on div "Show More" at bounding box center [181, 290] width 30 height 9
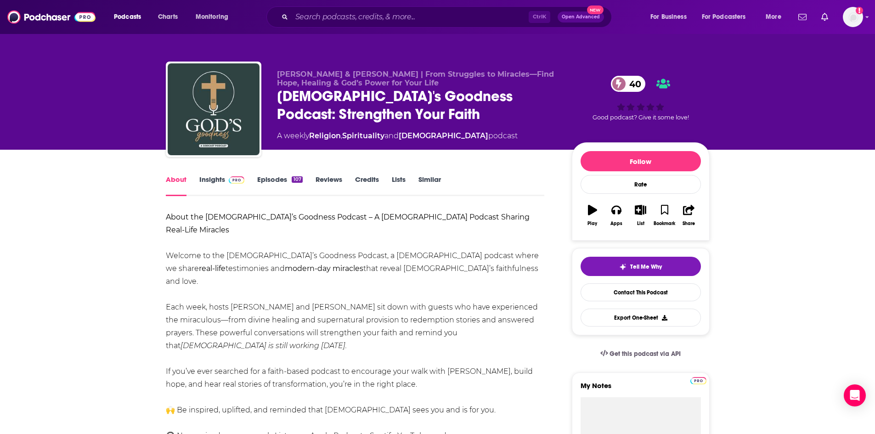
click at [261, 179] on link "Episodes 107" at bounding box center [279, 185] width 45 height 21
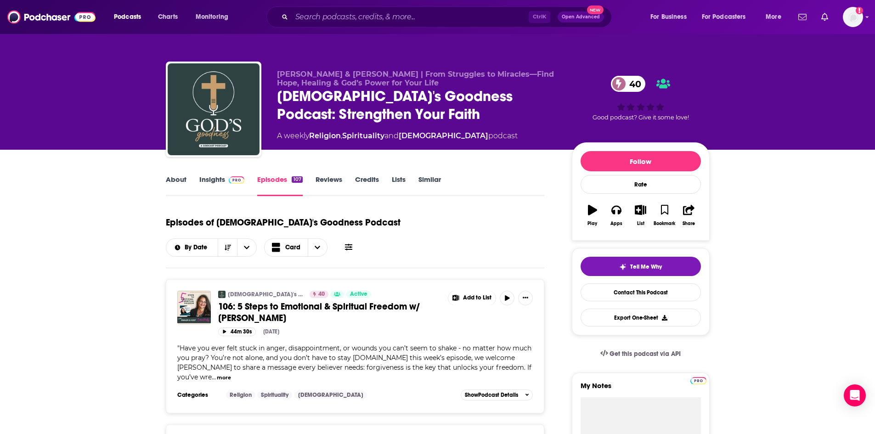
click at [180, 180] on link "About" at bounding box center [176, 185] width 21 height 21
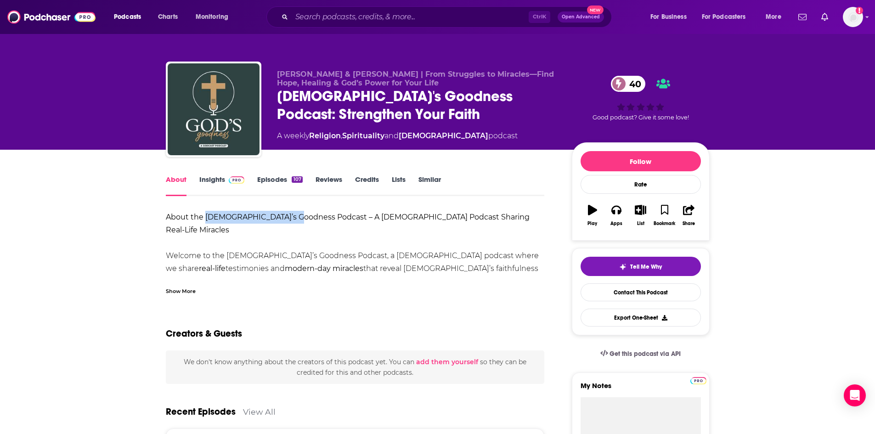
drag, startPoint x: 204, startPoint y: 215, endPoint x: 294, endPoint y: 219, distance: 90.1
click at [294, 219] on strong "About the God’s Goodness Podcast – A Christian Podcast Sharing Real-Life Miracl…" at bounding box center [348, 224] width 364 height 22
copy strong "God’s Goodness Podcast"
click at [193, 291] on div "Show More" at bounding box center [181, 290] width 30 height 9
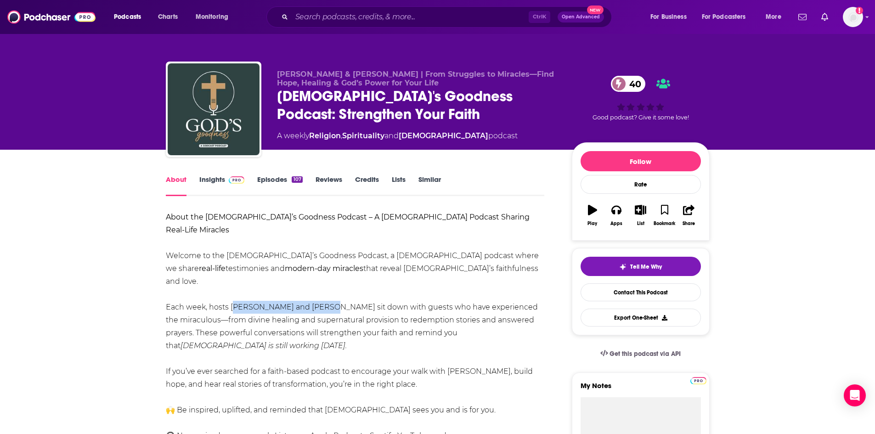
drag, startPoint x: 230, startPoint y: 281, endPoint x: 316, endPoint y: 281, distance: 85.9
copy div "Shelly and Josh Hankins"
click at [209, 180] on link "Insights" at bounding box center [221, 185] width 45 height 21
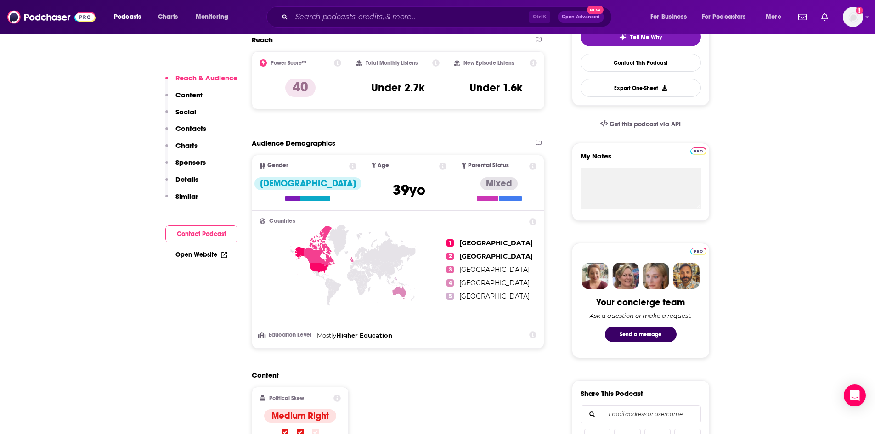
scroll to position [459, 0]
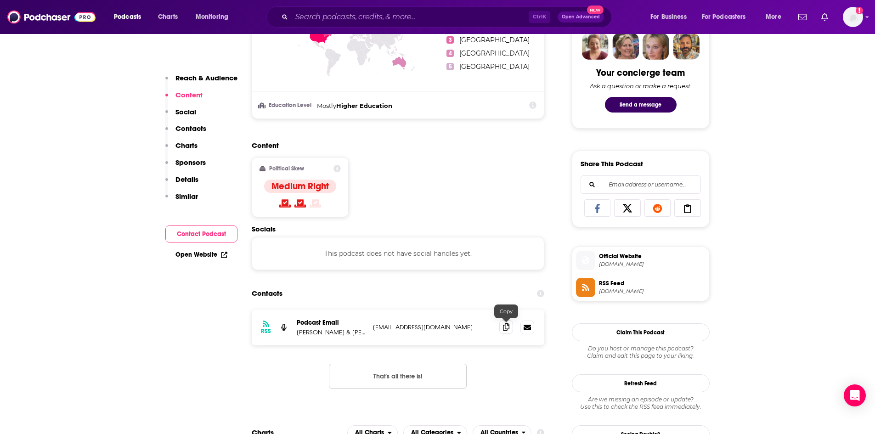
click at [506, 328] on icon at bounding box center [506, 326] width 6 height 7
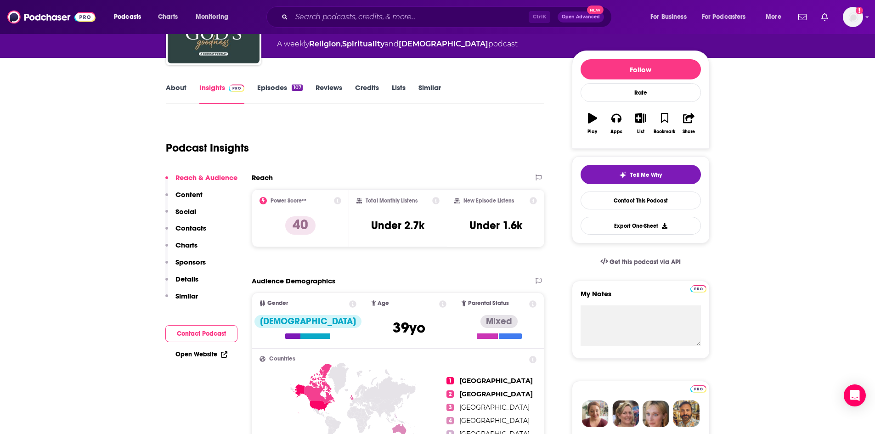
scroll to position [0, 0]
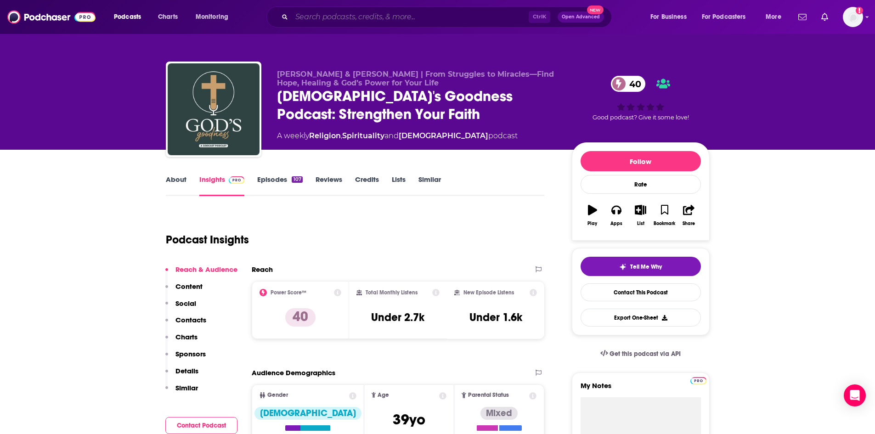
click at [312, 19] on input "Search podcasts, credits, & more..." at bounding box center [410, 17] width 237 height 15
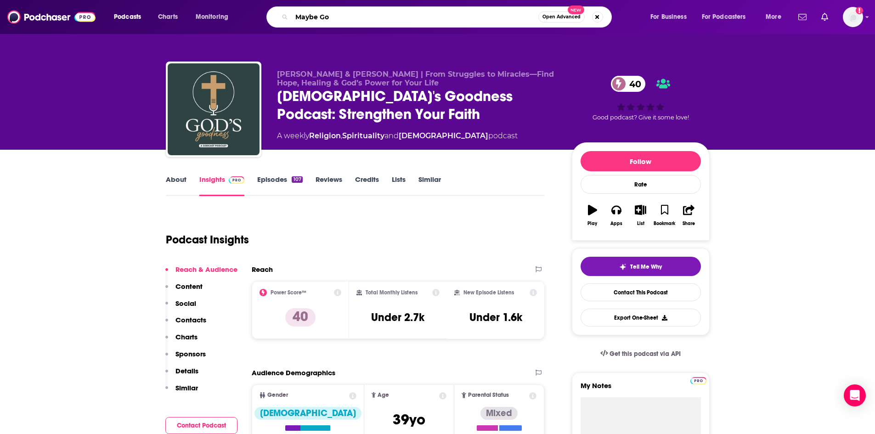
type input "Maybe God"
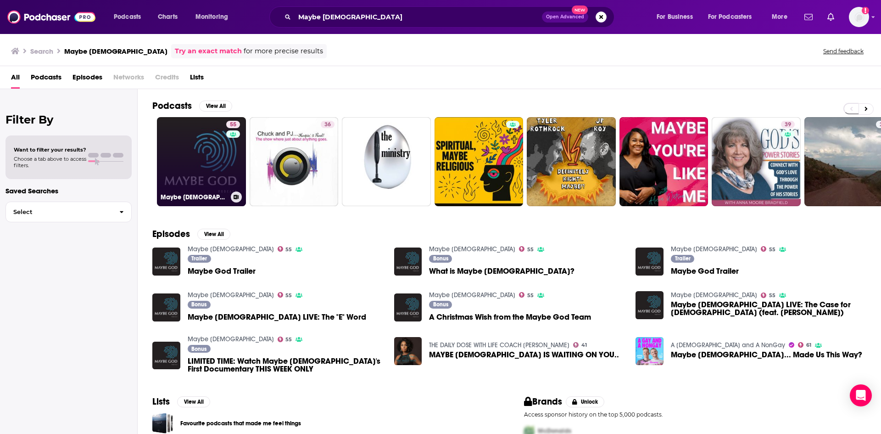
click at [194, 171] on link "55 Maybe God" at bounding box center [201, 161] width 89 height 89
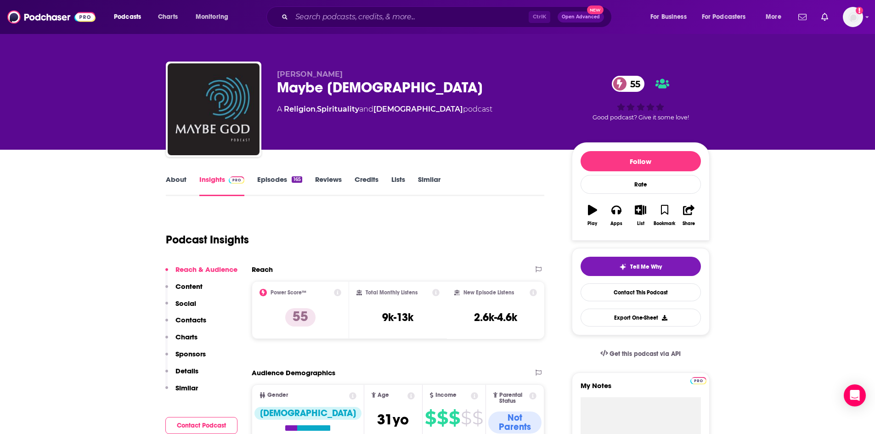
click at [176, 180] on link "About" at bounding box center [176, 185] width 21 height 21
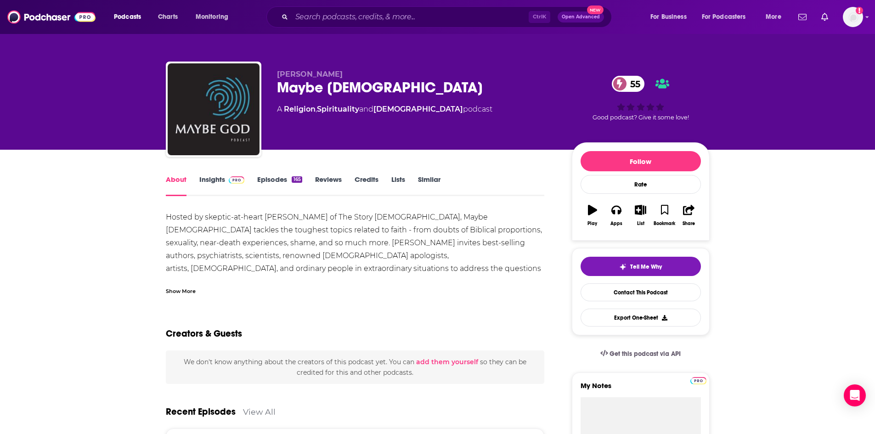
click at [185, 290] on div "Show More" at bounding box center [181, 290] width 30 height 9
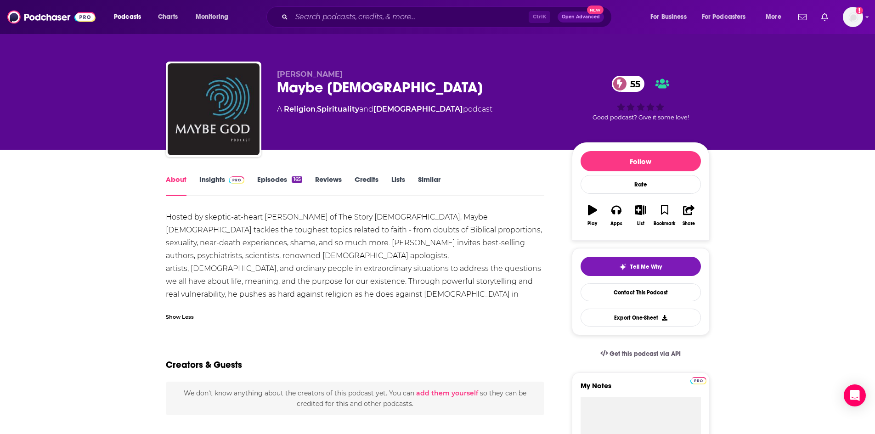
click at [230, 180] on img at bounding box center [237, 179] width 16 height 7
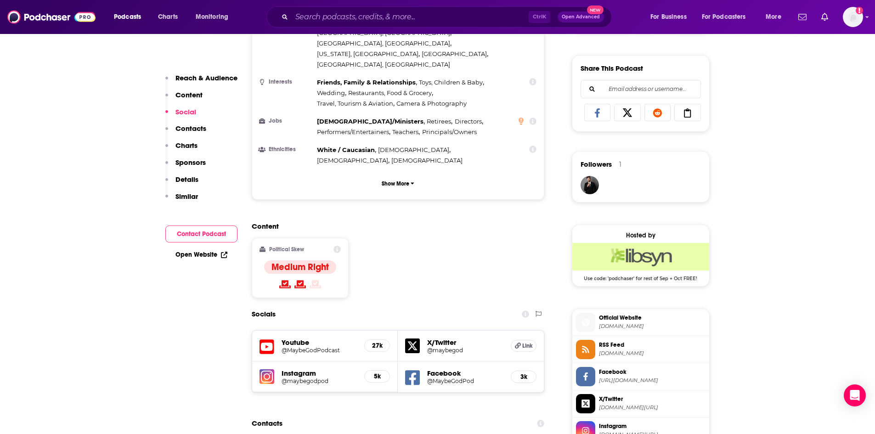
scroll to position [643, 0]
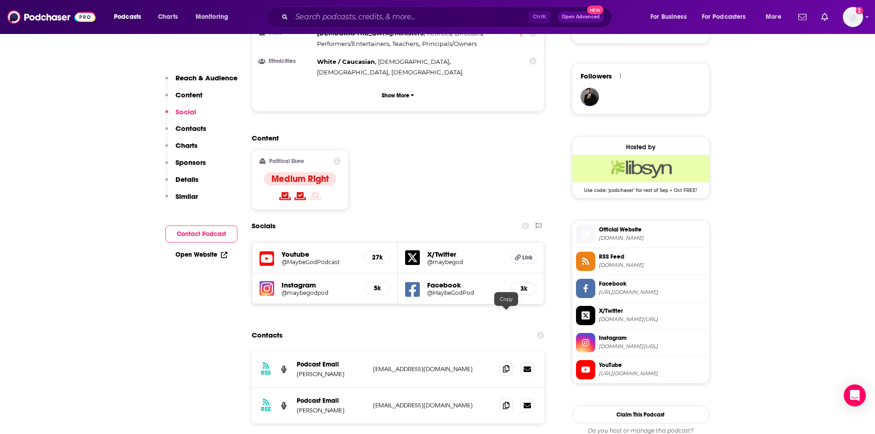
click at [507, 365] on icon at bounding box center [506, 368] width 6 height 7
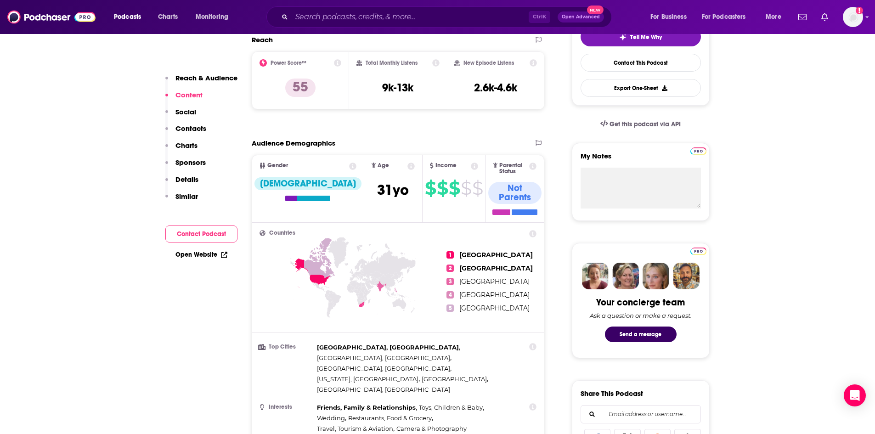
scroll to position [0, 0]
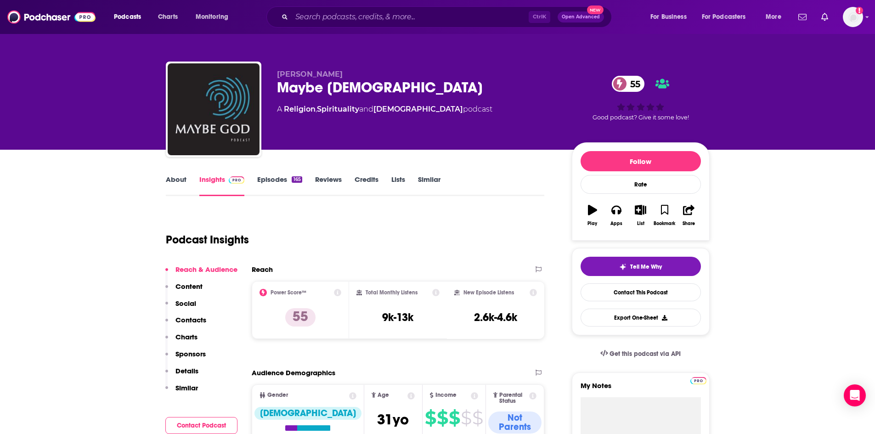
click at [284, 180] on link "Episodes 165" at bounding box center [279, 185] width 45 height 21
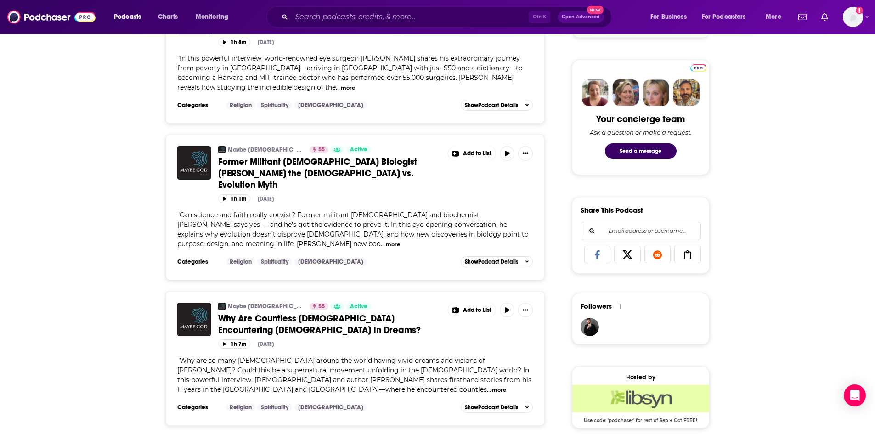
scroll to position [413, 0]
click at [492, 386] on button "more" at bounding box center [499, 390] width 14 height 8
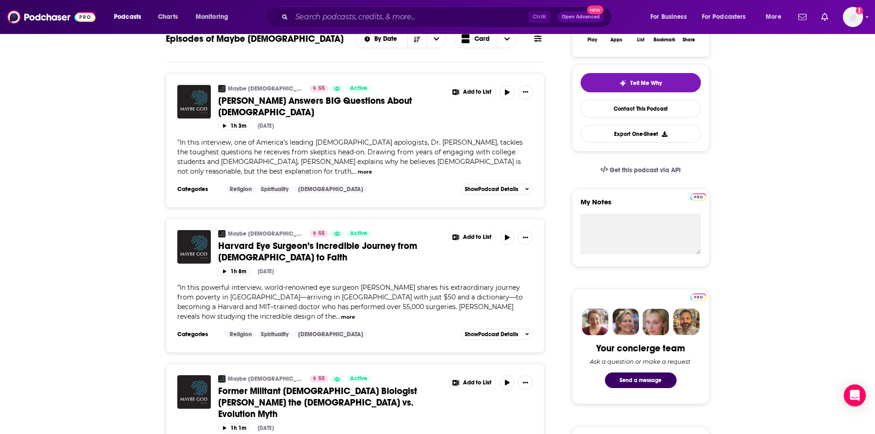
scroll to position [0, 0]
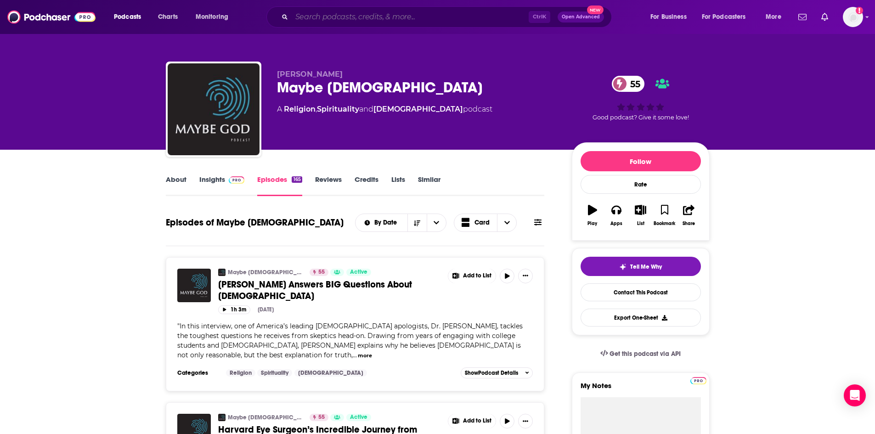
click at [349, 15] on input "Search podcasts, credits, & more..." at bounding box center [410, 17] width 237 height 15
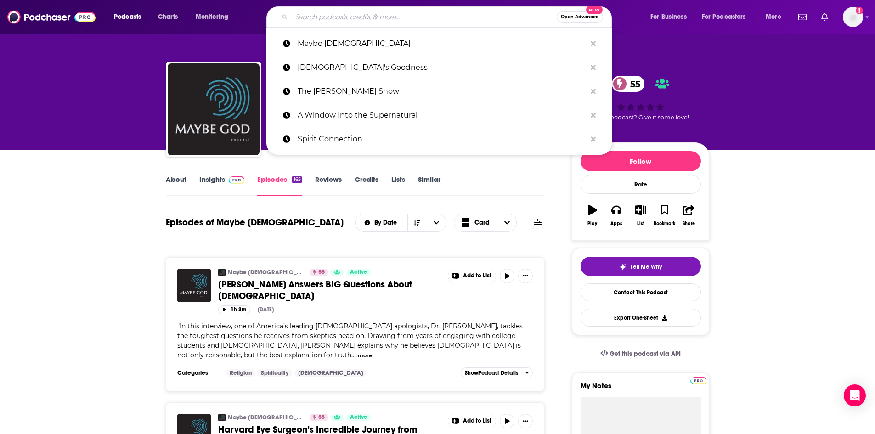
paste input "T"
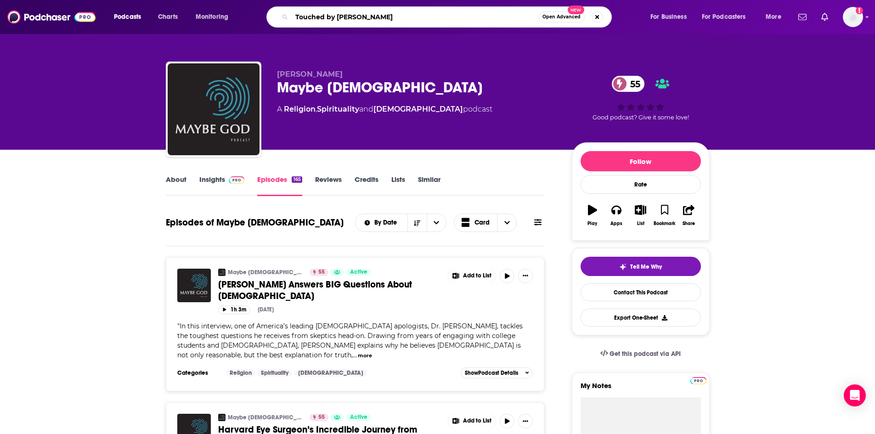
type input "Touched by Heaven"
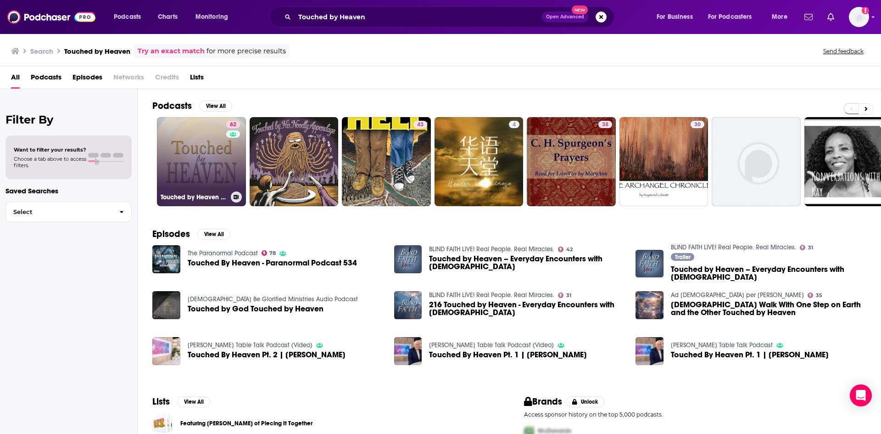
click at [199, 162] on link "62 Touched by Heaven - Everyday Encounters with God" at bounding box center [201, 161] width 89 height 89
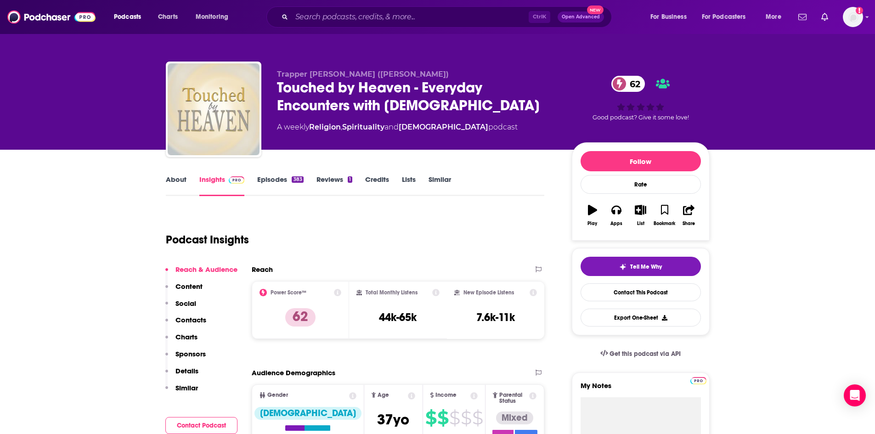
click at [179, 186] on link "About" at bounding box center [176, 185] width 21 height 21
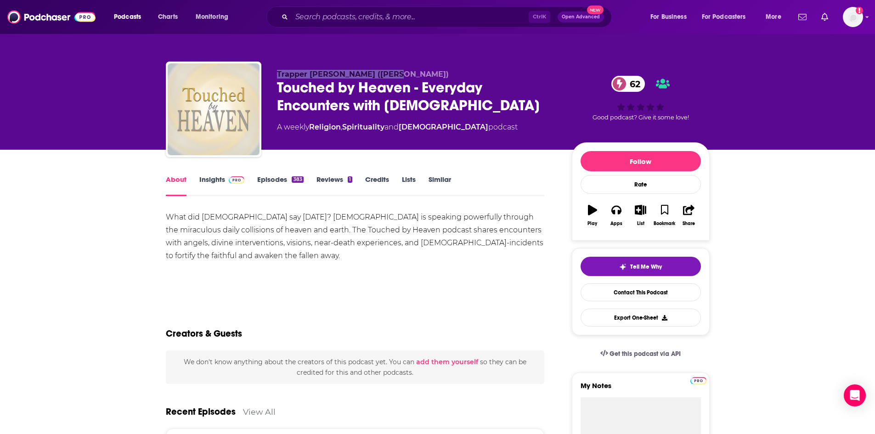
drag, startPoint x: 277, startPoint y: 74, endPoint x: 385, endPoint y: 72, distance: 107.9
click at [385, 72] on p "Trapper Jack (Philip Keller)" at bounding box center [417, 74] width 280 height 9
copy span "Trapper Jack (Philip Keller)"
click at [229, 180] on img at bounding box center [237, 179] width 16 height 7
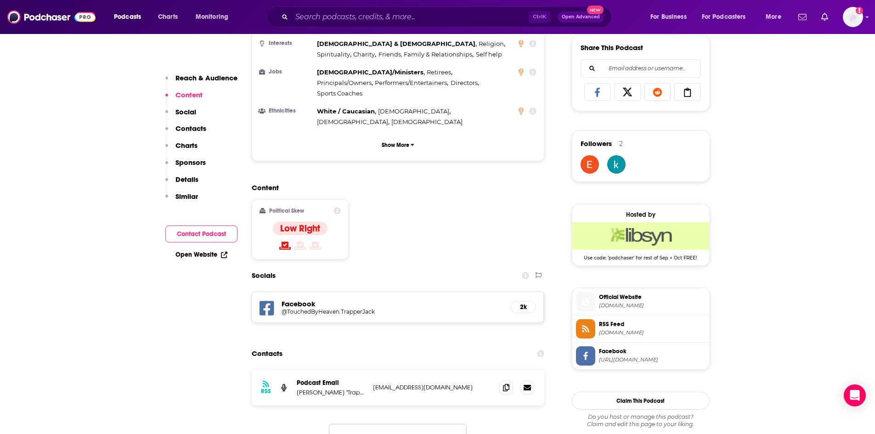
scroll to position [597, 0]
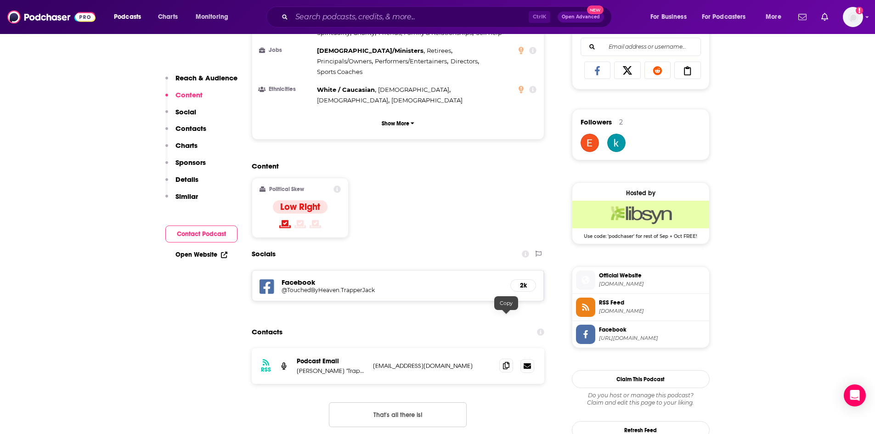
click at [507, 362] on icon at bounding box center [506, 365] width 6 height 7
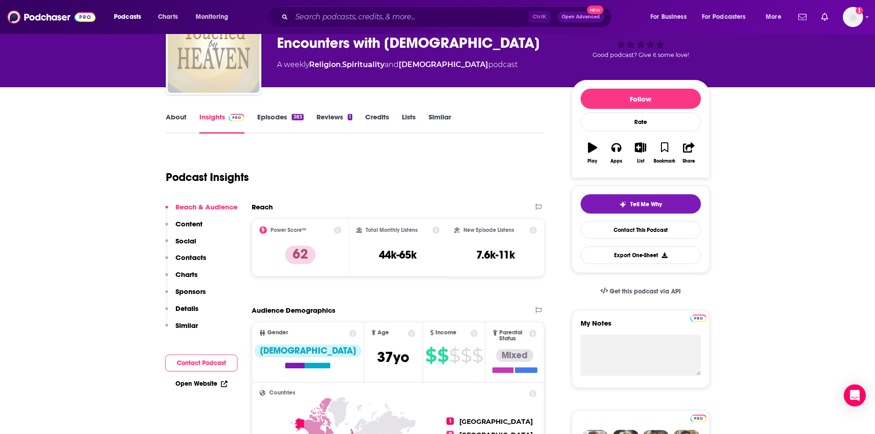
scroll to position [0, 0]
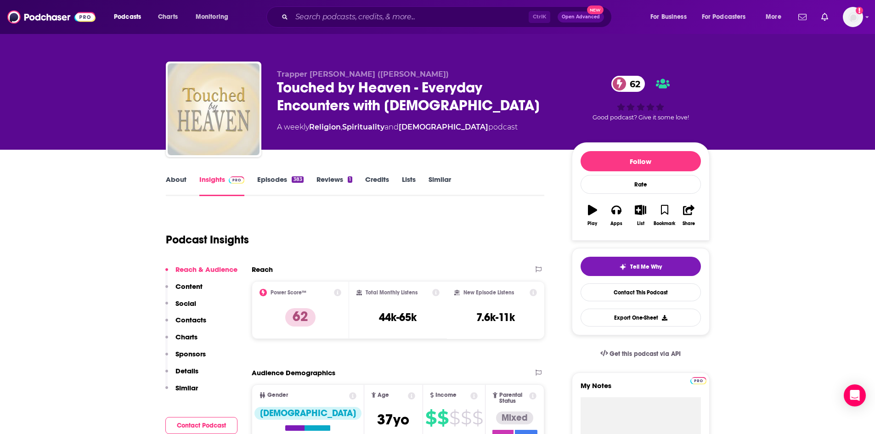
click at [276, 178] on link "Episodes 383" at bounding box center [280, 185] width 46 height 21
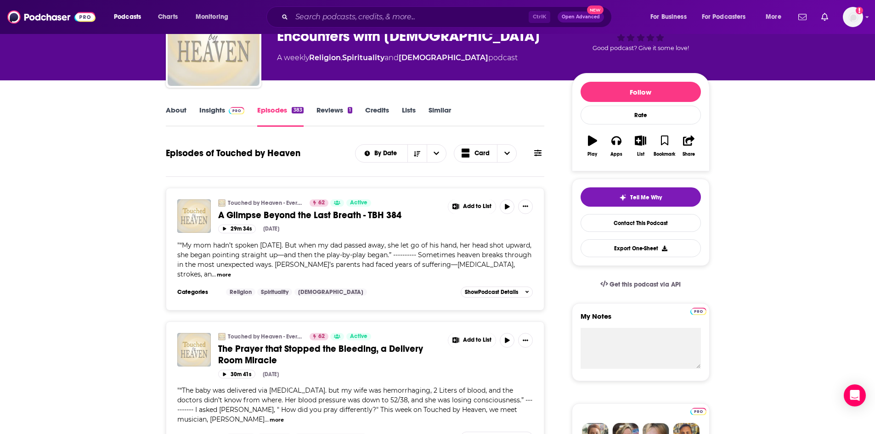
scroll to position [92, 0]
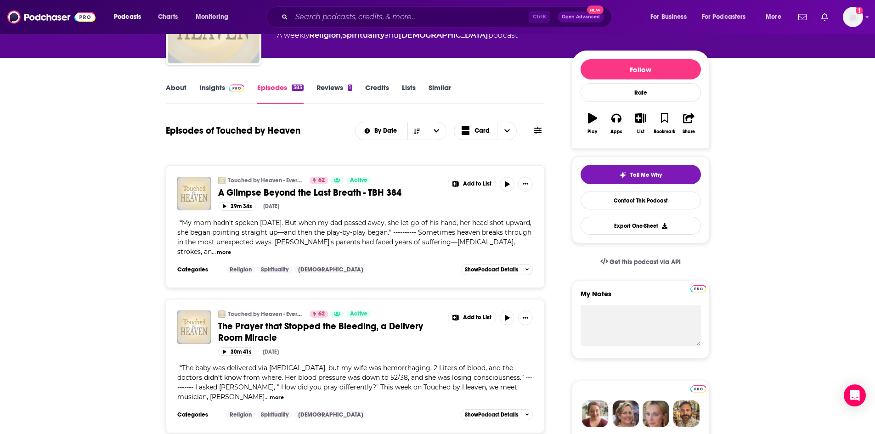
click at [180, 88] on link "About" at bounding box center [176, 93] width 21 height 21
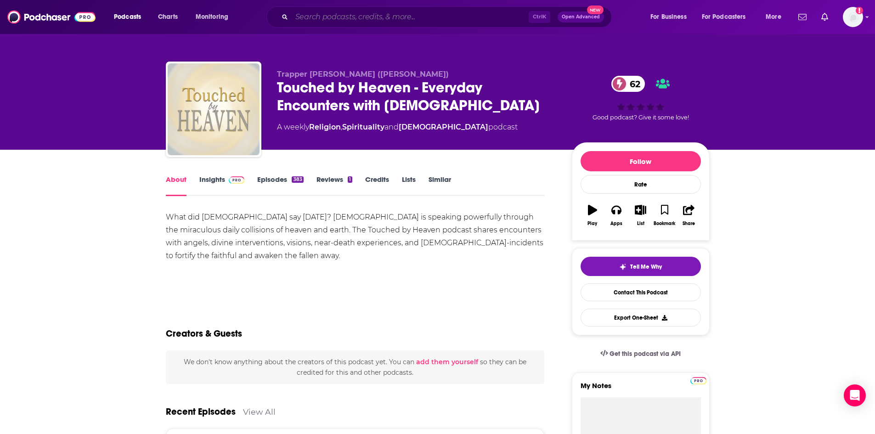
click at [382, 12] on input "Search podcasts, credits, & more..." at bounding box center [410, 17] width 237 height 15
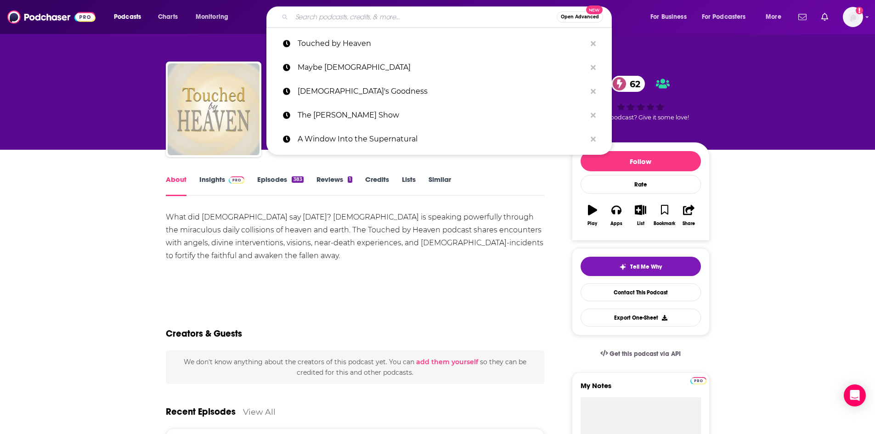
paste input "Pastor Paul Begley Show"
type input "Pastor Paul Begley Show"
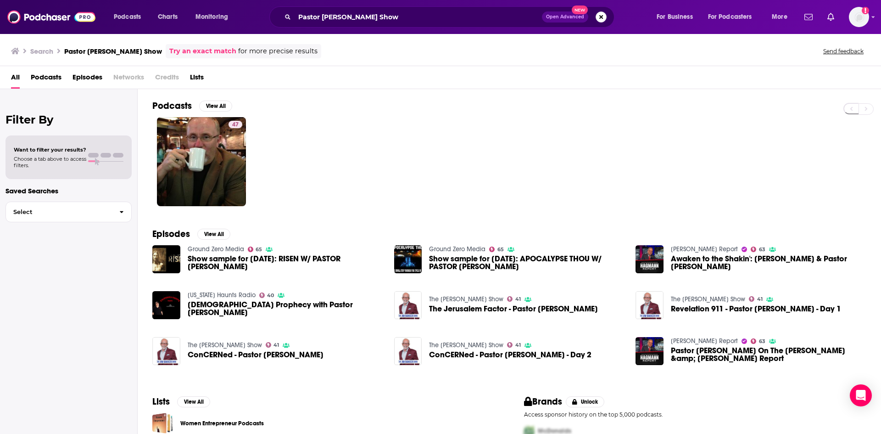
click at [603, 16] on button "Search podcasts, credits, & more..." at bounding box center [601, 16] width 11 height 11
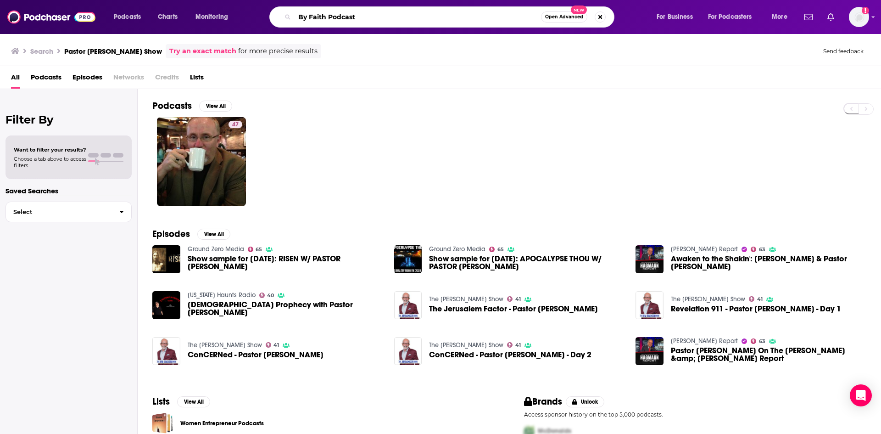
type input "By Faith Podcast"
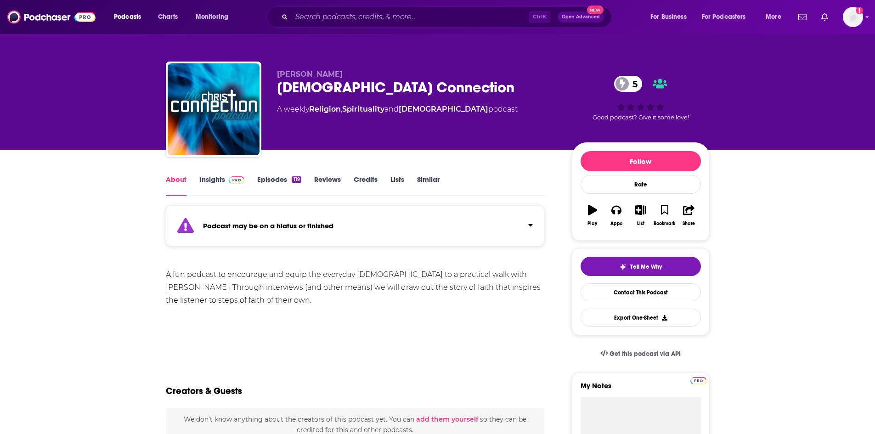
click at [285, 177] on link "Episodes 119" at bounding box center [279, 185] width 44 height 21
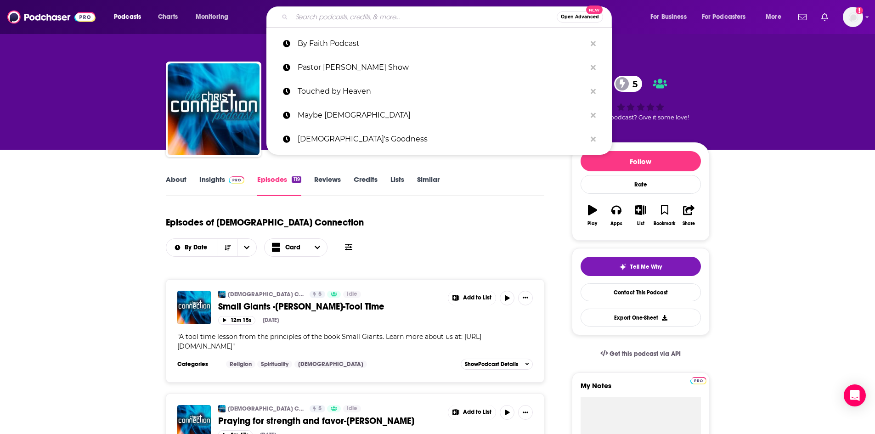
click at [353, 18] on input "Search podcasts, credits, & more..." at bounding box center [424, 17] width 265 height 15
paste input "Coffee & Crumbs"
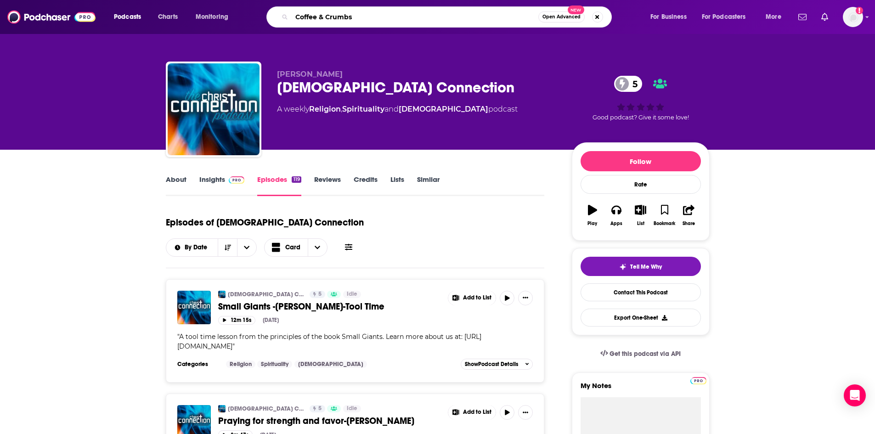
type input "Coffee & Crumbs"
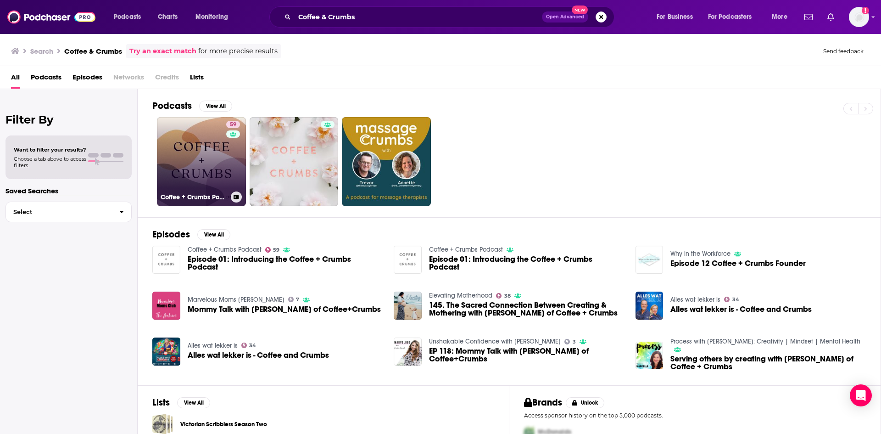
click at [200, 149] on link "59 Coffee + Crumbs Podcast" at bounding box center [201, 161] width 89 height 89
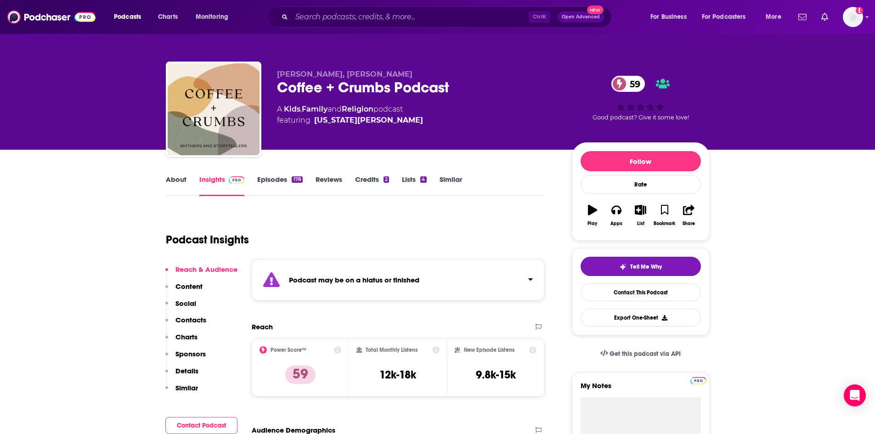
click at [180, 180] on link "About" at bounding box center [176, 185] width 21 height 21
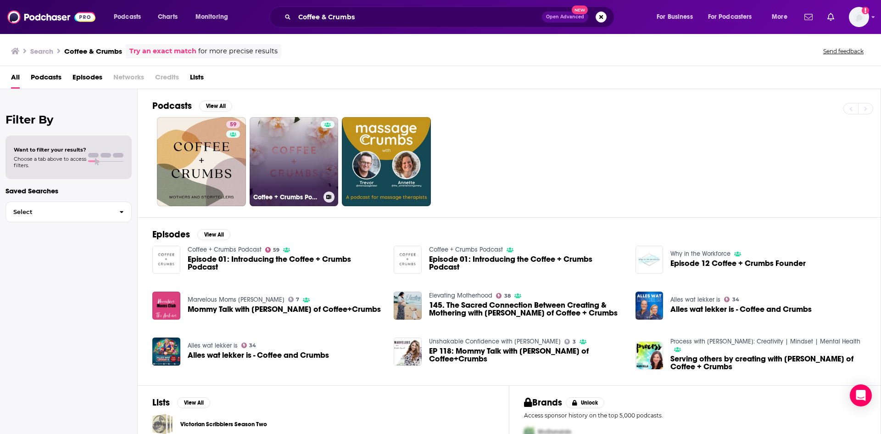
click at [291, 147] on link "Coffee + Crumbs Podcast" at bounding box center [294, 161] width 89 height 89
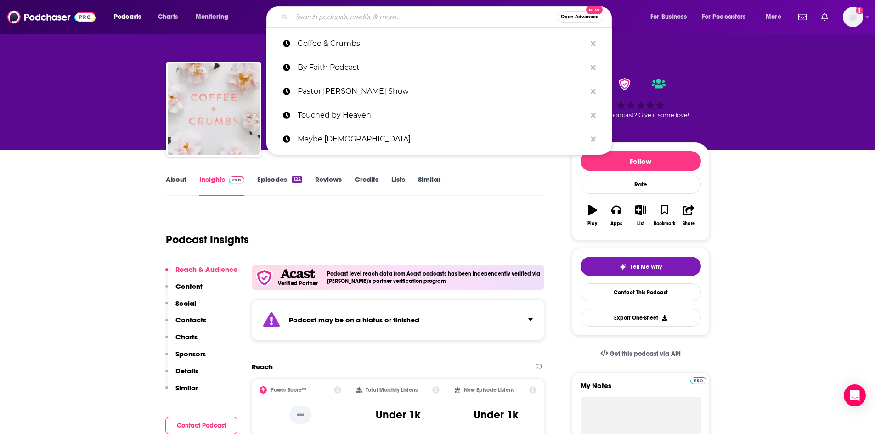
click at [343, 15] on input "Search podcasts, credits, & more..." at bounding box center [424, 17] width 265 height 15
paste input "Do The Thing Movement"
type input "Do The Thing Movement"
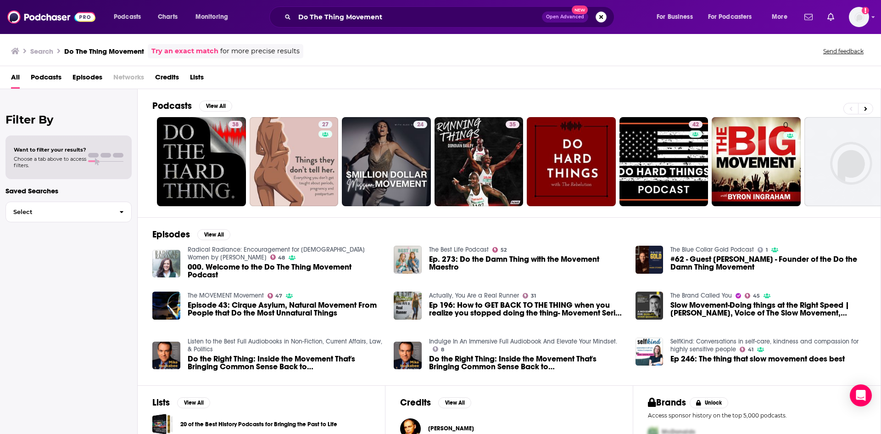
click at [603, 17] on button "Search podcasts, credits, & more..." at bounding box center [601, 16] width 11 height 11
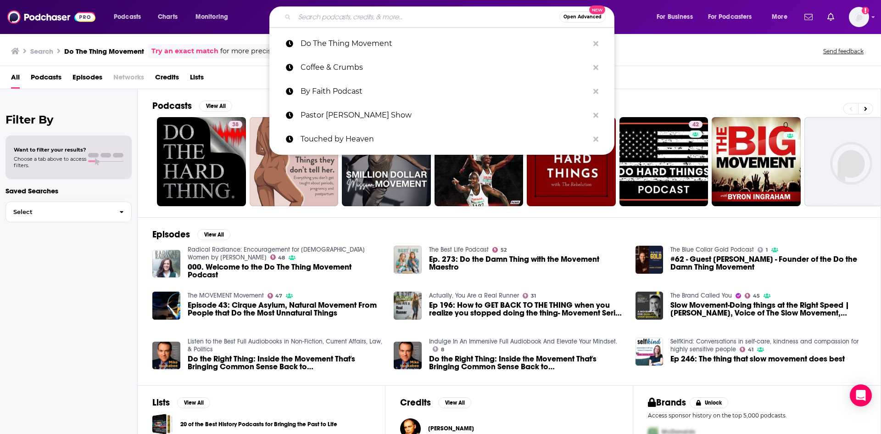
paste input "Emerge Podcast"
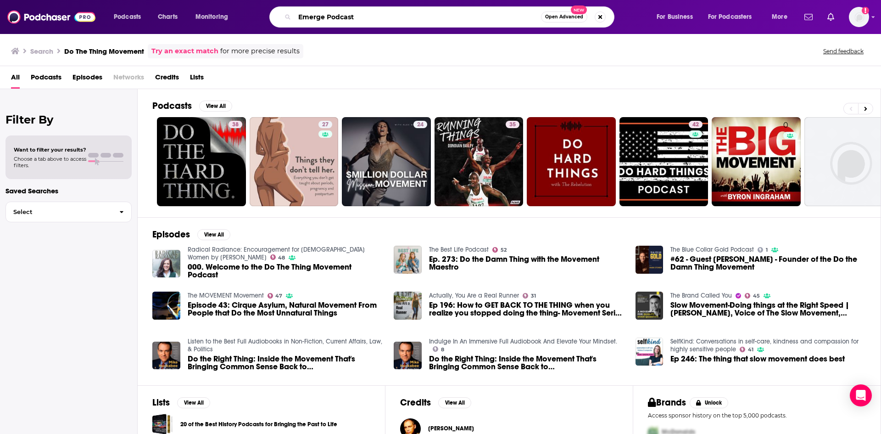
type input "Emerge Podcast"
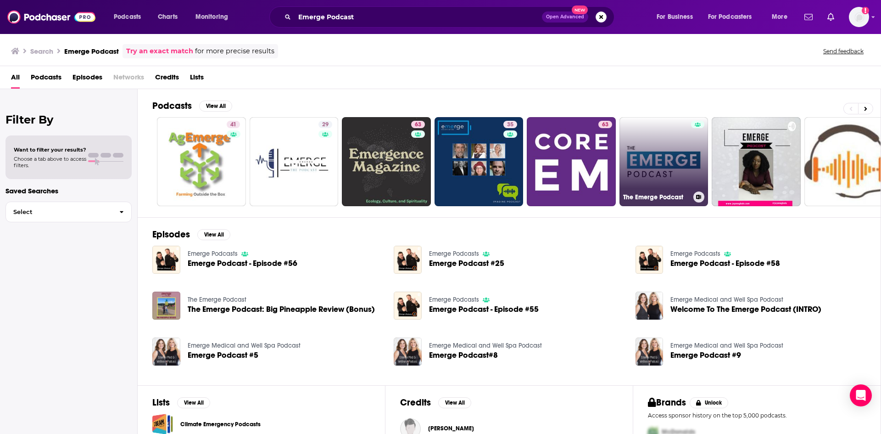
click at [648, 162] on link "The Emerge Podcast" at bounding box center [664, 161] width 89 height 89
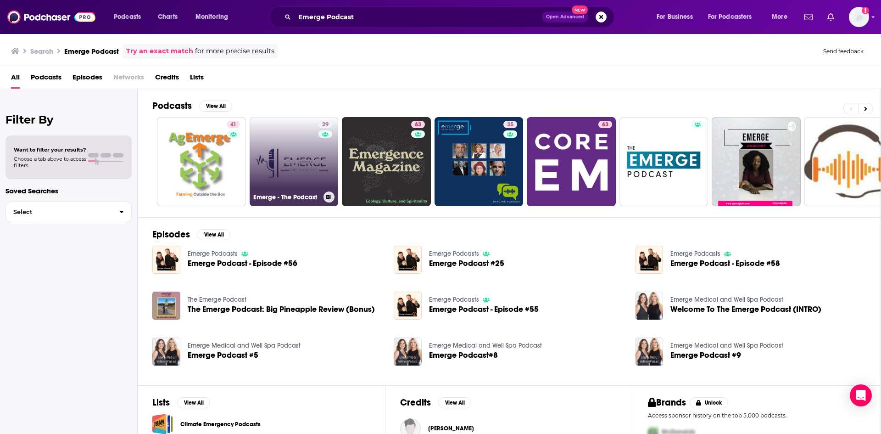
click at [306, 147] on link "29 Emerge - The Podcast" at bounding box center [294, 161] width 89 height 89
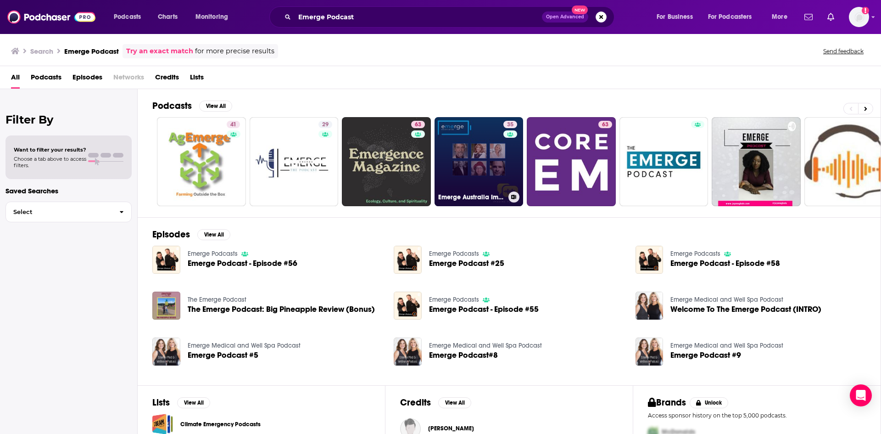
click at [467, 156] on link "35 Emerge Australia Imagine Podcast Series" at bounding box center [479, 161] width 89 height 89
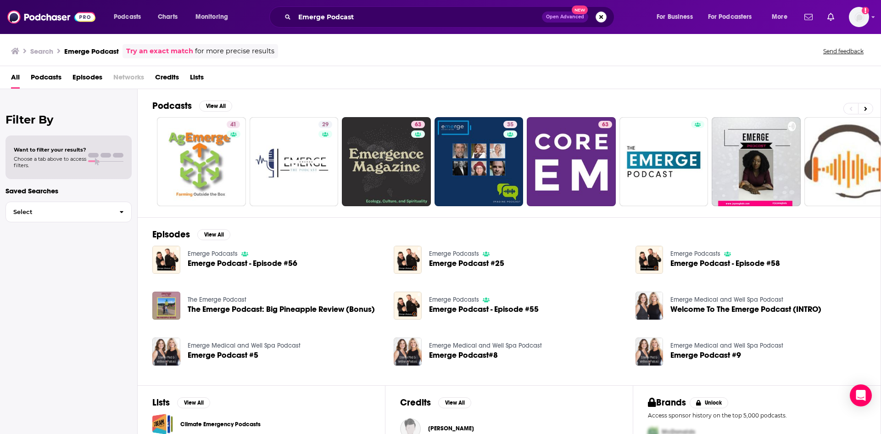
click at [602, 16] on button "Search podcasts, credits, & more..." at bounding box center [601, 16] width 11 height 11
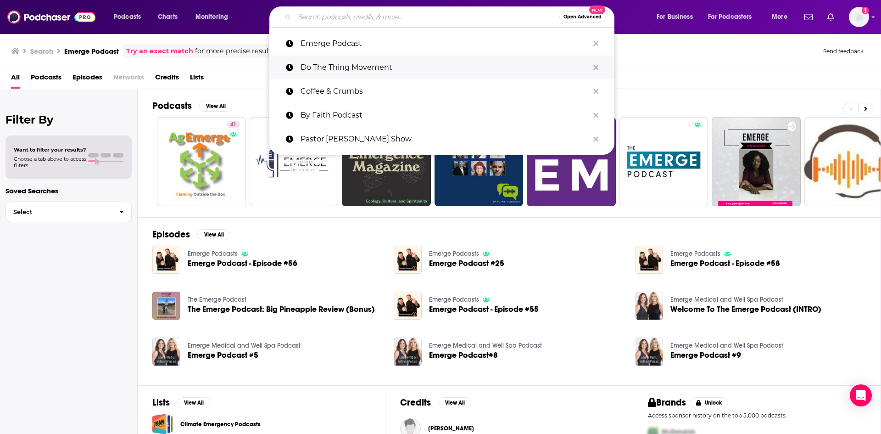
paste input "Learner's Corner"
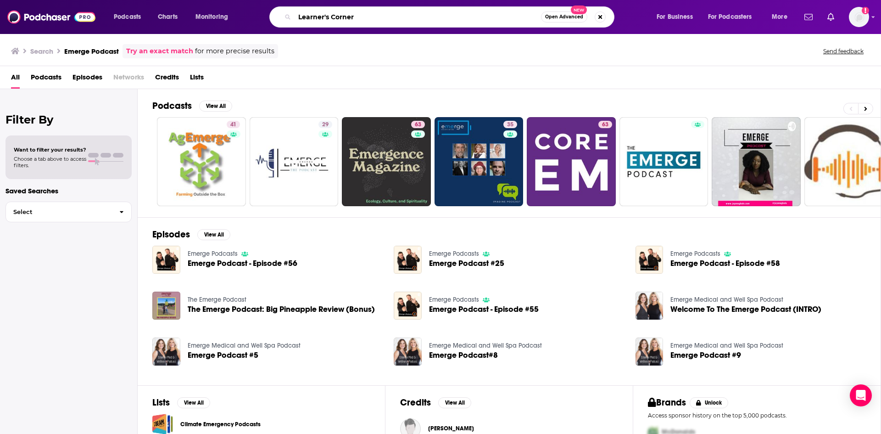
type input "Learner's Corner"
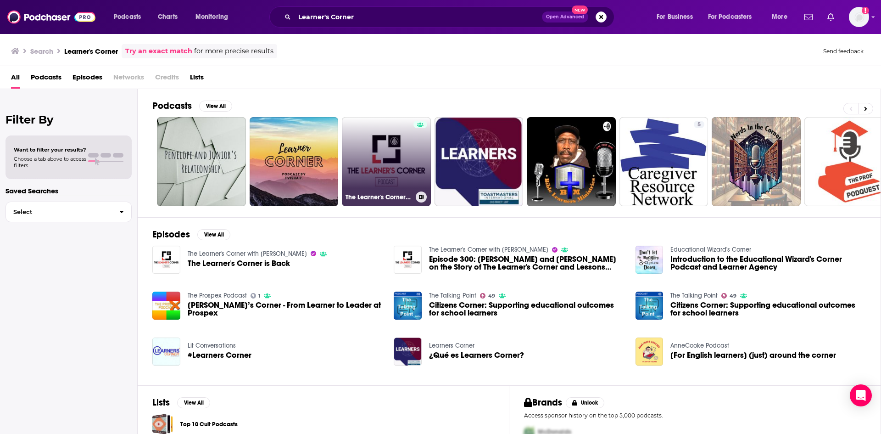
click at [393, 135] on link "The Learner's Corner with Caleb Mason" at bounding box center [386, 161] width 89 height 89
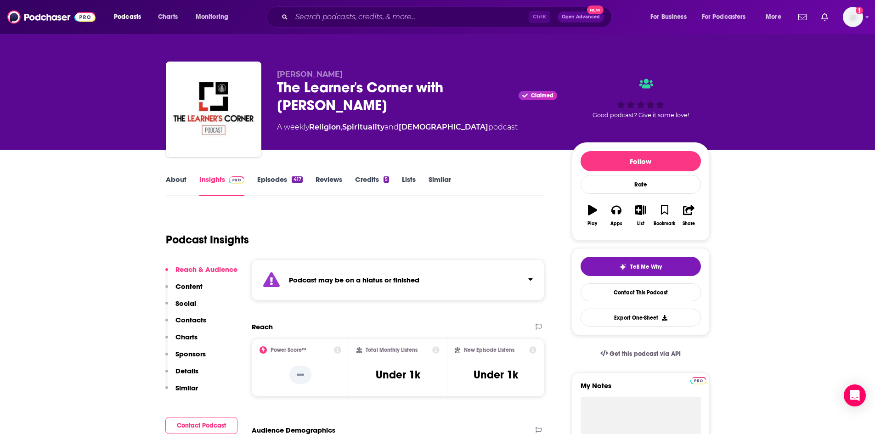
click at [281, 180] on link "Episodes 417" at bounding box center [279, 185] width 45 height 21
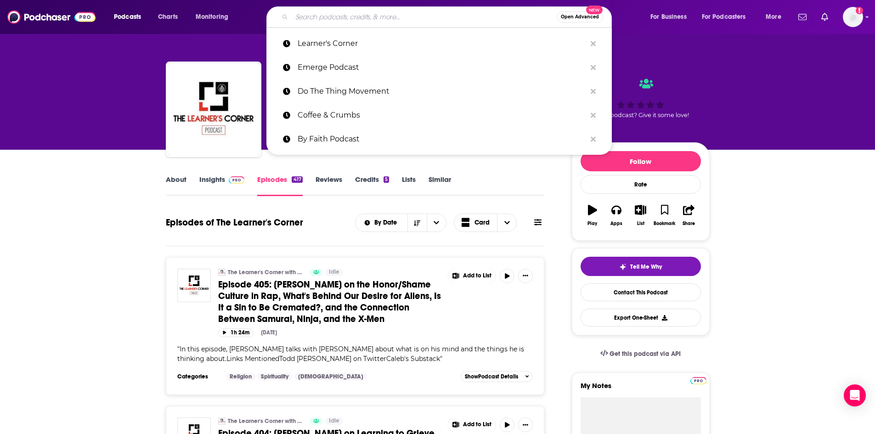
click at [375, 15] on input "Search podcasts, credits, & more..." at bounding box center [424, 17] width 265 height 15
paste input "Live It Well"
type input "Live It Well"
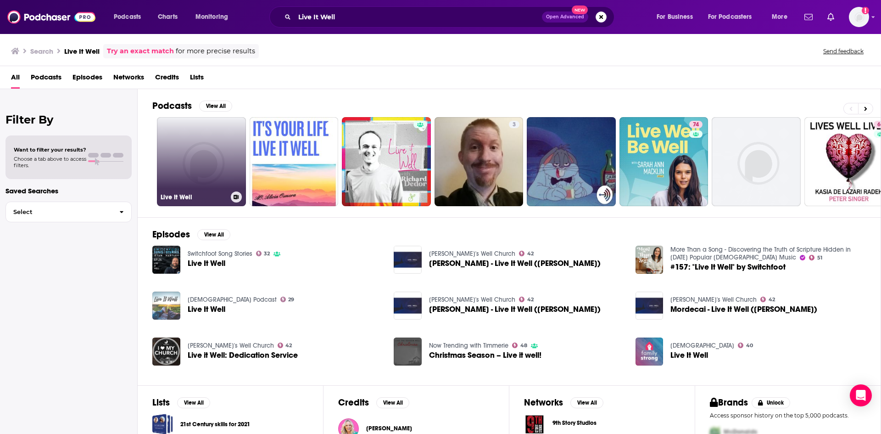
click at [209, 153] on link "Live It Well" at bounding box center [201, 161] width 89 height 89
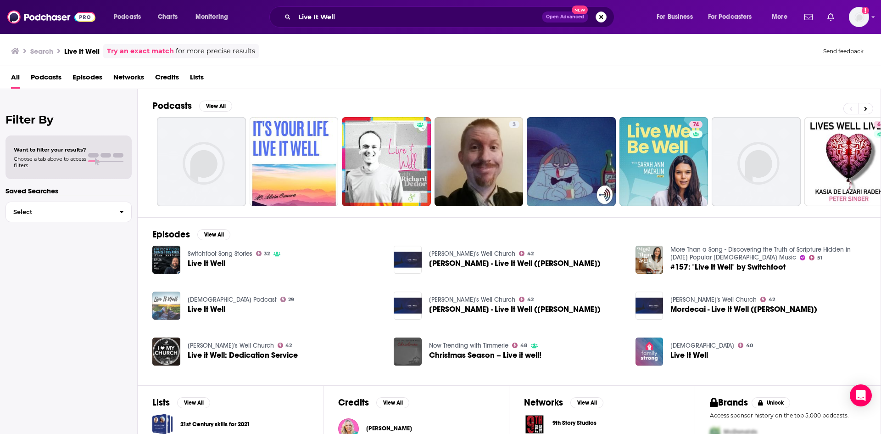
drag, startPoint x: 601, startPoint y: 14, endPoint x: 603, endPoint y: 20, distance: 6.4
click at [601, 14] on button "Search podcasts, credits, & more..." at bounding box center [601, 16] width 11 height 11
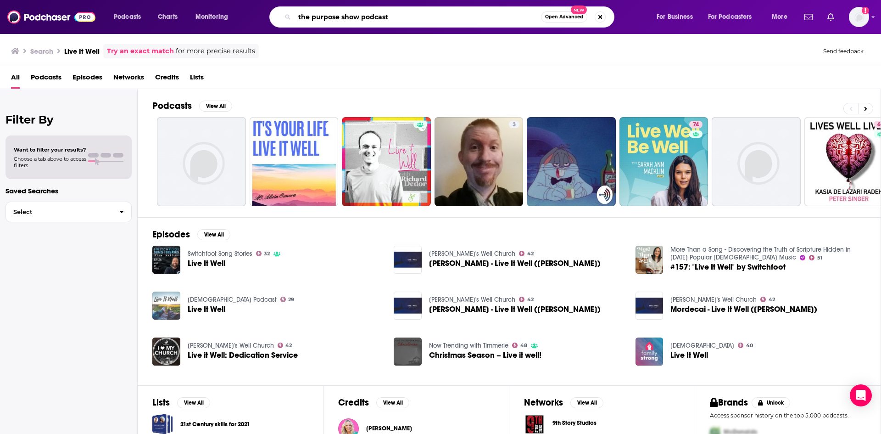
type input "the purpose show podcast"
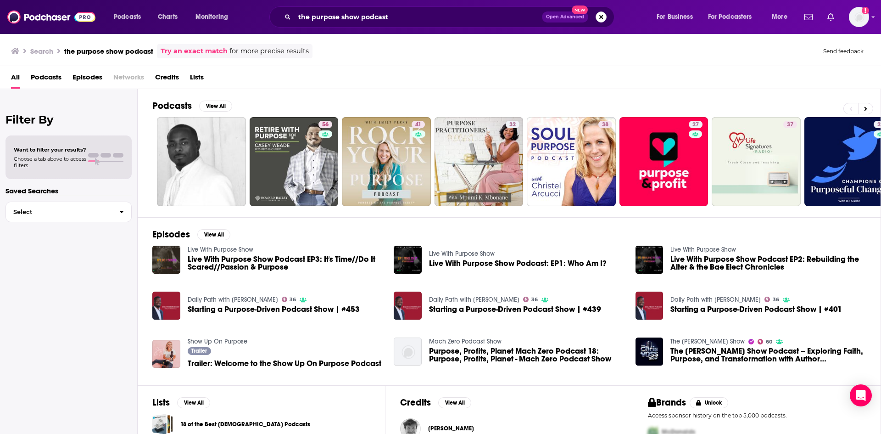
click at [601, 15] on button "Search podcasts, credits, & more..." at bounding box center [601, 16] width 11 height 11
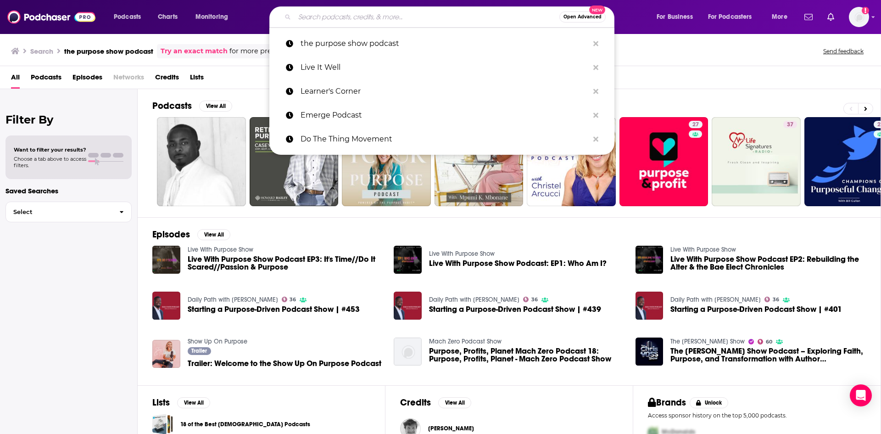
paste input "We're Going There"
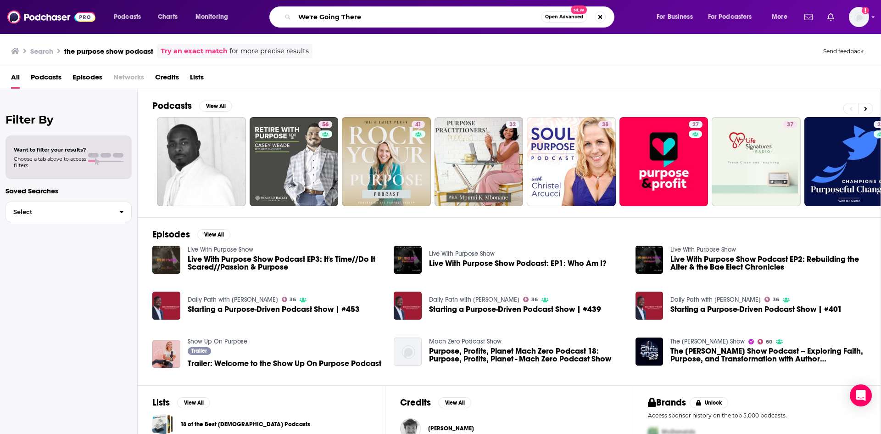
type input "We're Going There"
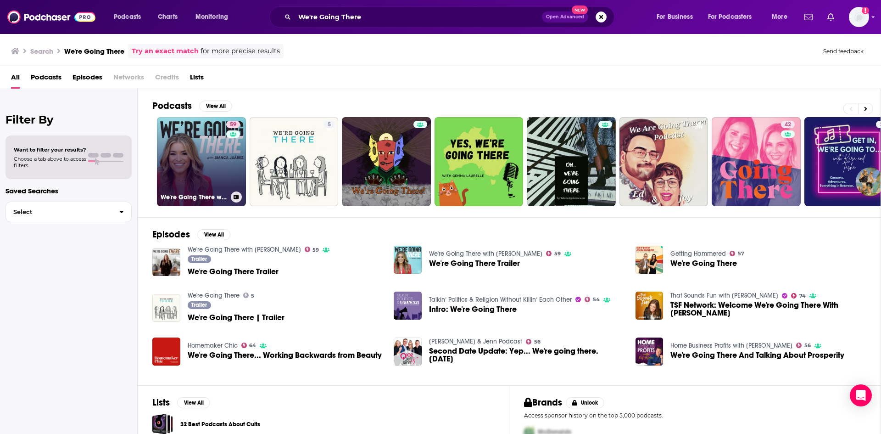
click at [224, 159] on link "59 We're Going There with Bianca Juarez" at bounding box center [201, 161] width 89 height 89
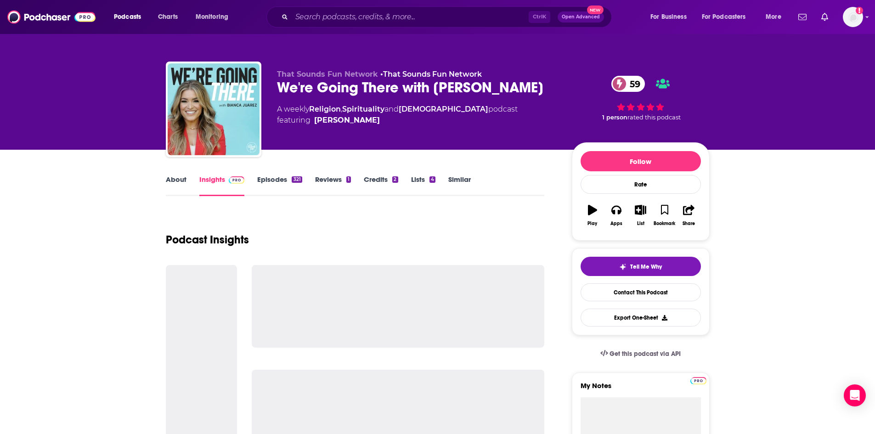
click at [175, 181] on link "About" at bounding box center [176, 185] width 21 height 21
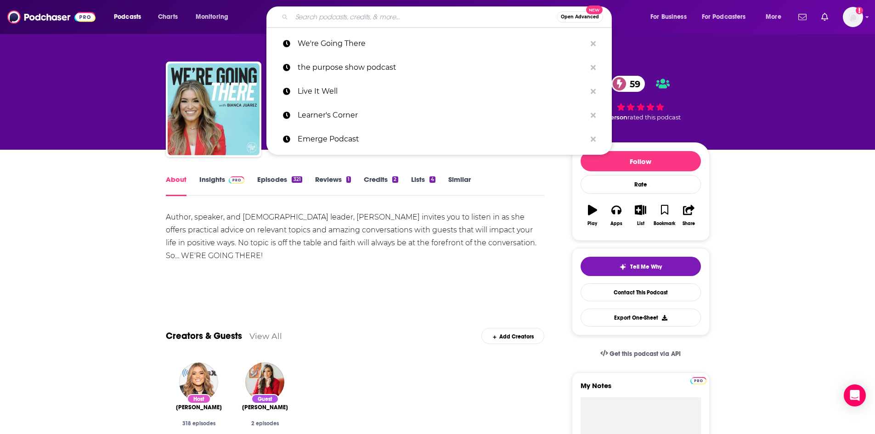
click at [361, 18] on input "Search podcasts, credits, & more..." at bounding box center [424, 17] width 265 height 15
paste input "God. People. Stories."
type input "God. People. Stories."
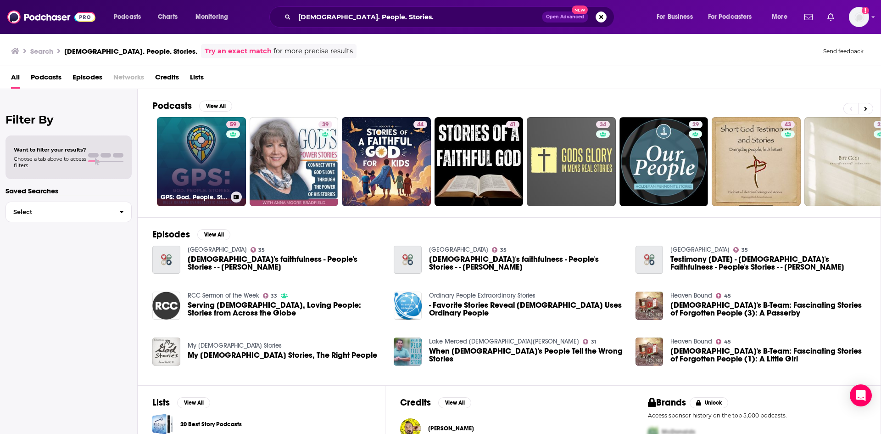
click at [198, 163] on link "59 GPS: God. People. Stories." at bounding box center [201, 161] width 89 height 89
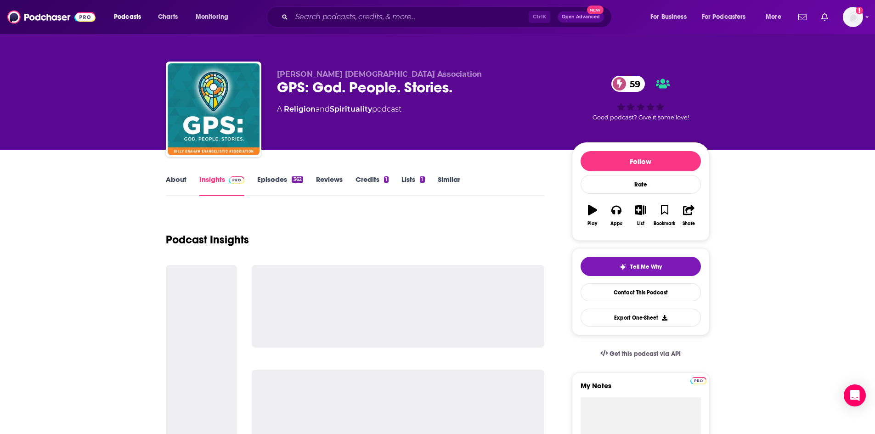
click at [177, 187] on link "About" at bounding box center [176, 185] width 21 height 21
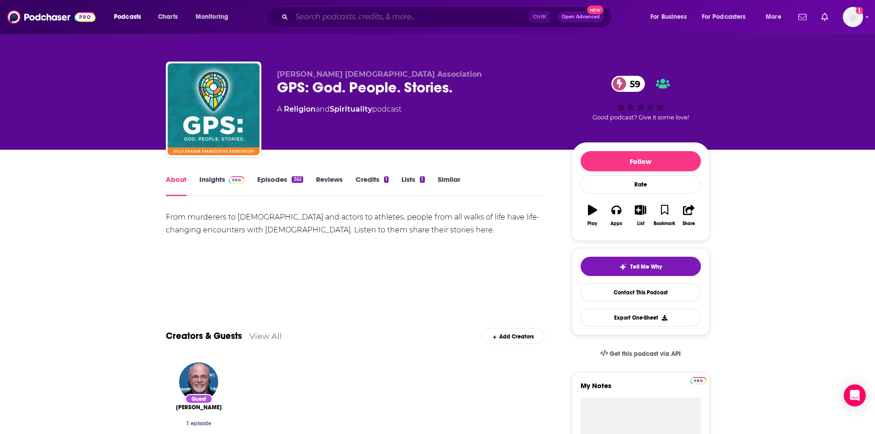
click at [337, 17] on input "Search podcasts, credits, & more..." at bounding box center [410, 17] width 237 height 15
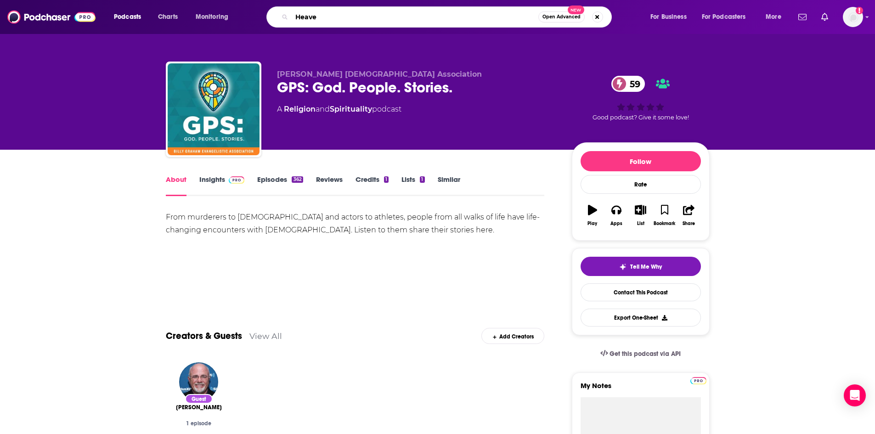
type input "Heaven"
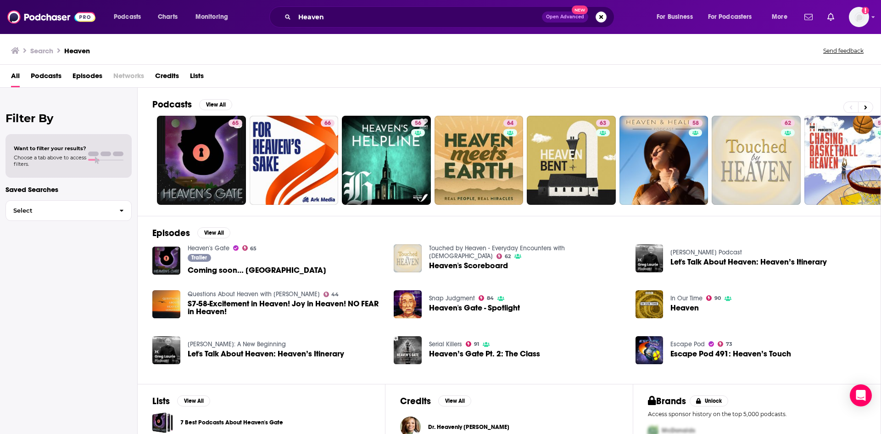
click at [43, 75] on span "Podcasts" at bounding box center [46, 77] width 31 height 19
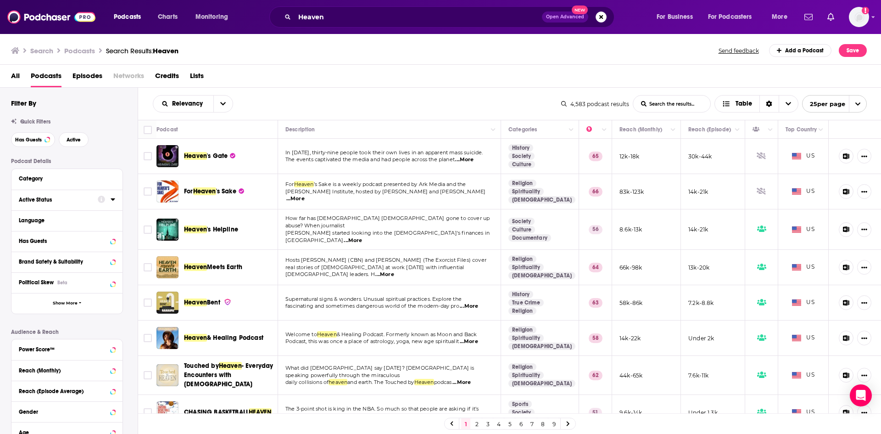
click at [110, 201] on div at bounding box center [106, 199] width 17 height 11
click at [101, 198] on icon at bounding box center [101, 199] width 7 height 7
click at [47, 198] on div "Active Status" at bounding box center [55, 199] width 73 height 6
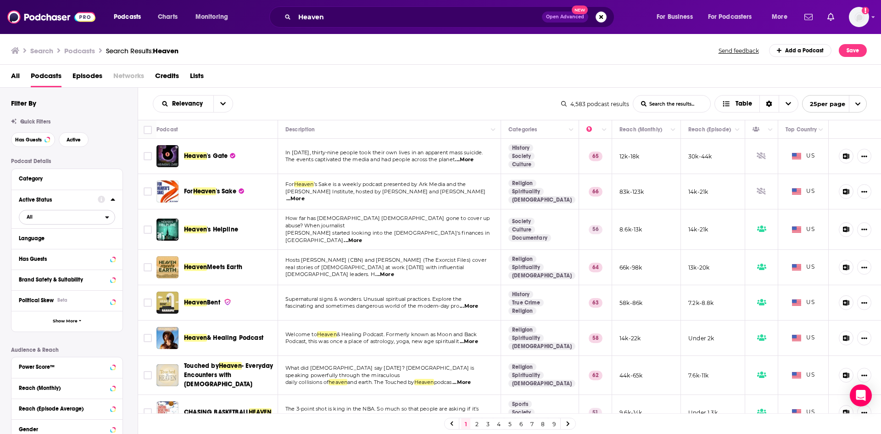
click at [106, 219] on icon "open menu" at bounding box center [107, 217] width 4 height 6
click at [106, 246] on span "606" at bounding box center [110, 247] width 10 height 6
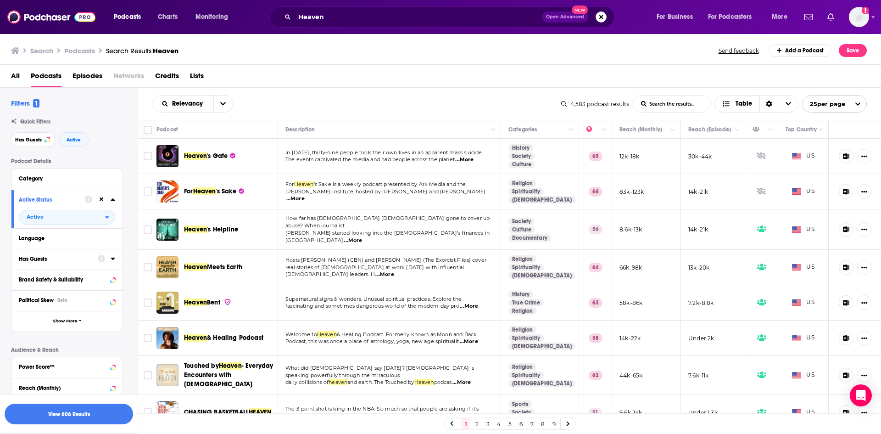
click at [110, 259] on div at bounding box center [106, 258] width 17 height 11
click at [101, 258] on icon at bounding box center [101, 258] width 7 height 7
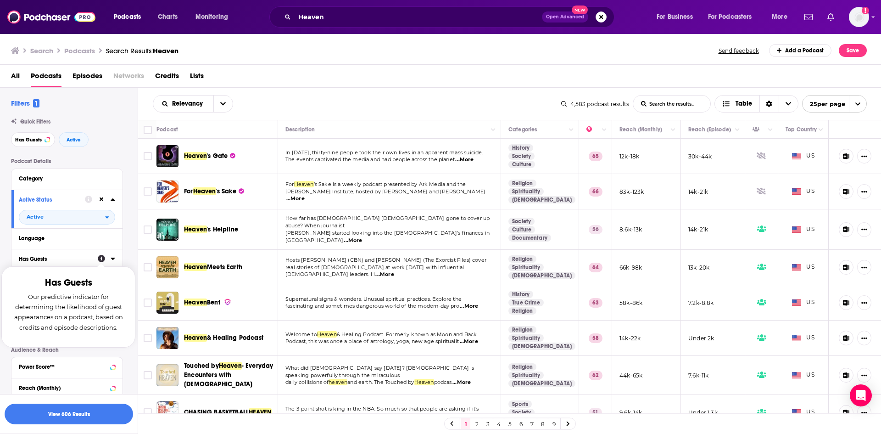
click at [38, 259] on div "Has Guests" at bounding box center [55, 259] width 73 height 6
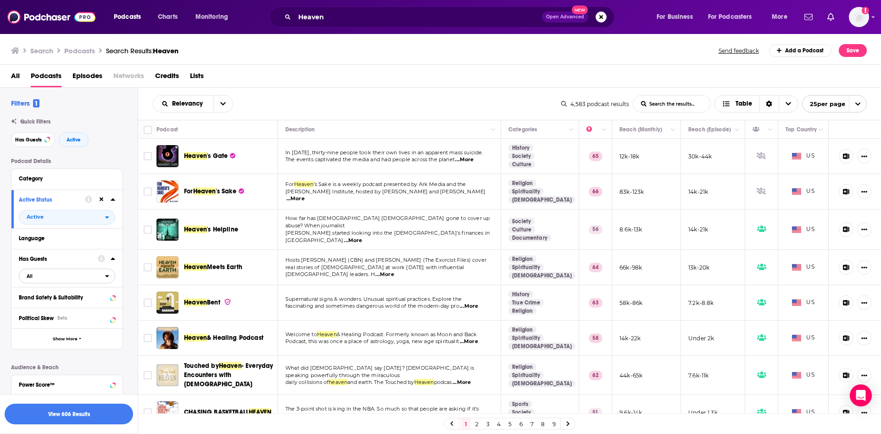
click at [106, 274] on icon "open menu" at bounding box center [107, 276] width 4 height 6
click at [76, 306] on span "Has guests" at bounding box center [50, 305] width 54 height 5
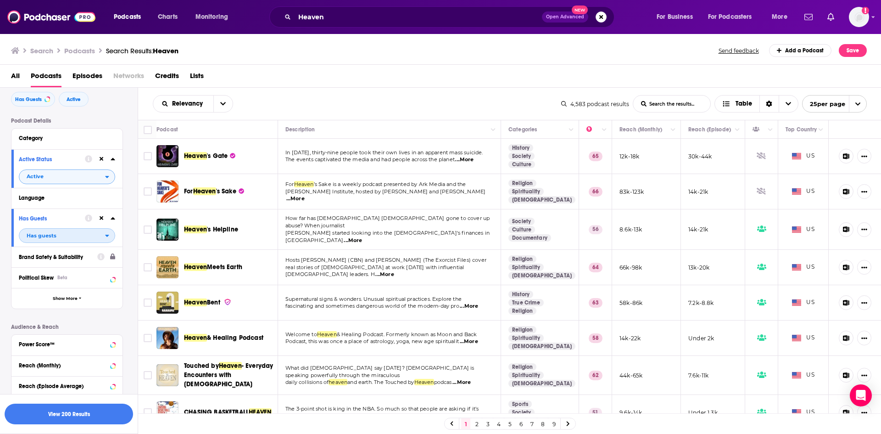
scroll to position [46, 0]
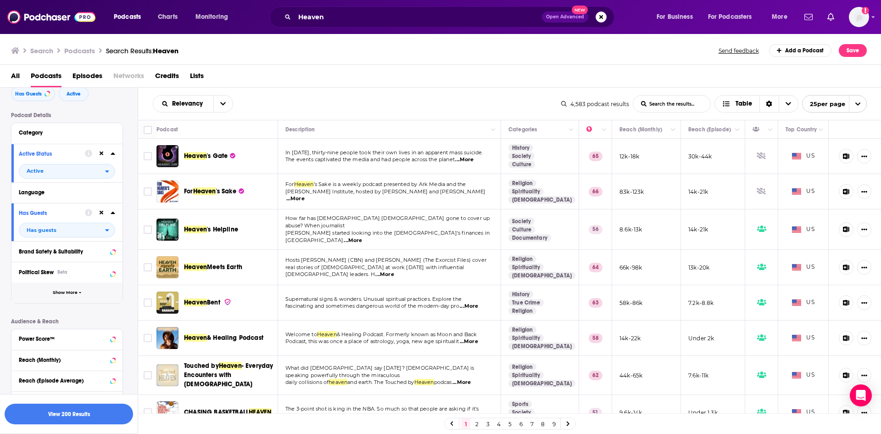
click at [57, 296] on button "Show More" at bounding box center [66, 292] width 111 height 21
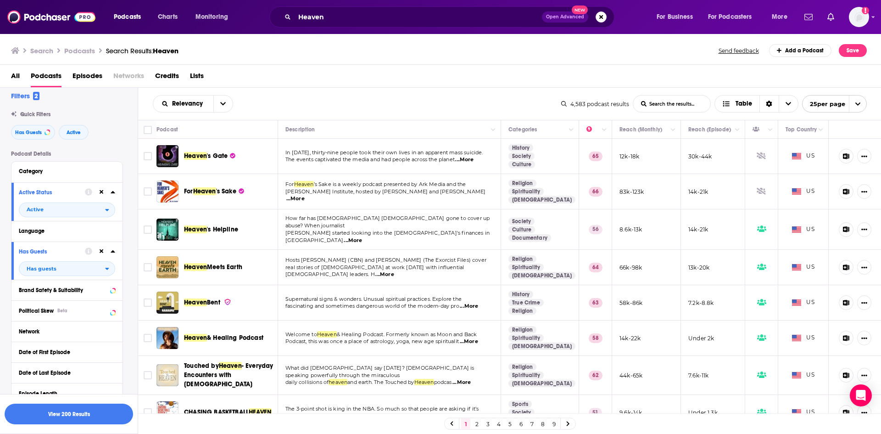
scroll to position [0, 0]
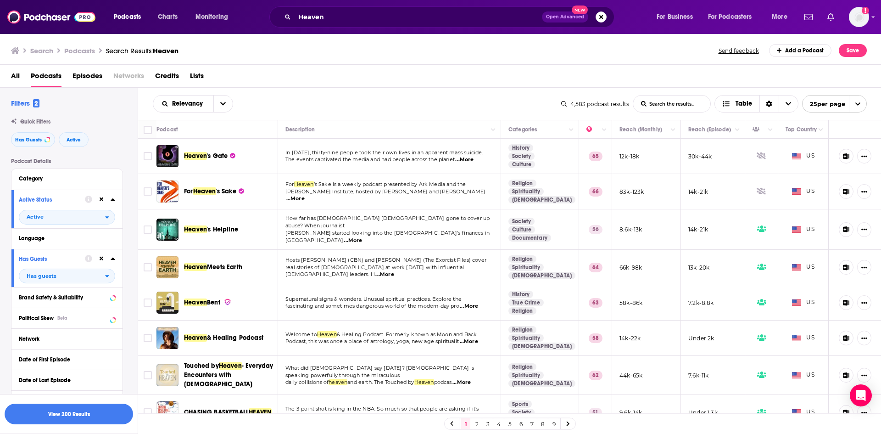
click at [305, 195] on span "...More" at bounding box center [295, 198] width 18 height 7
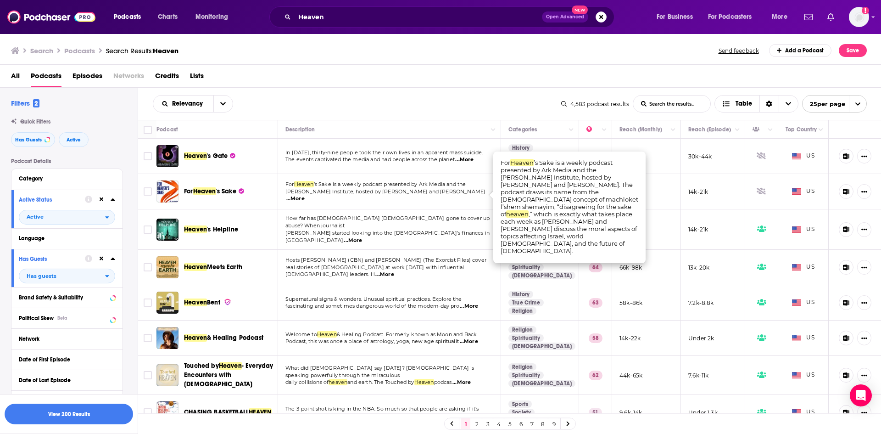
click at [305, 195] on span "...More" at bounding box center [295, 198] width 18 height 7
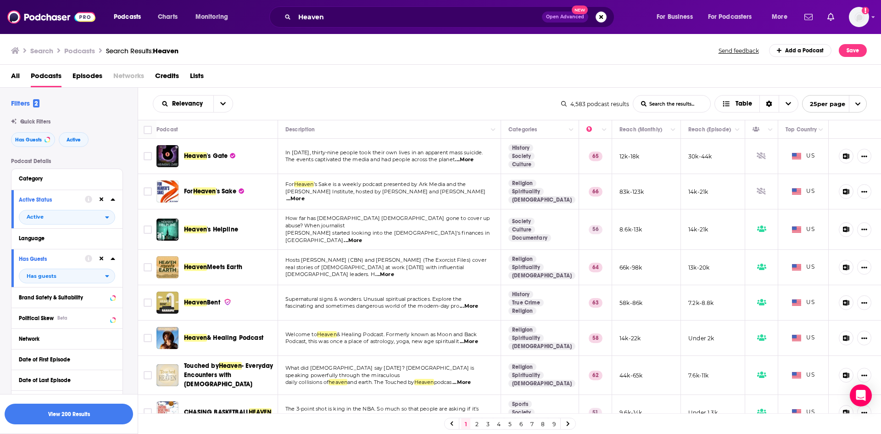
click at [305, 195] on span "...More" at bounding box center [295, 198] width 18 height 7
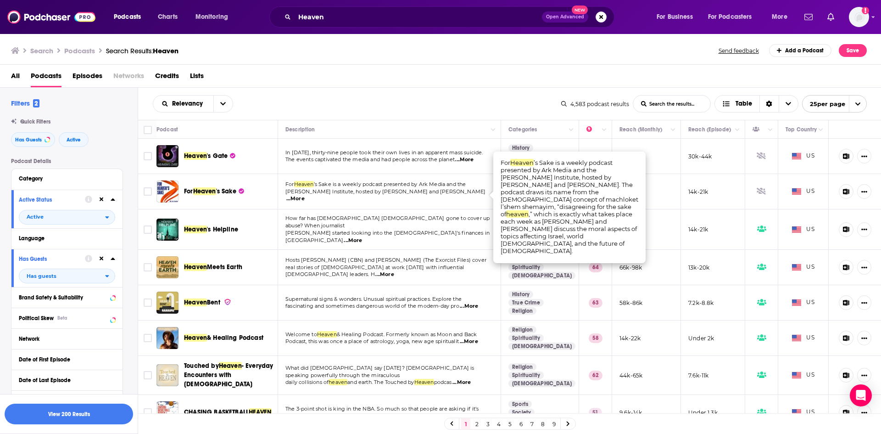
click at [305, 195] on span "...More" at bounding box center [295, 198] width 18 height 7
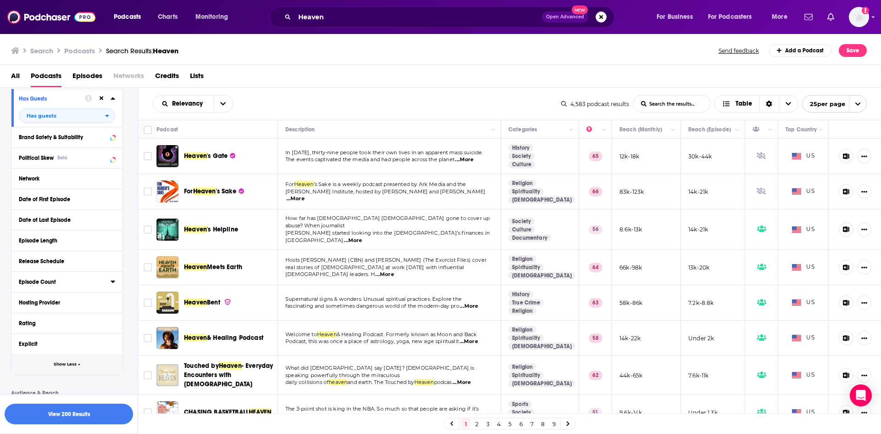
scroll to position [159, 0]
click at [523, 272] on link "[DEMOGRAPHIC_DATA]" at bounding box center [542, 275] width 67 height 7
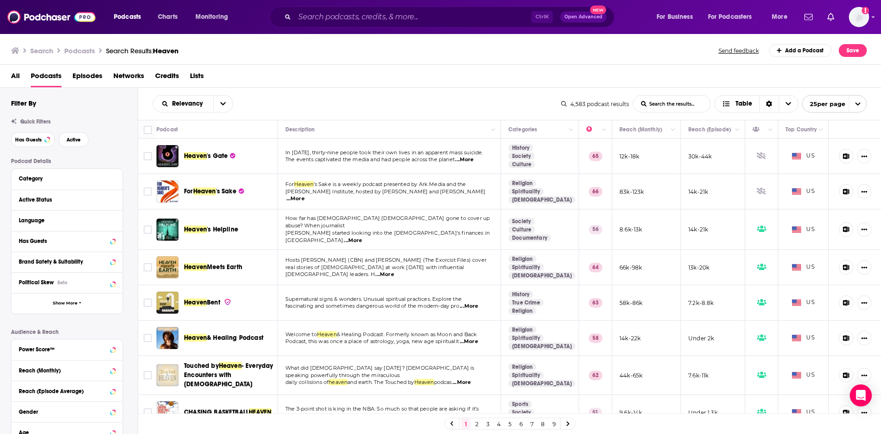
click at [362, 237] on span "...More" at bounding box center [353, 240] width 18 height 7
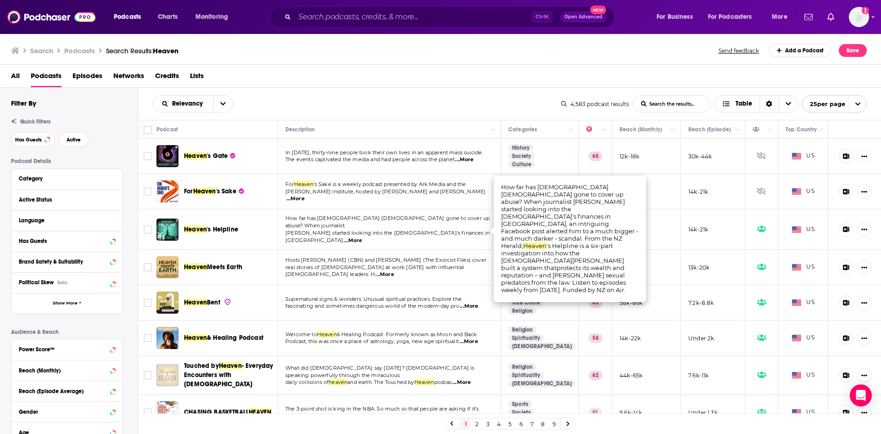
click at [362, 237] on span "...More" at bounding box center [353, 240] width 18 height 7
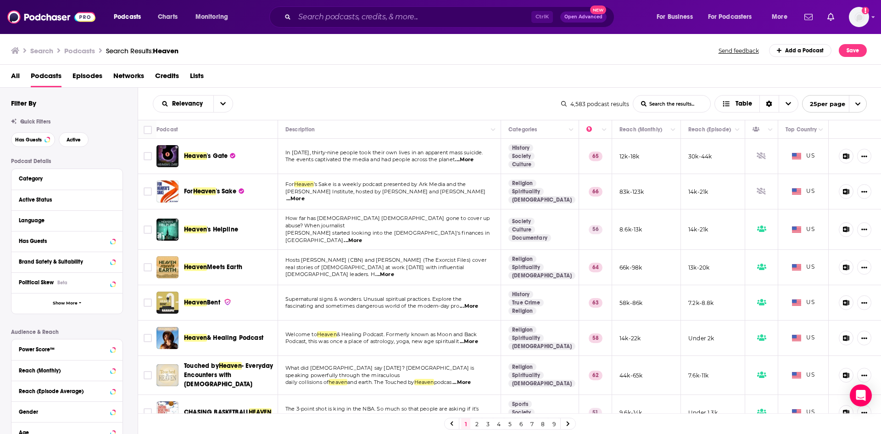
click at [394, 271] on span "...More" at bounding box center [385, 274] width 18 height 7
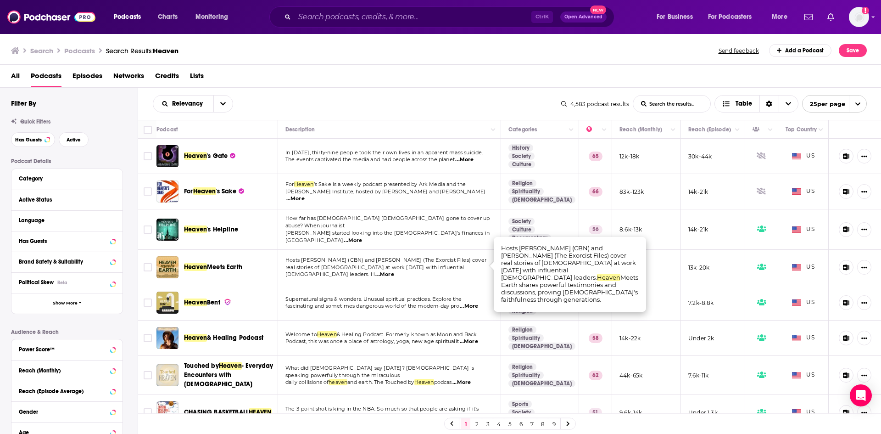
click at [394, 271] on span "...More" at bounding box center [385, 274] width 18 height 7
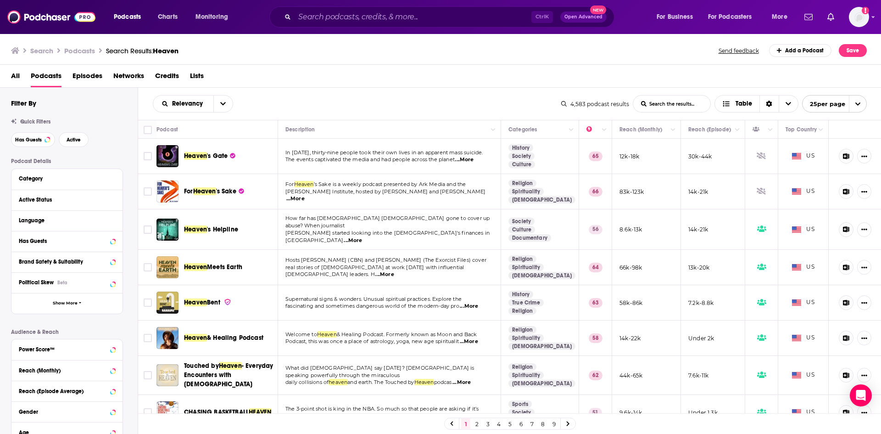
click at [475, 303] on span "...More" at bounding box center [469, 306] width 18 height 7
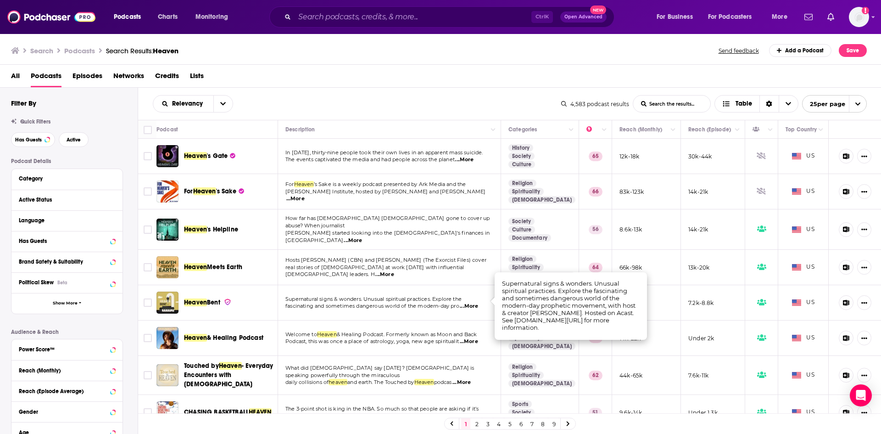
click at [444, 296] on span "Supernatural signs & wonders. Unusual spiritual practices. Explore the" at bounding box center [374, 299] width 176 height 6
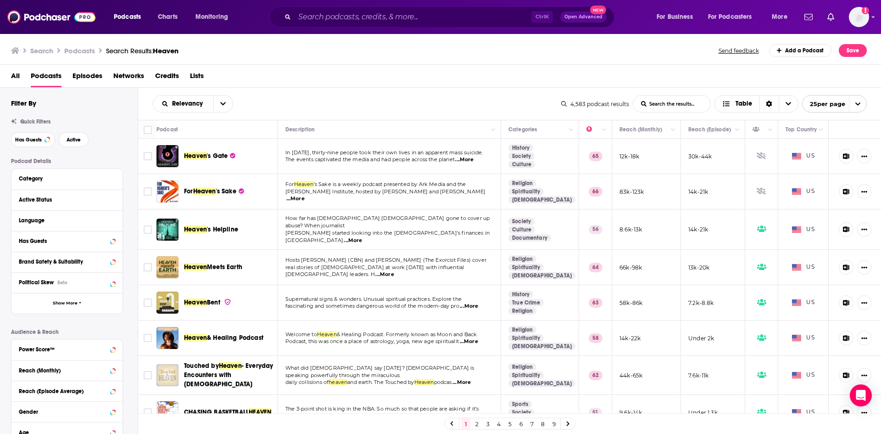
click at [478, 338] on span "...More" at bounding box center [469, 341] width 18 height 7
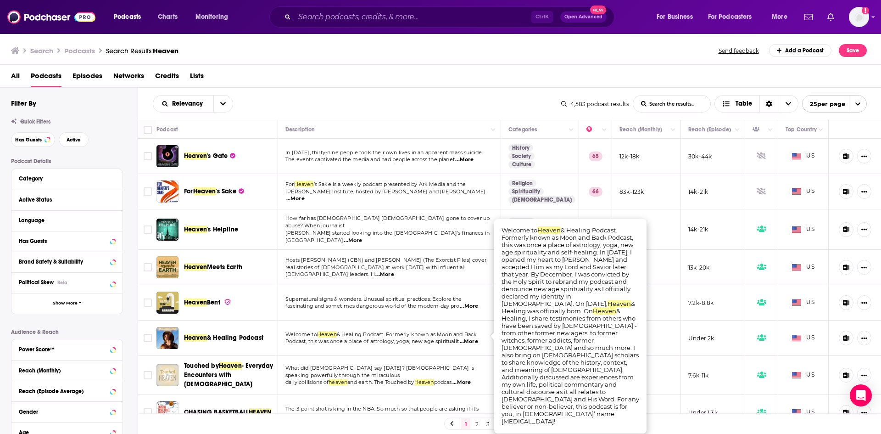
click at [477, 338] on span "...More" at bounding box center [469, 341] width 18 height 7
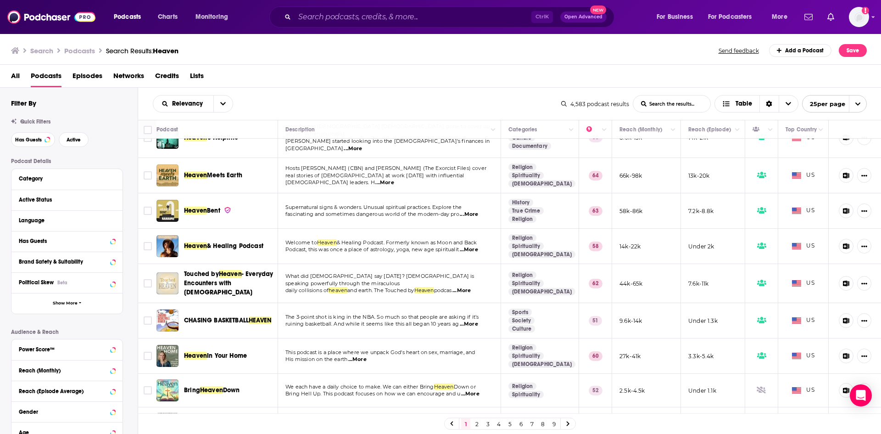
scroll to position [138, 0]
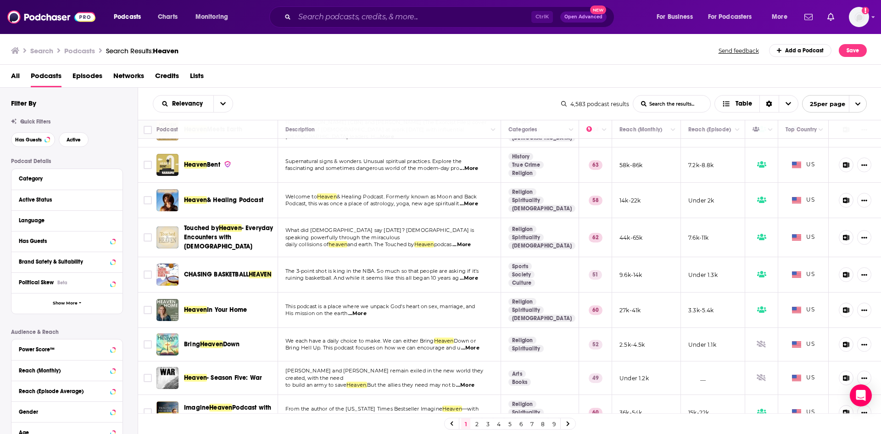
click at [359, 310] on span "...More" at bounding box center [357, 313] width 18 height 7
click at [366, 310] on span "...More" at bounding box center [357, 313] width 18 height 7
click at [472, 344] on span "...More" at bounding box center [470, 347] width 18 height 7
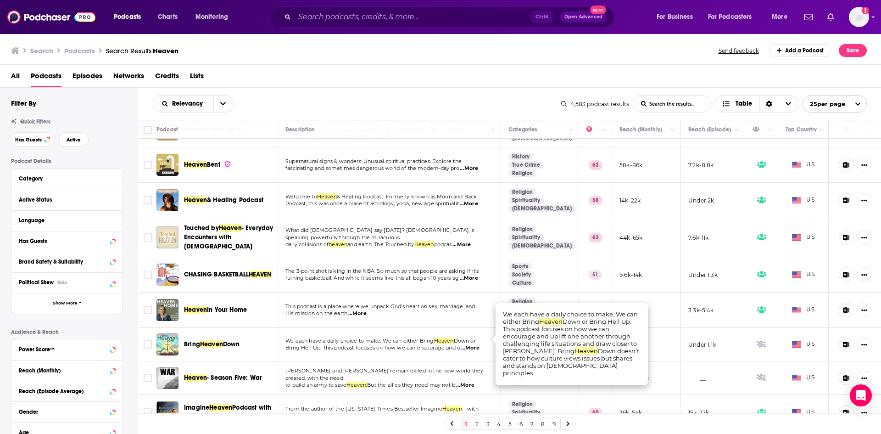
click at [394, 337] on span "We each have a daily choice to make. We can either Bring" at bounding box center [360, 340] width 149 height 6
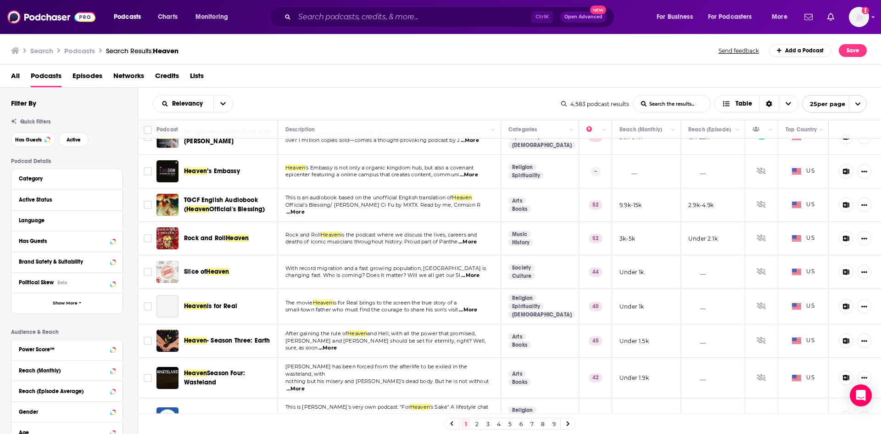
scroll to position [459, 0]
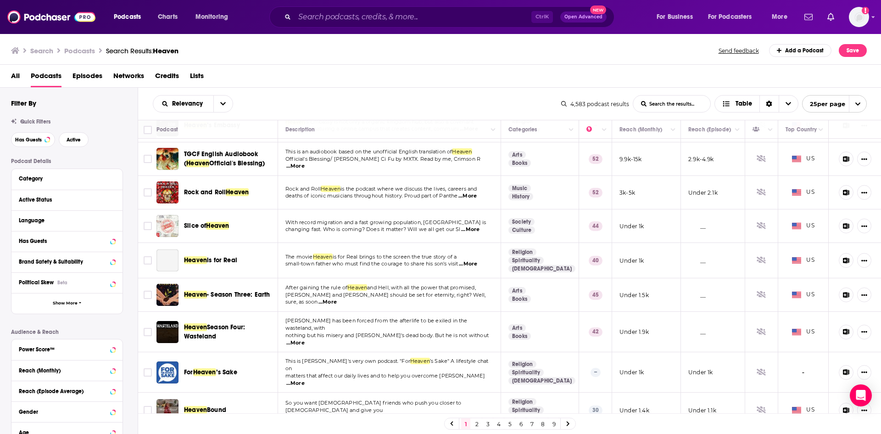
click at [305, 380] on span "...More" at bounding box center [295, 383] width 18 height 7
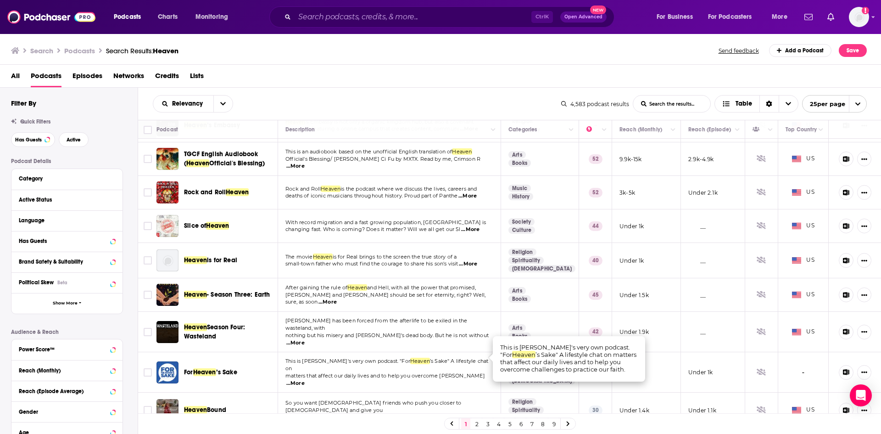
click at [305, 380] on span "...More" at bounding box center [295, 383] width 18 height 7
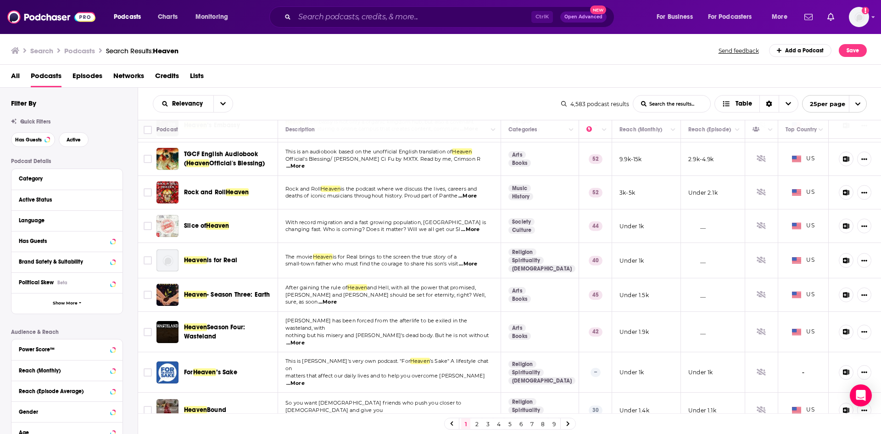
scroll to position [505, 0]
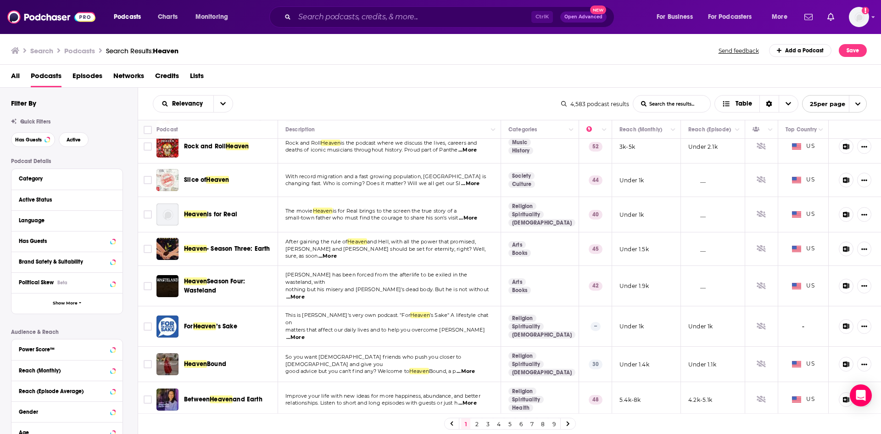
click at [473, 368] on span "...More" at bounding box center [466, 371] width 18 height 7
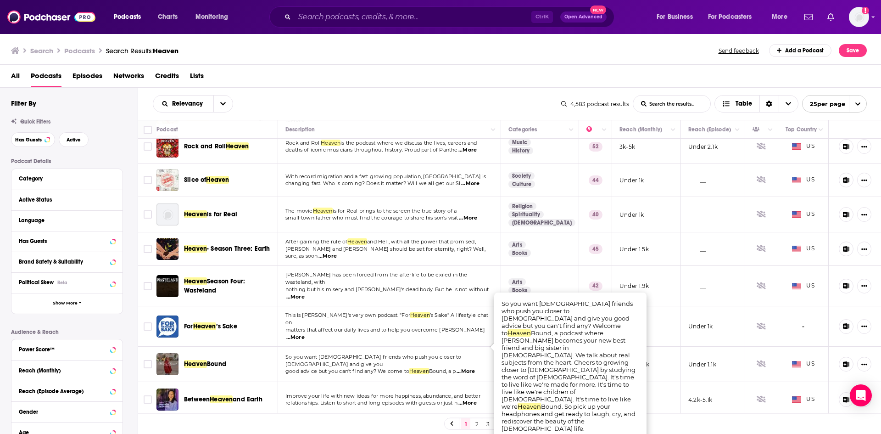
click at [474, 368] on span "...More" at bounding box center [466, 371] width 18 height 7
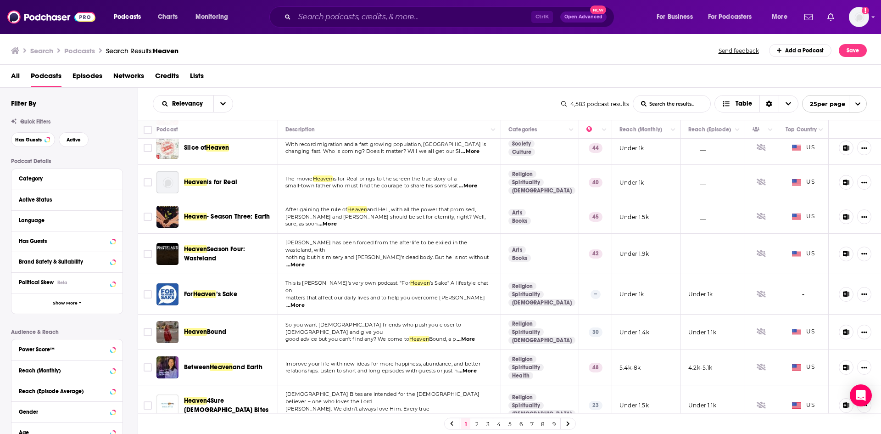
scroll to position [551, 0]
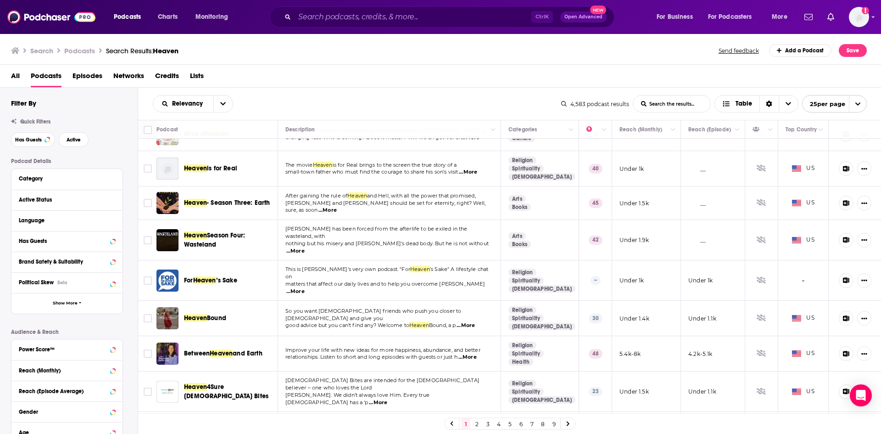
click at [477, 354] on span "...More" at bounding box center [468, 357] width 18 height 7
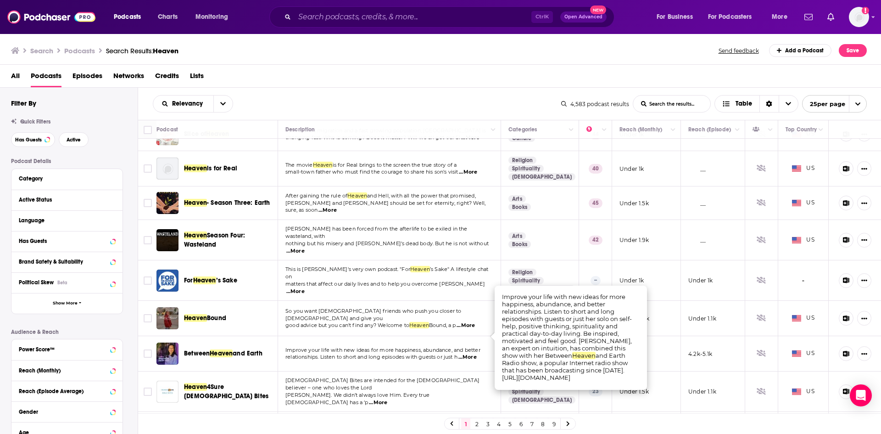
click at [477, 354] on span "...More" at bounding box center [468, 357] width 18 height 7
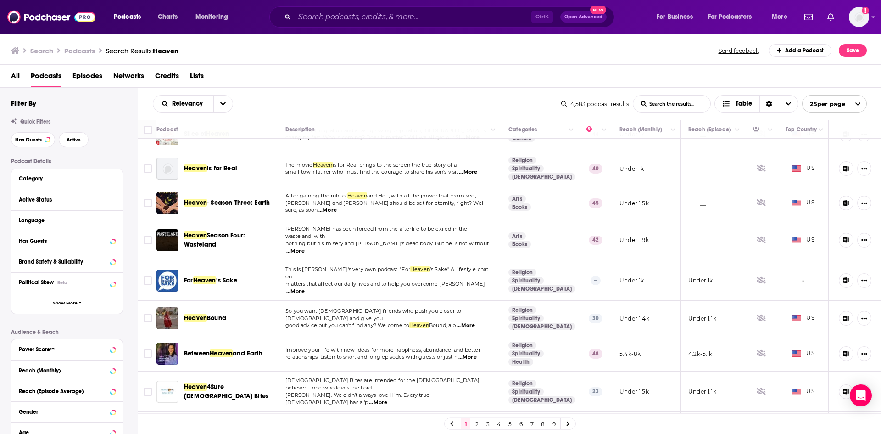
click at [387, 399] on span "...More" at bounding box center [378, 402] width 18 height 7
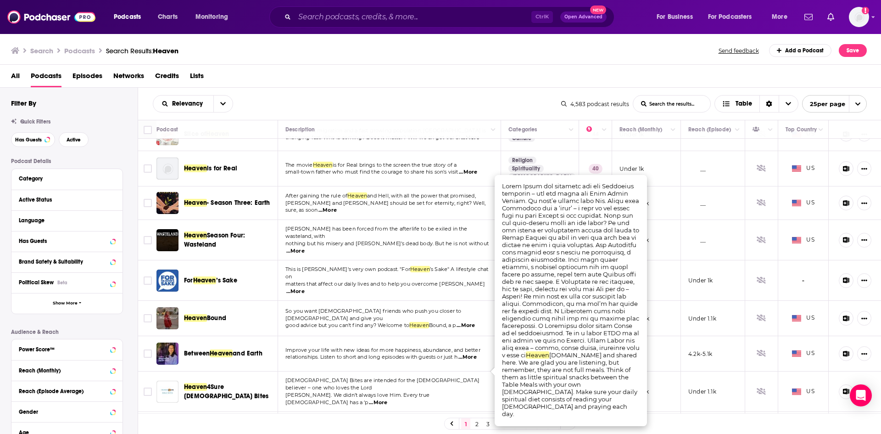
click at [387, 399] on span "...More" at bounding box center [378, 402] width 18 height 7
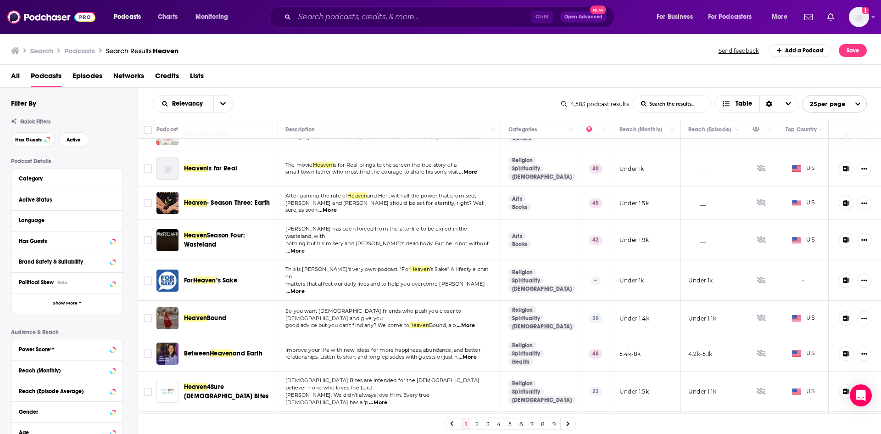
scroll to position [592, 0]
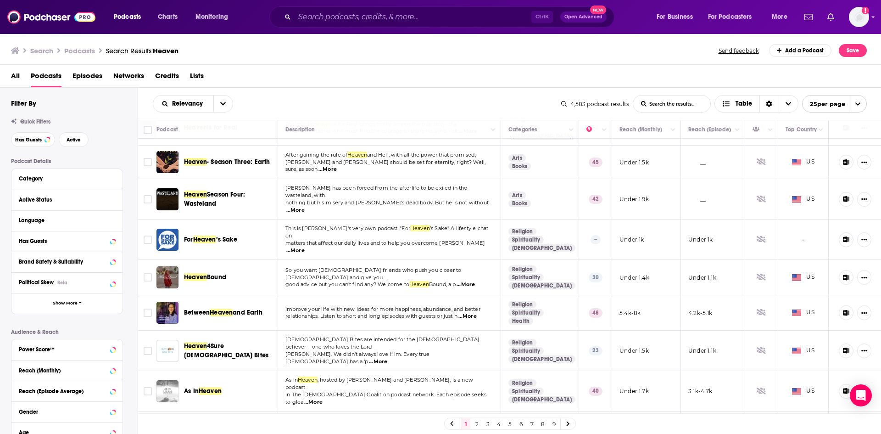
click at [323, 399] on span "...More" at bounding box center [313, 402] width 18 height 7
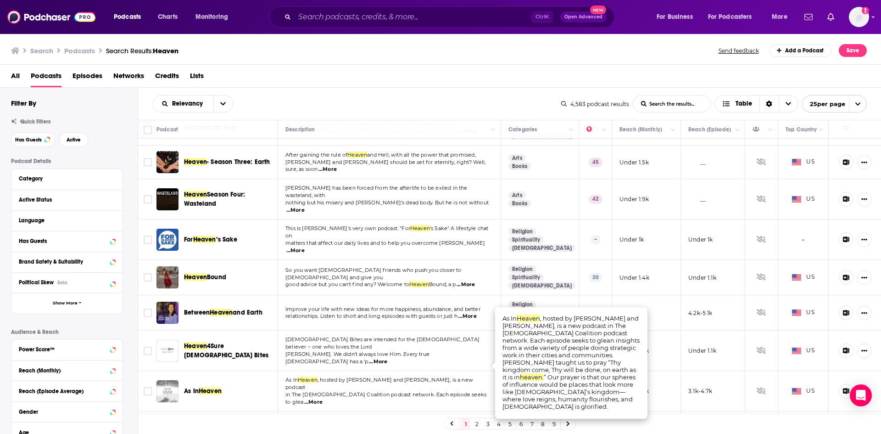
click at [323, 399] on span "...More" at bounding box center [313, 402] width 18 height 7
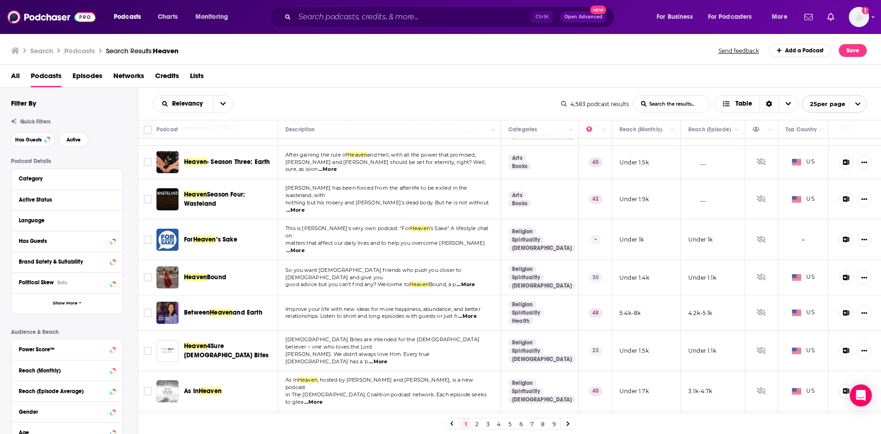
click at [476, 423] on link "2" at bounding box center [476, 423] width 9 height 11
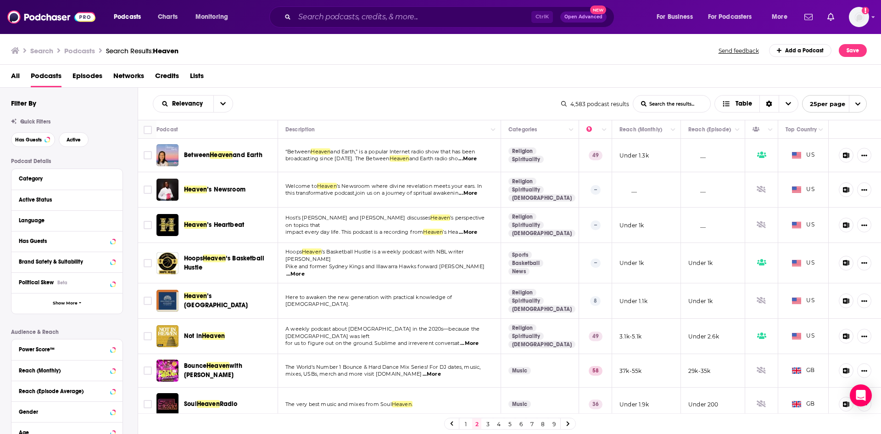
click at [474, 229] on span "...More" at bounding box center [468, 232] width 18 height 7
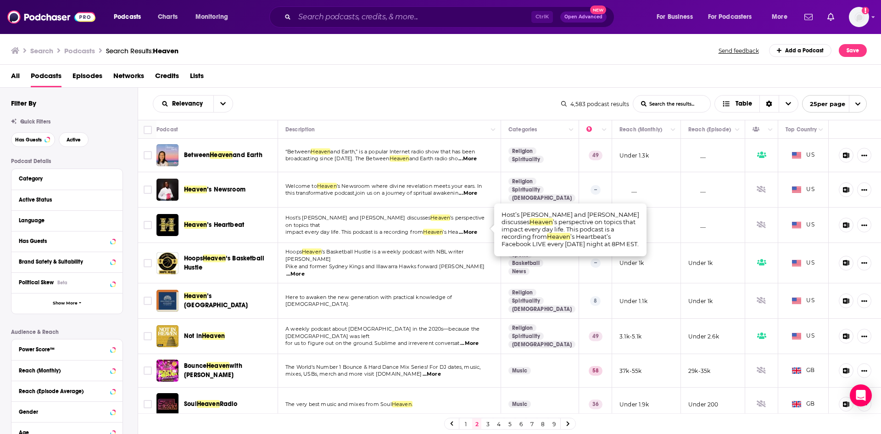
click at [471, 224] on p "Host’s Dani and Julianna discusses Heaven ’s perspective on topics that" at bounding box center [390, 221] width 208 height 15
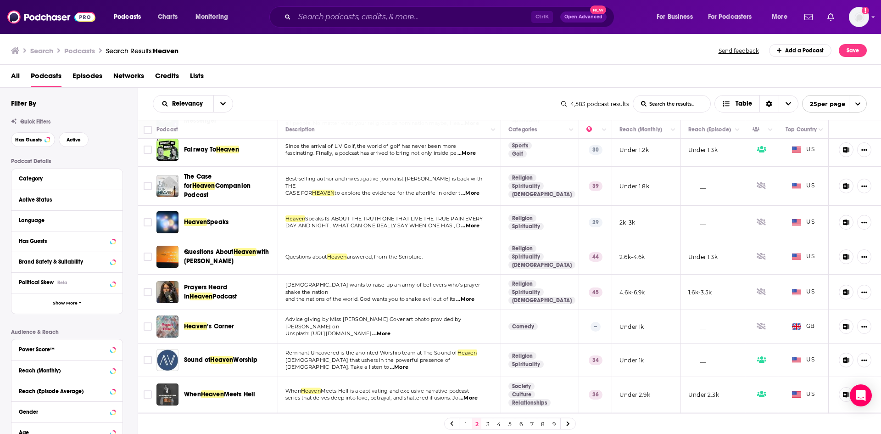
scroll to position [588, 0]
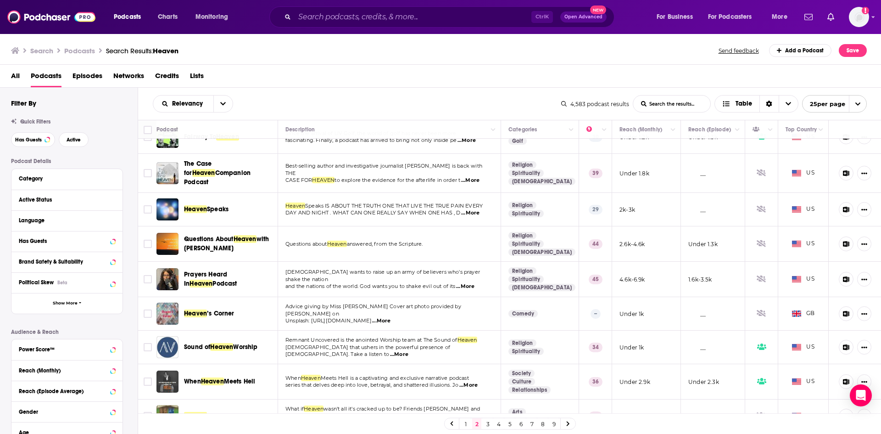
click at [472, 382] on span "...More" at bounding box center [469, 385] width 18 height 7
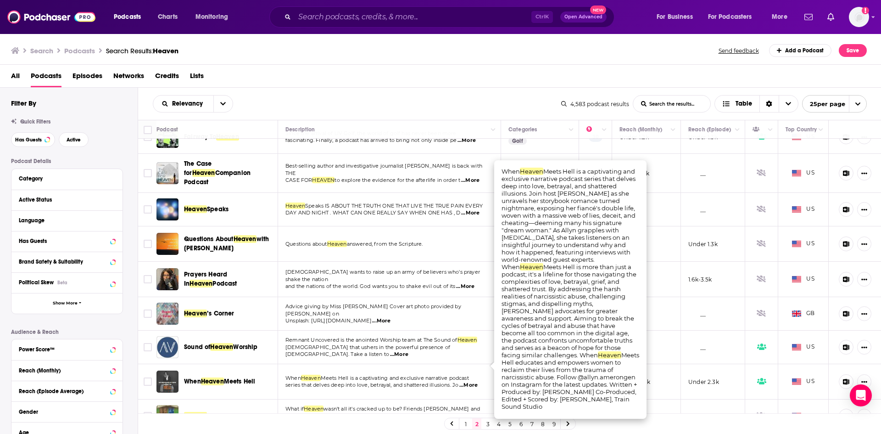
click at [451, 375] on p "When Heaven Meets Hell is a captivating and exclusive narrative podcast" at bounding box center [390, 378] width 208 height 7
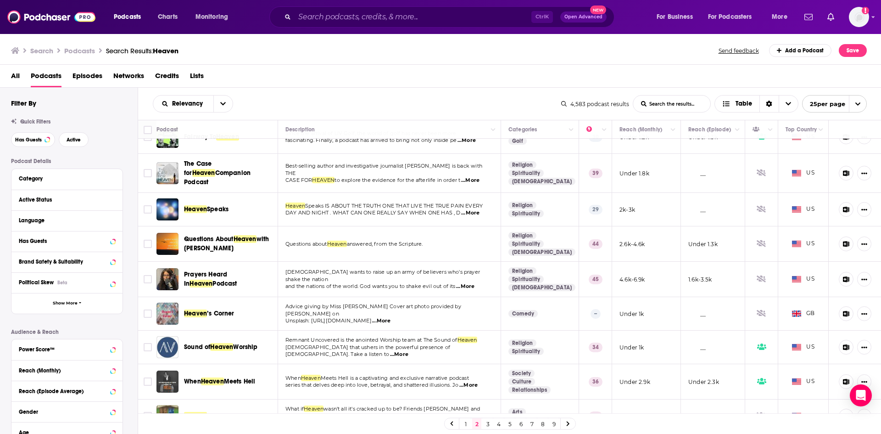
click at [487, 423] on link "3" at bounding box center [487, 423] width 9 height 11
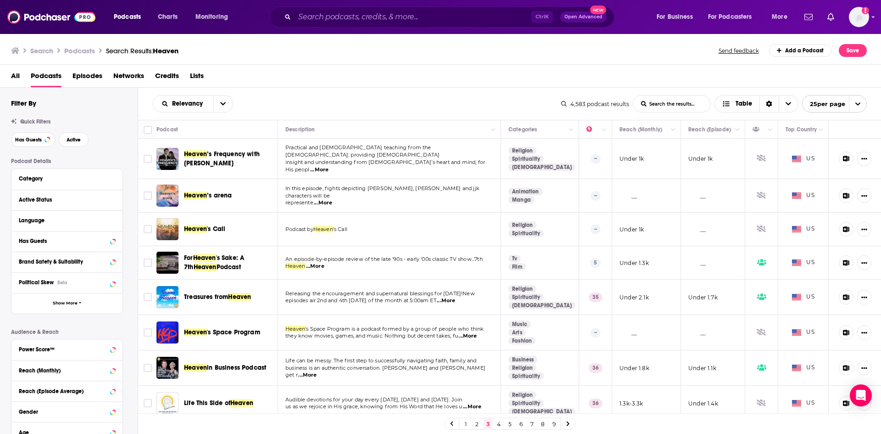
click at [329, 166] on span "...More" at bounding box center [319, 169] width 18 height 7
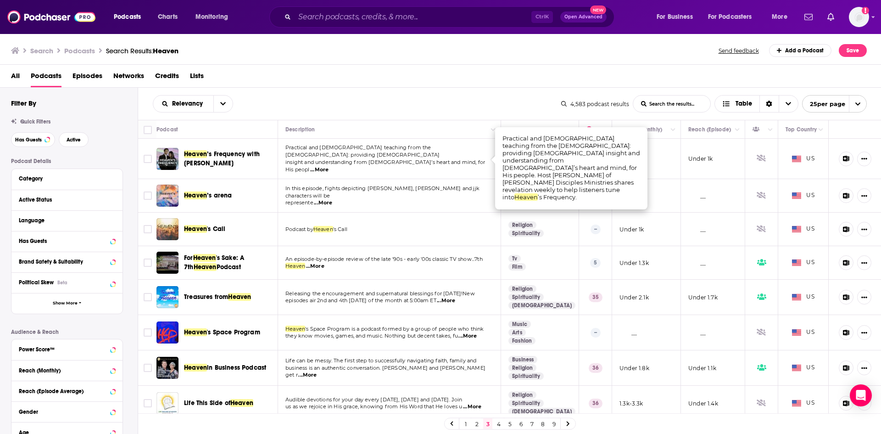
click at [456, 159] on span "insight and understanding from God’s heart and mind, for His peopl" at bounding box center [386, 166] width 200 height 14
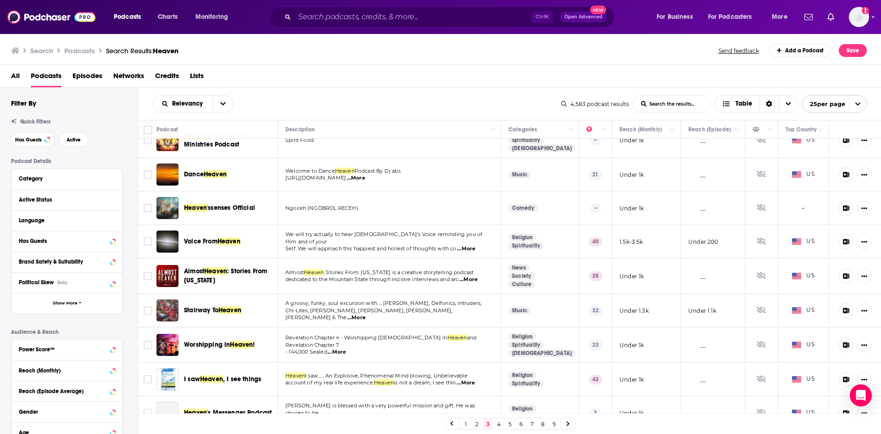
scroll to position [581, 0]
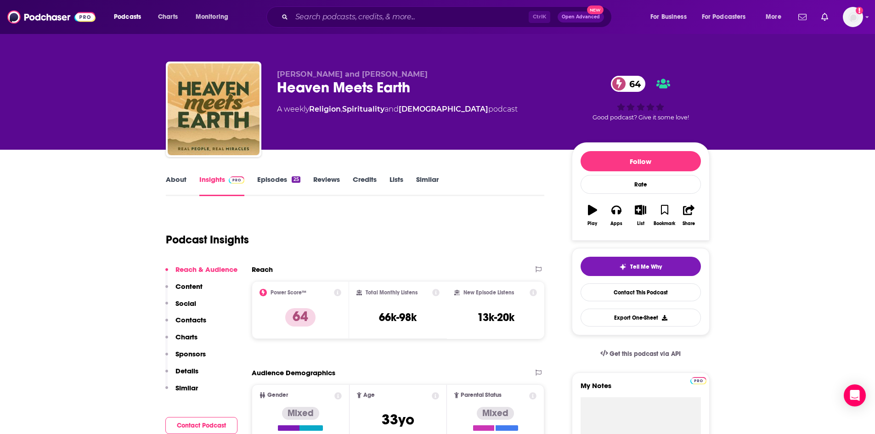
click at [173, 188] on link "About" at bounding box center [176, 185] width 21 height 21
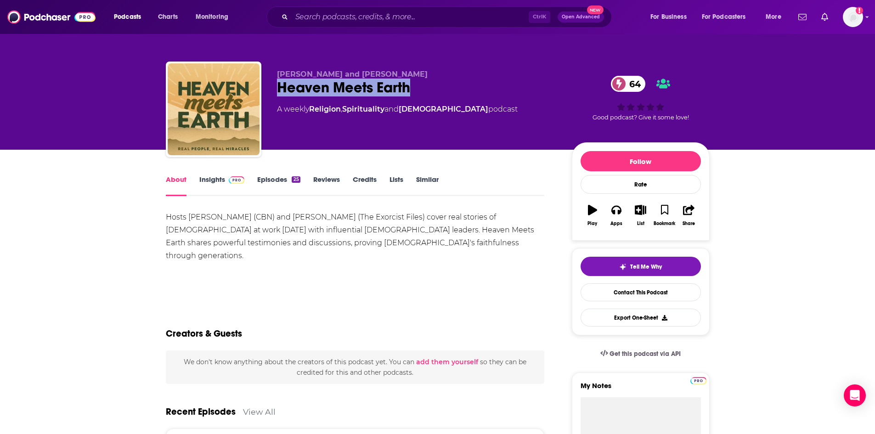
drag, startPoint x: 278, startPoint y: 87, endPoint x: 419, endPoint y: 93, distance: 140.6
click at [419, 93] on div "Heaven Meets Earth 64" at bounding box center [417, 88] width 280 height 18
copy h1 "Heaven Meets Earth"
drag, startPoint x: 278, startPoint y: 74, endPoint x: 415, endPoint y: 76, distance: 137.8
click at [415, 76] on p "Abigail Robertson and Ryan Bethea" at bounding box center [417, 74] width 280 height 9
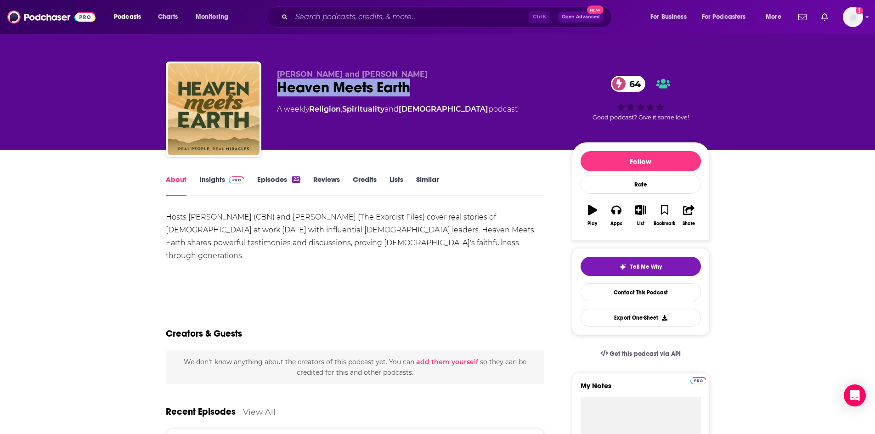
copy span "Abigail Robertson and Ryan Bethea"
click at [227, 176] on span at bounding box center [235, 179] width 20 height 9
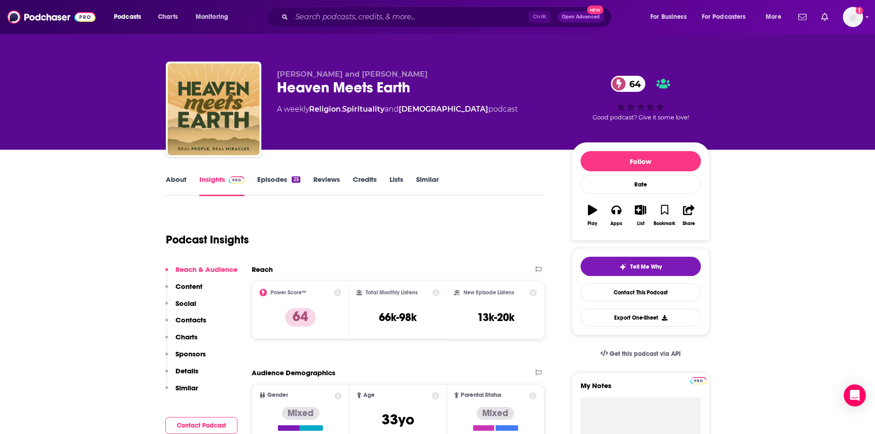
click at [283, 179] on link "Episodes 25" at bounding box center [278, 185] width 43 height 21
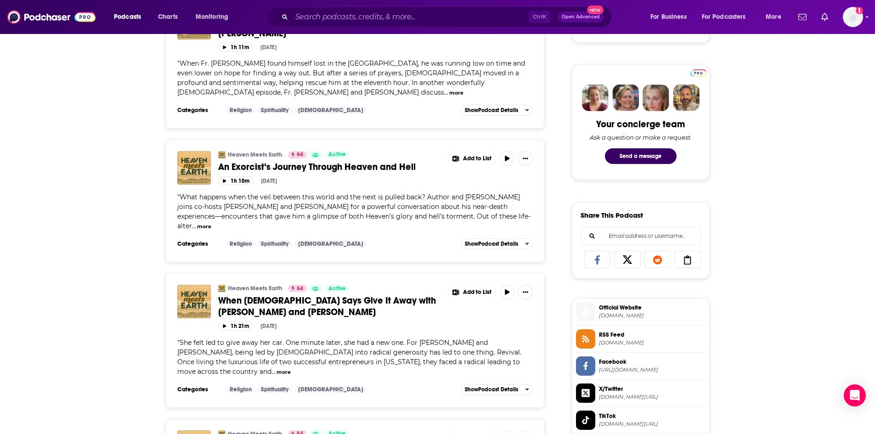
scroll to position [413, 0]
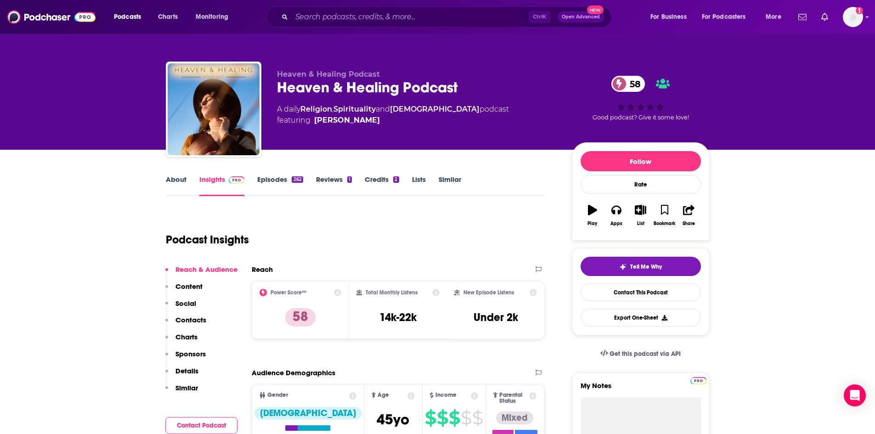
click at [267, 177] on link "Episodes 262" at bounding box center [279, 185] width 45 height 21
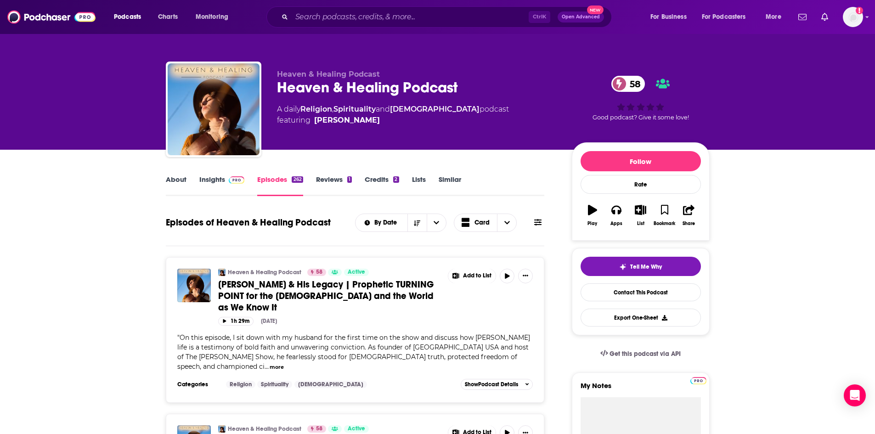
click at [179, 180] on link "About" at bounding box center [176, 185] width 21 height 21
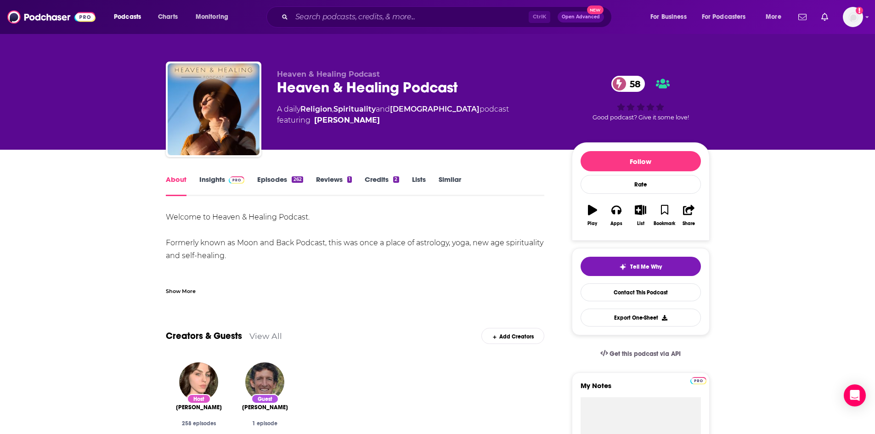
click at [180, 290] on div "Show More" at bounding box center [181, 290] width 30 height 9
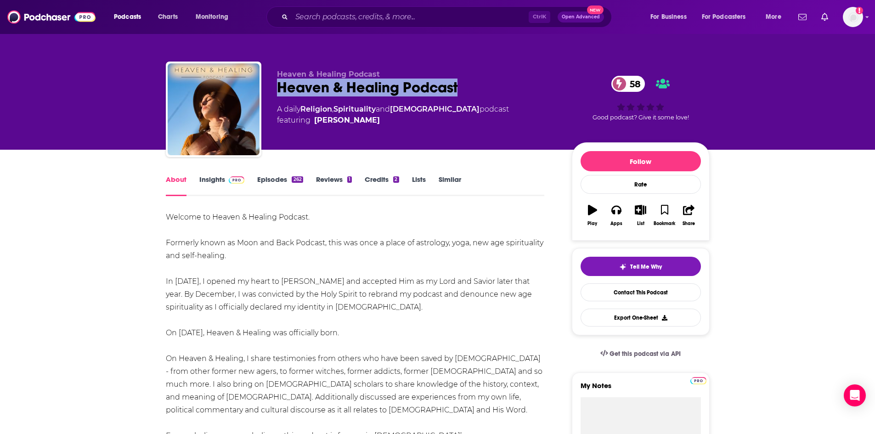
drag, startPoint x: 278, startPoint y: 85, endPoint x: 460, endPoint y: 86, distance: 182.7
click at [460, 86] on div "Heaven & Healing Podcast 58" at bounding box center [417, 88] width 280 height 18
copy h1 "Heaven & Healing Podcast"
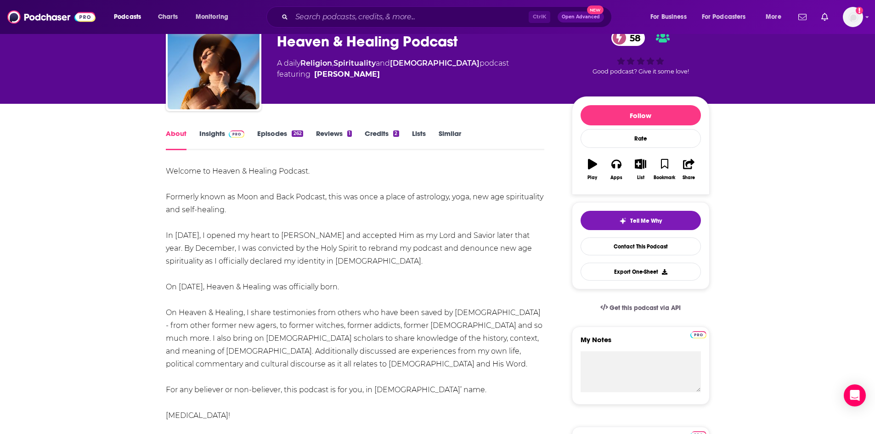
click at [215, 139] on link "Insights" at bounding box center [221, 139] width 45 height 21
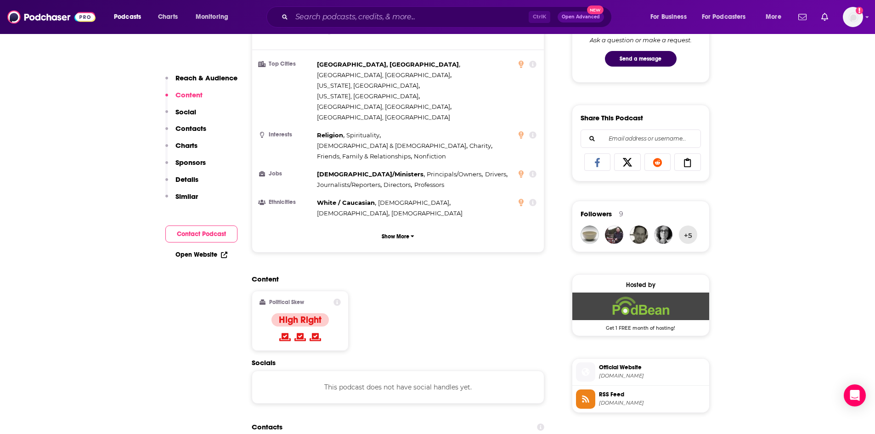
scroll to position [597, 0]
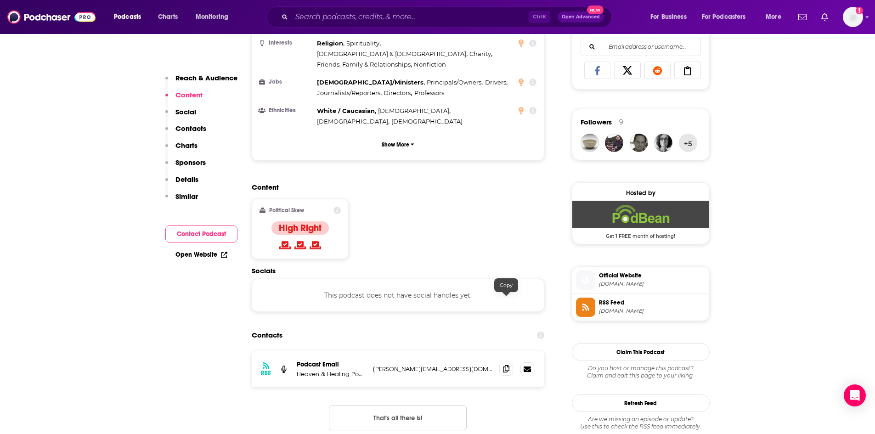
click at [504, 365] on icon at bounding box center [506, 368] width 6 height 7
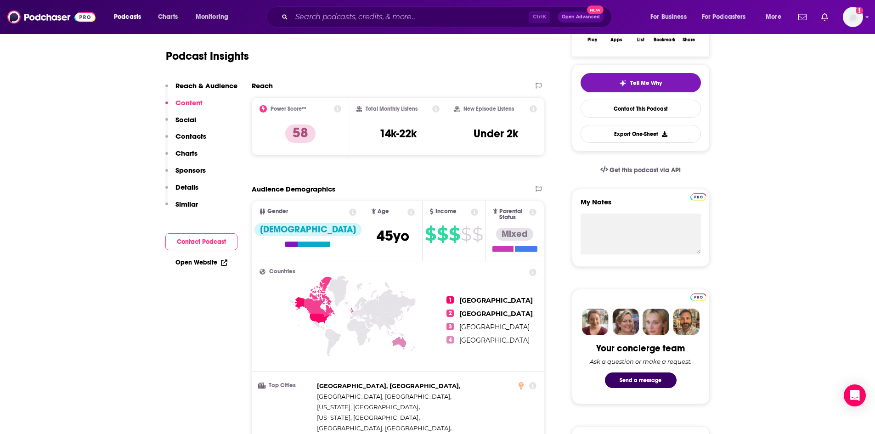
scroll to position [0, 0]
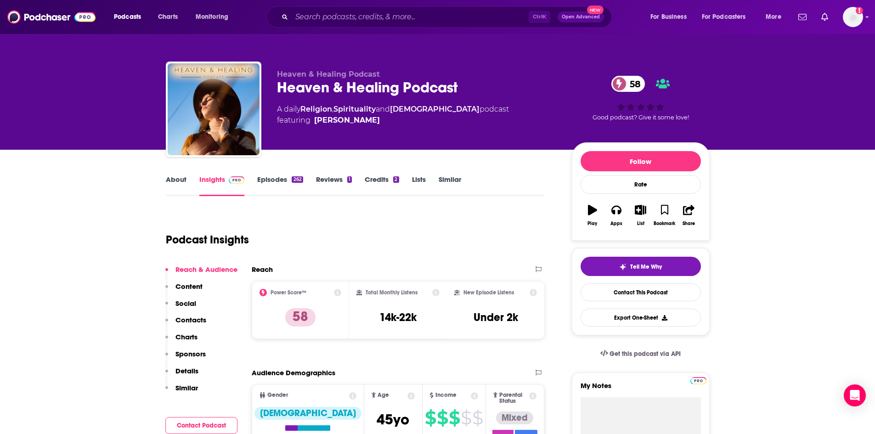
click at [286, 178] on link "Episodes 262" at bounding box center [279, 185] width 45 height 21
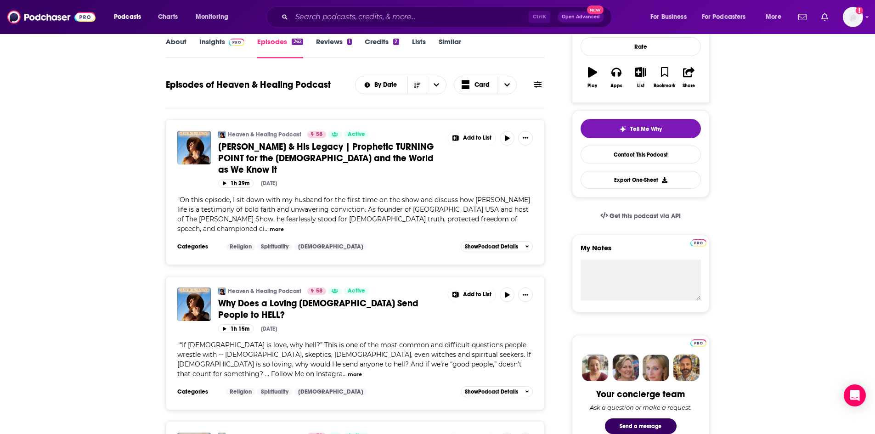
scroll to position [275, 0]
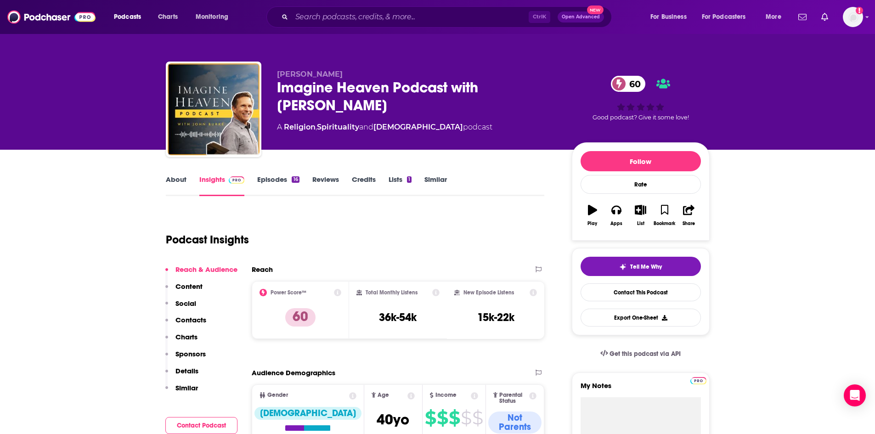
click at [181, 185] on link "About" at bounding box center [176, 185] width 21 height 21
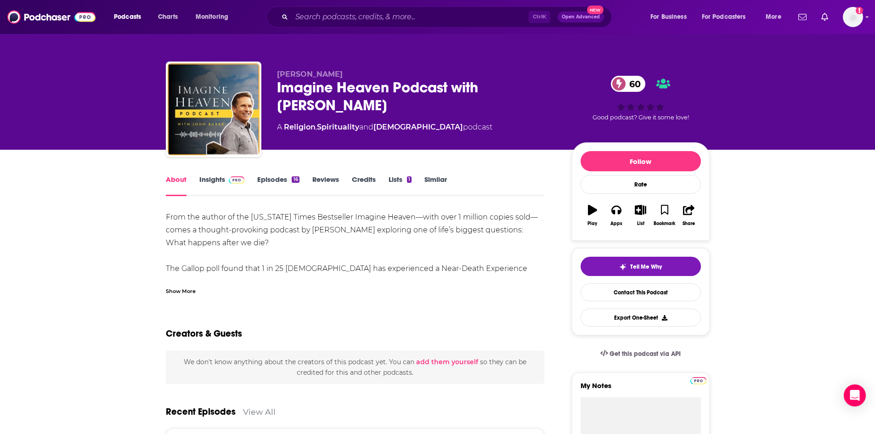
click at [192, 291] on div "Show More" at bounding box center [181, 290] width 30 height 9
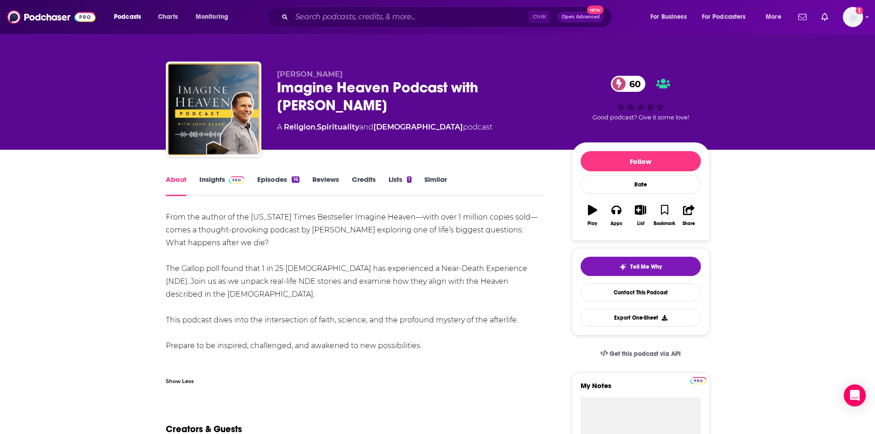
click at [272, 178] on link "Episodes 16" at bounding box center [278, 185] width 42 height 21
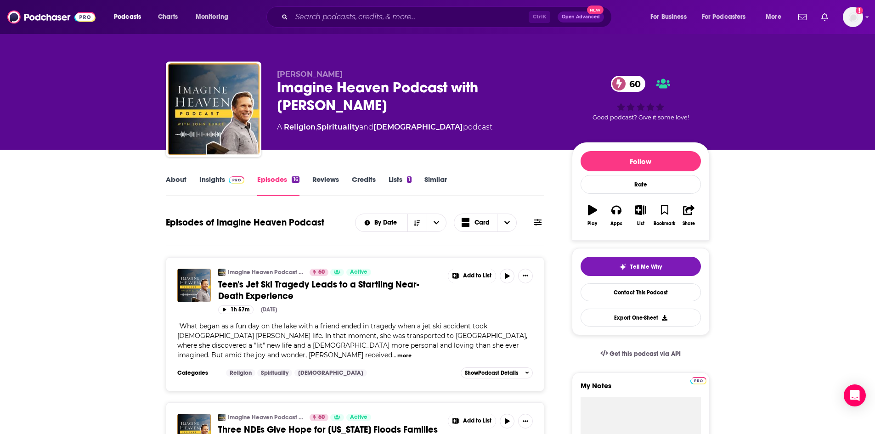
click at [181, 184] on link "About" at bounding box center [176, 185] width 21 height 21
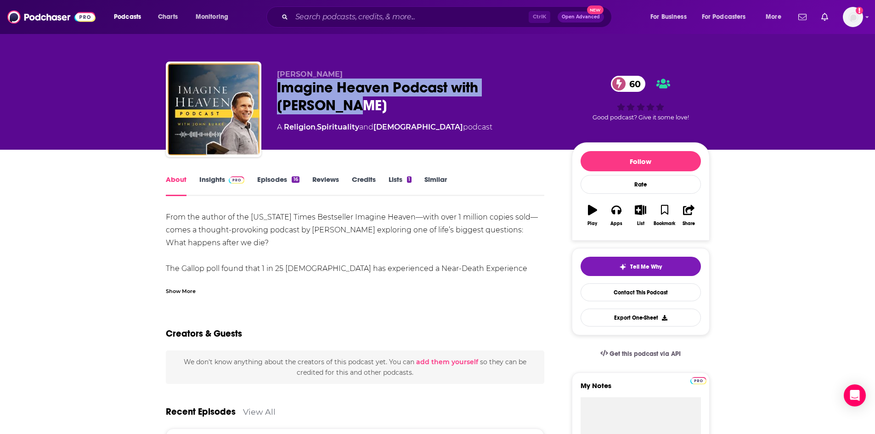
drag, startPoint x: 276, startPoint y: 85, endPoint x: 312, endPoint y: 107, distance: 41.8
click at [312, 107] on div "Imagine Heaven Podcast with [PERSON_NAME] 60" at bounding box center [417, 97] width 280 height 36
copy h1 "Imagine Heaven Podcast with [PERSON_NAME]"
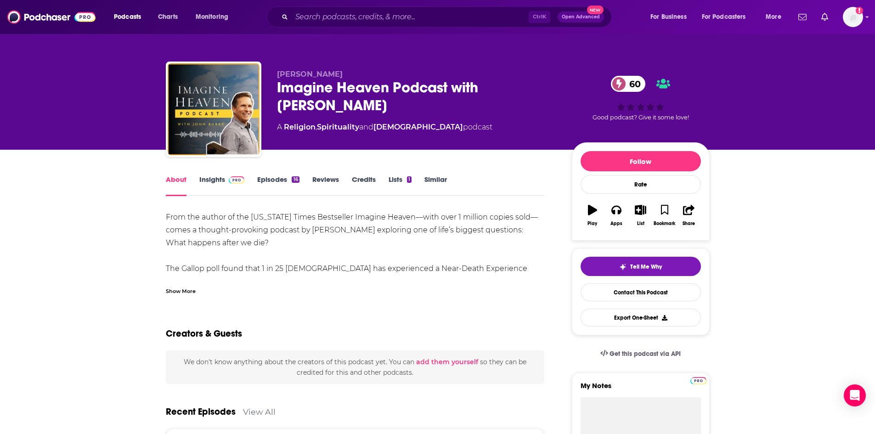
click at [189, 285] on div "Show More" at bounding box center [355, 288] width 379 height 16
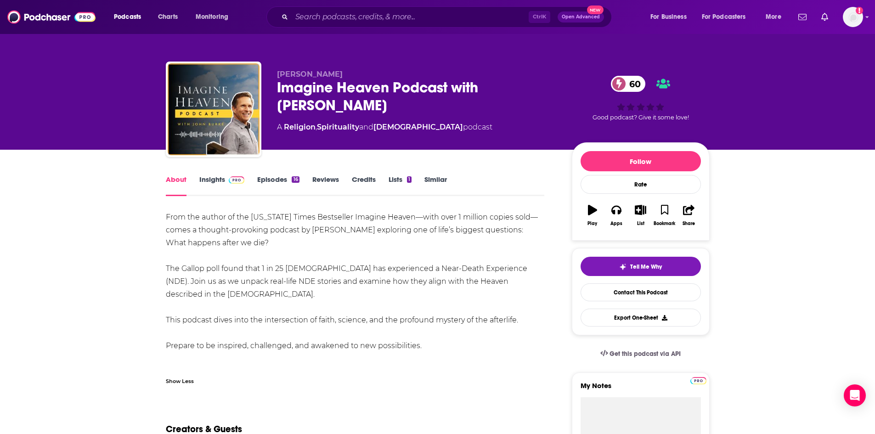
click at [223, 181] on link "Insights" at bounding box center [221, 185] width 45 height 21
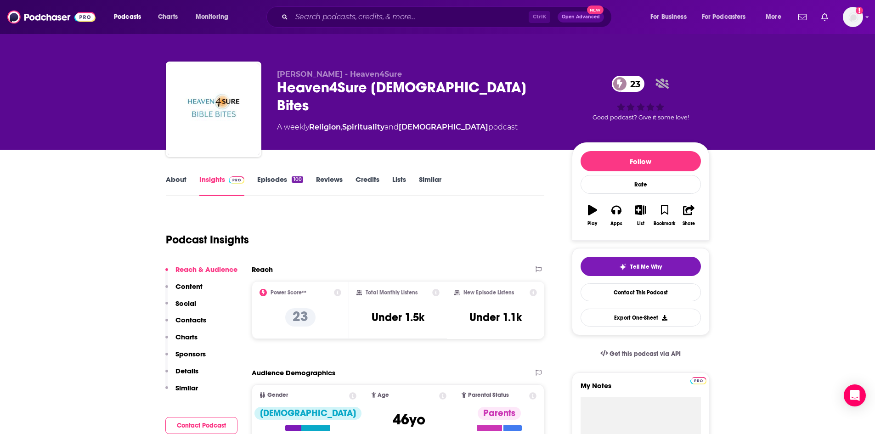
click at [174, 181] on link "About" at bounding box center [176, 185] width 21 height 21
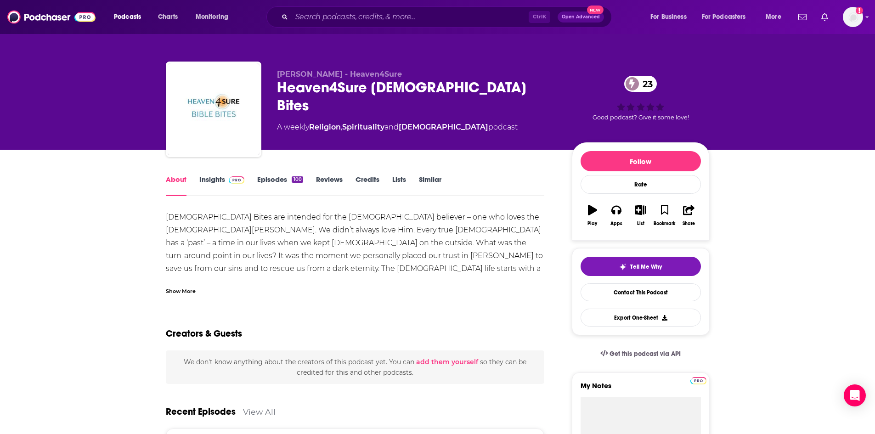
click at [191, 287] on div "Show More" at bounding box center [181, 290] width 30 height 9
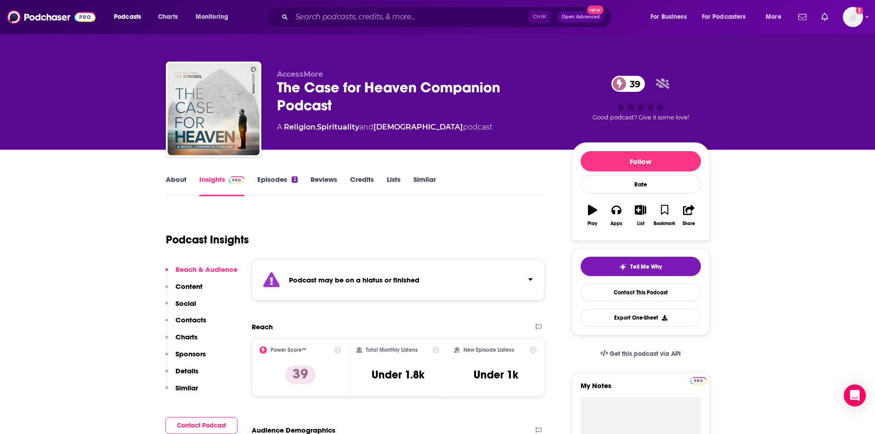
click at [281, 183] on link "Episodes 2" at bounding box center [277, 185] width 40 height 21
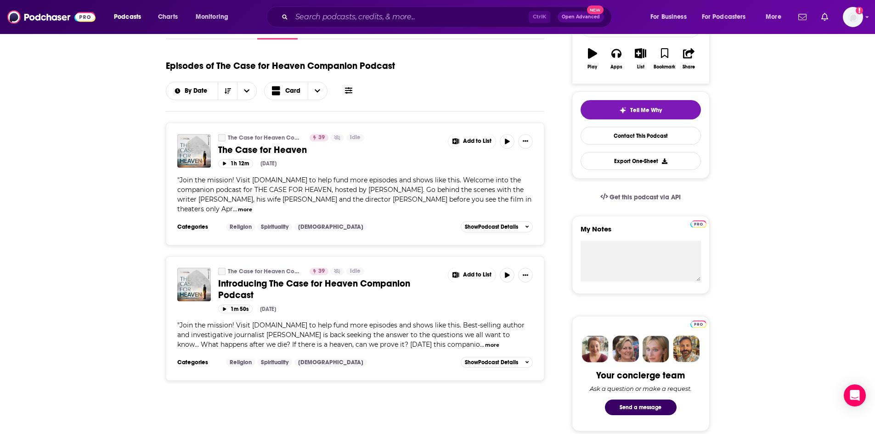
scroll to position [275, 0]
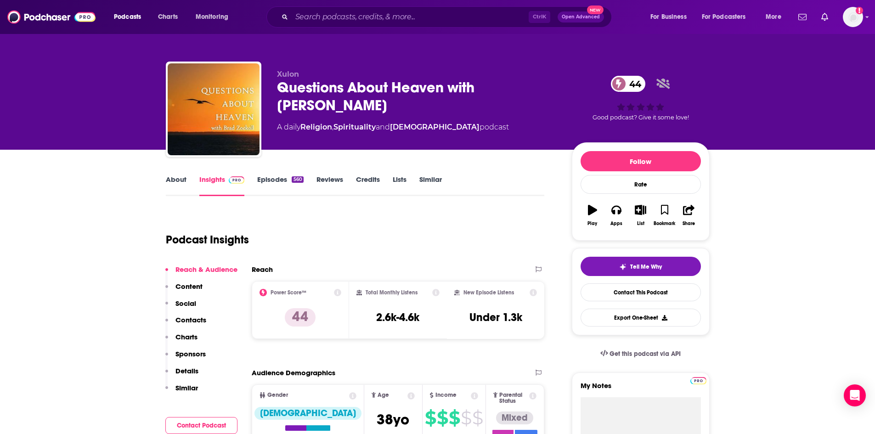
click at [262, 180] on link "Episodes 560" at bounding box center [280, 185] width 46 height 21
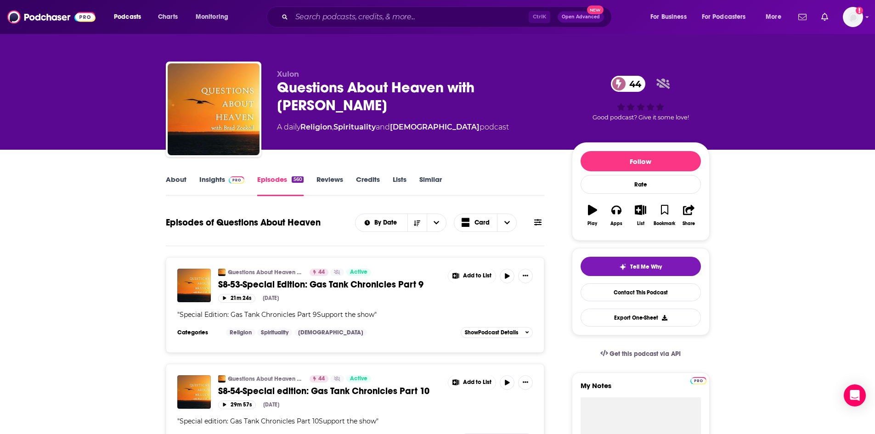
click at [178, 180] on link "About" at bounding box center [176, 185] width 21 height 21
